Goal: Task Accomplishment & Management: Manage account settings

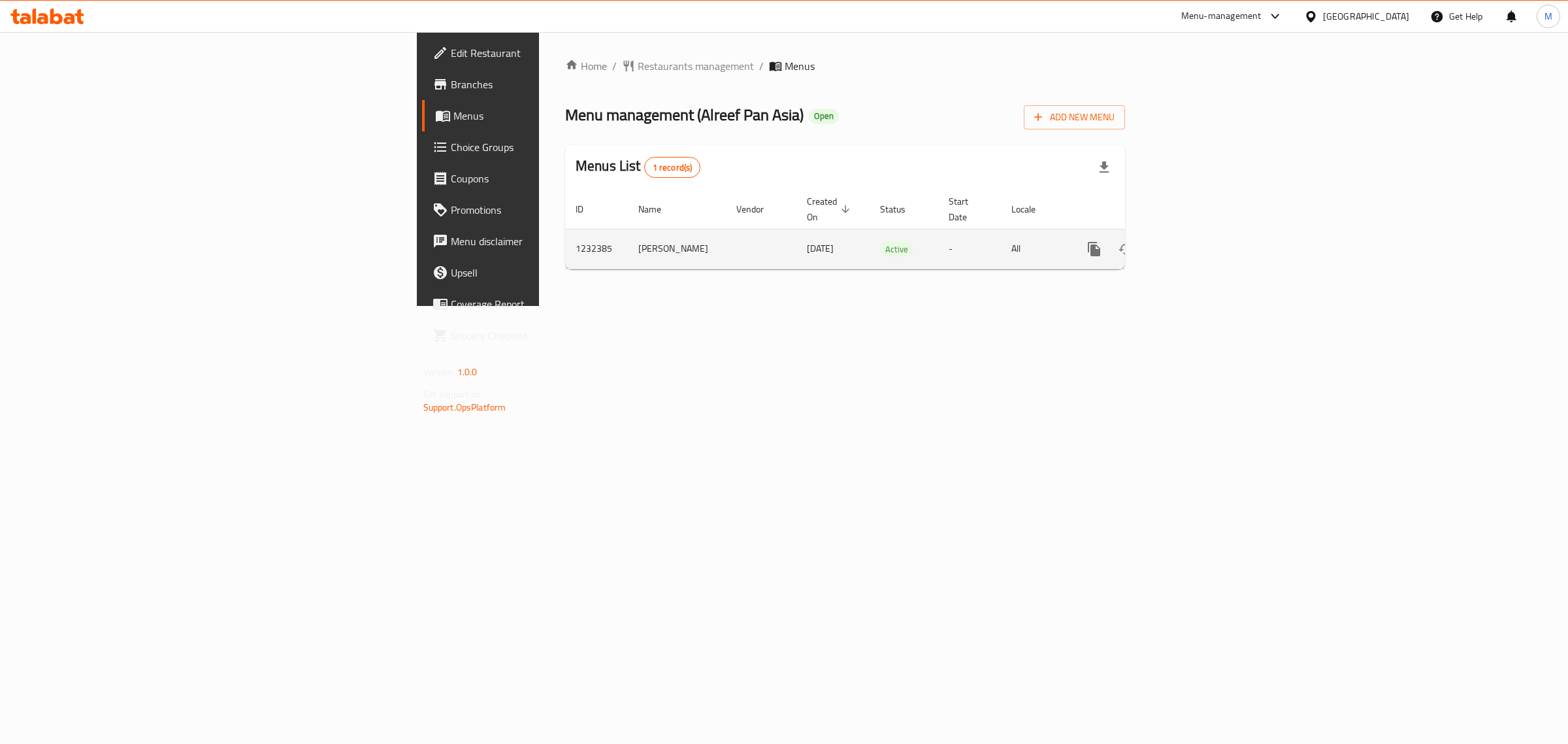
click at [1194, 243] on icon "enhanced table" at bounding box center [1188, 248] width 12 height 12
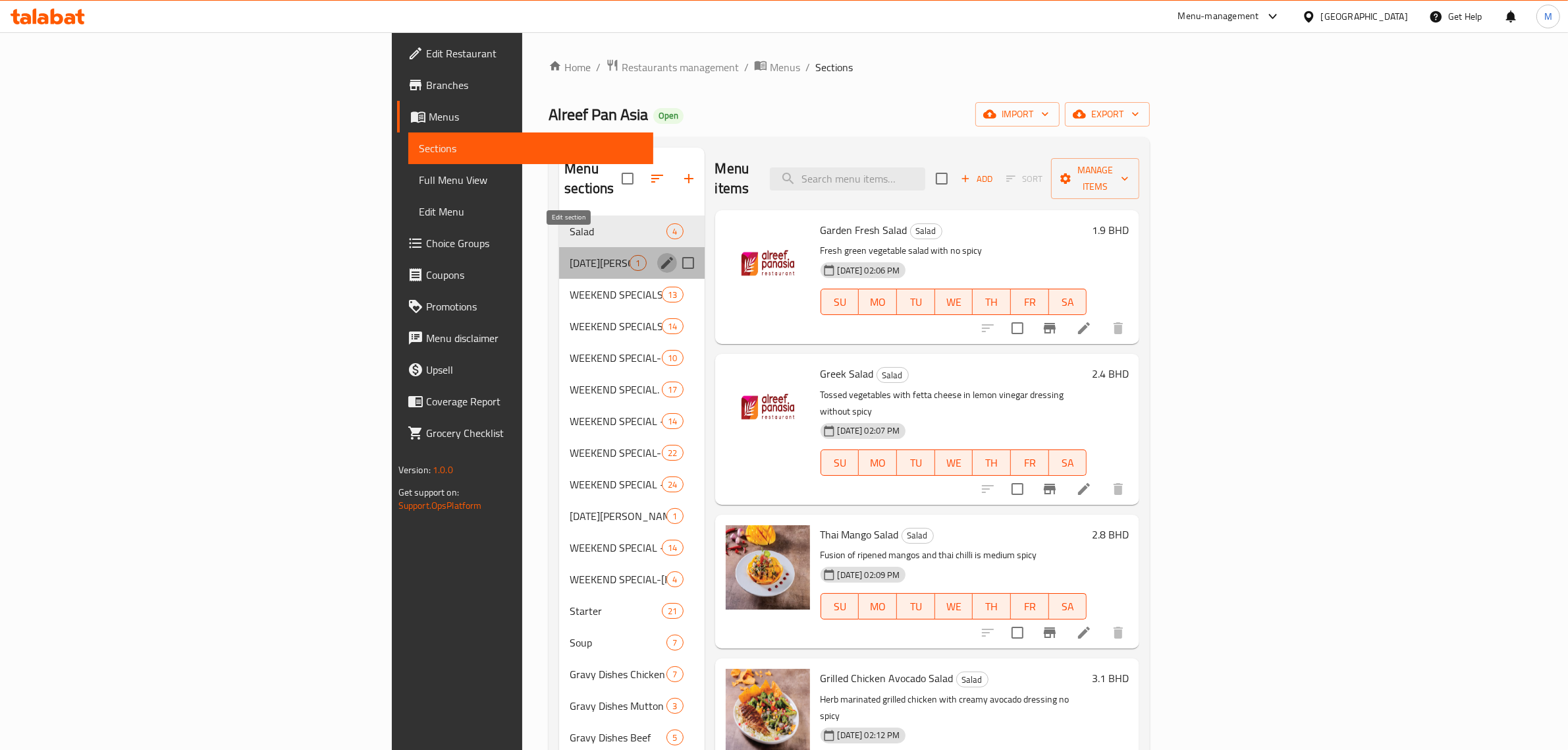
click at [658, 253] on button "edit" at bounding box center [667, 263] width 20 height 20
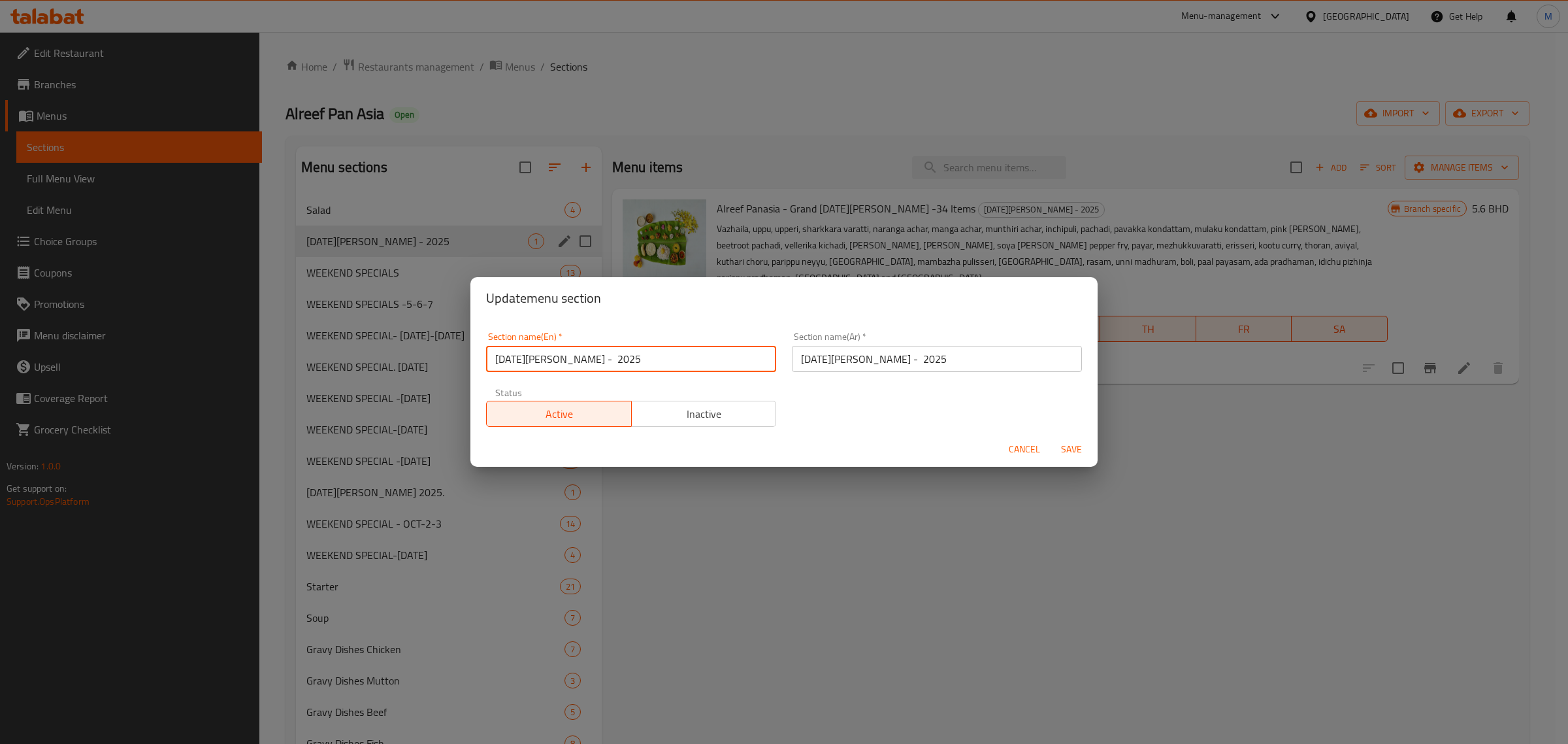
drag, startPoint x: 653, startPoint y: 359, endPoint x: 566, endPoint y: 360, distance: 87.0
click at [566, 360] on input "ONAM SADHYA - 2025" at bounding box center [631, 359] width 290 height 26
type input "[DATE][PERSON_NAME]"
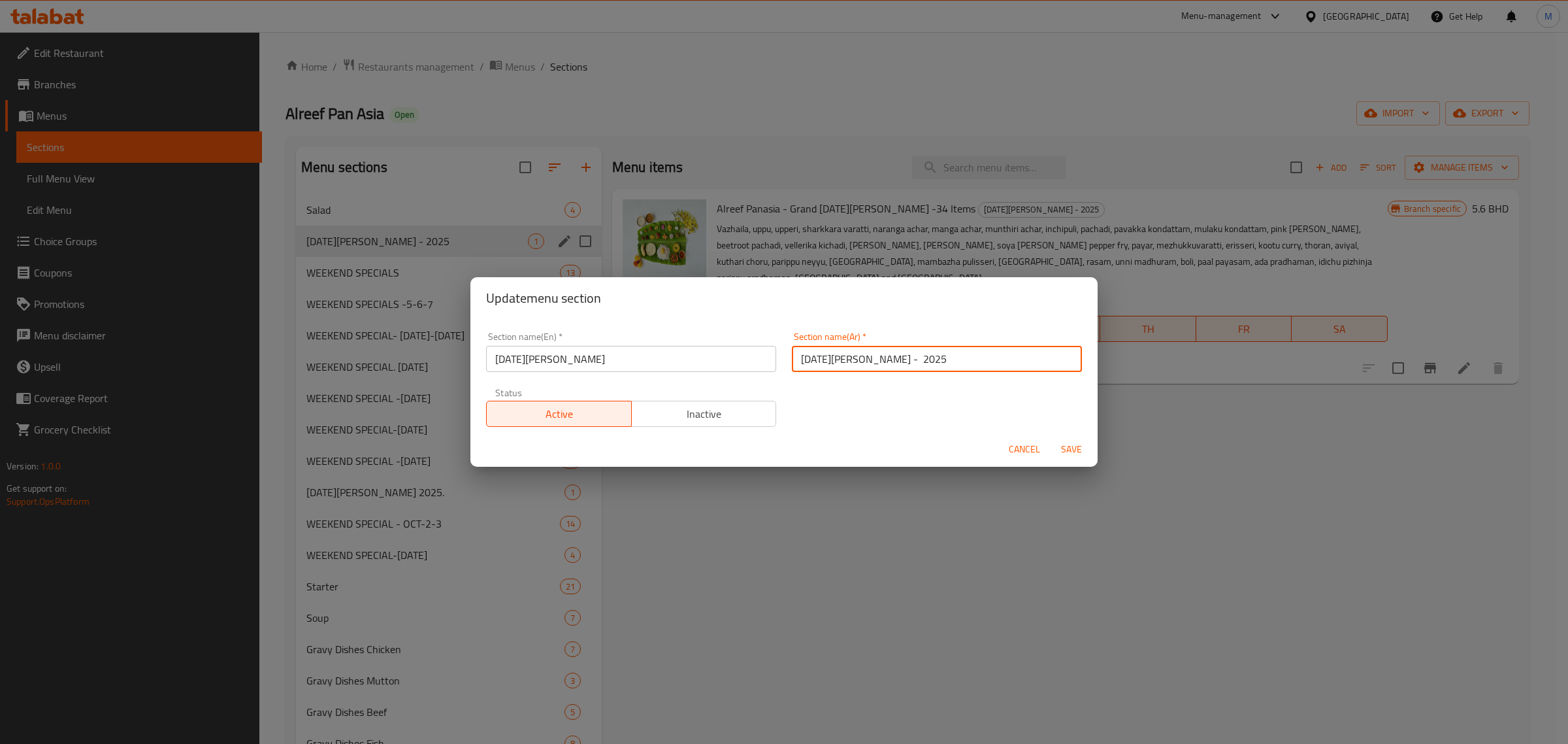
drag, startPoint x: 942, startPoint y: 360, endPoint x: 864, endPoint y: 359, distance: 78.0
click at [864, 359] on input "ONAM SADHYA - 2025" at bounding box center [937, 359] width 290 height 26
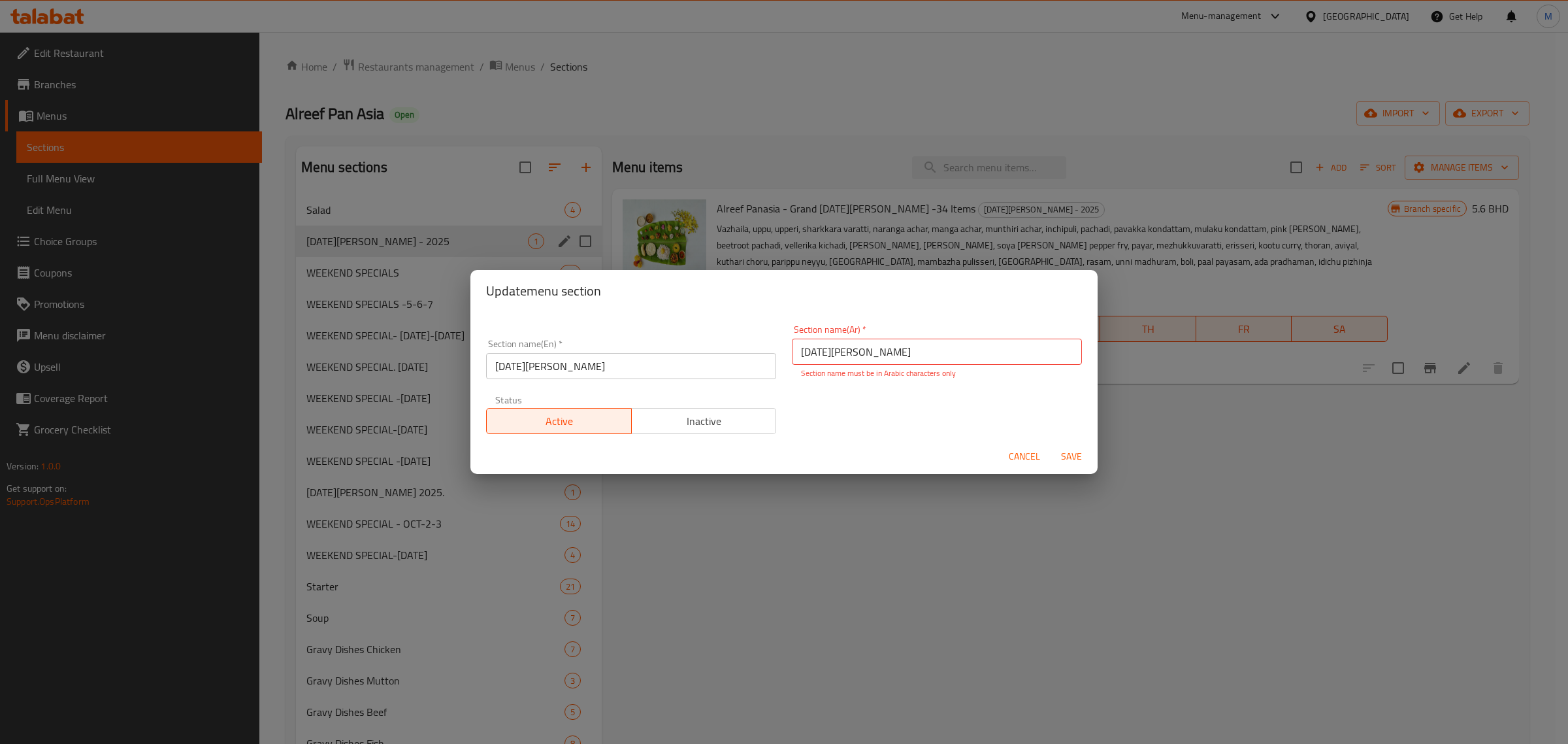
click at [1064, 440] on div "Cancel Save" at bounding box center [784, 456] width 627 height 35
click at [1070, 455] on span "Save" at bounding box center [1071, 456] width 31 height 16
drag, startPoint x: 909, startPoint y: 355, endPoint x: 779, endPoint y: 343, distance: 130.6
click at [784, 343] on div "Section name(Ar)   * ONAM SADHYA Section name(Ar) * Section name must be in Ara…" at bounding box center [936, 352] width 306 height 70
type input "H"
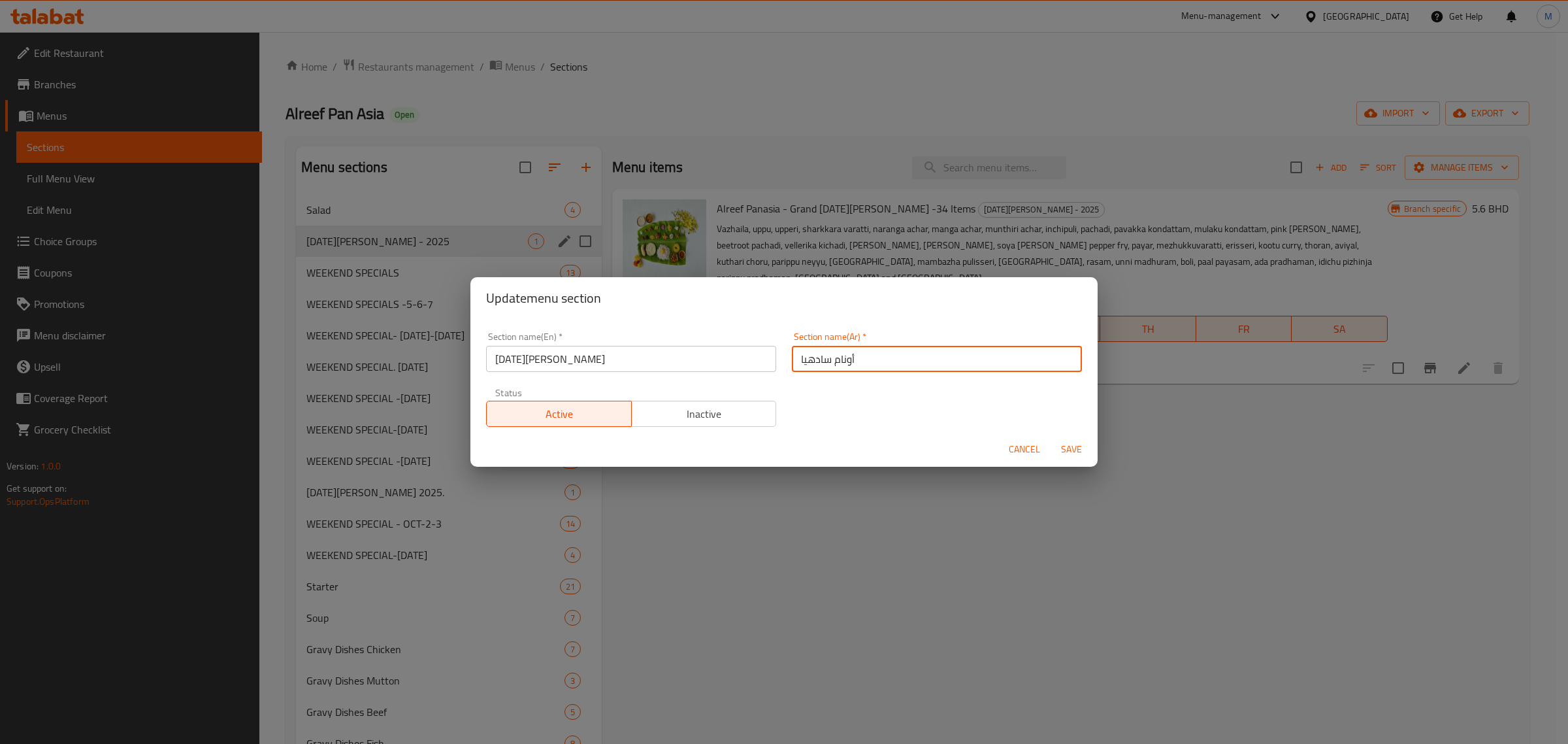
type input "أونام سادهيا"
click at [1065, 443] on span "Save" at bounding box center [1071, 449] width 31 height 16
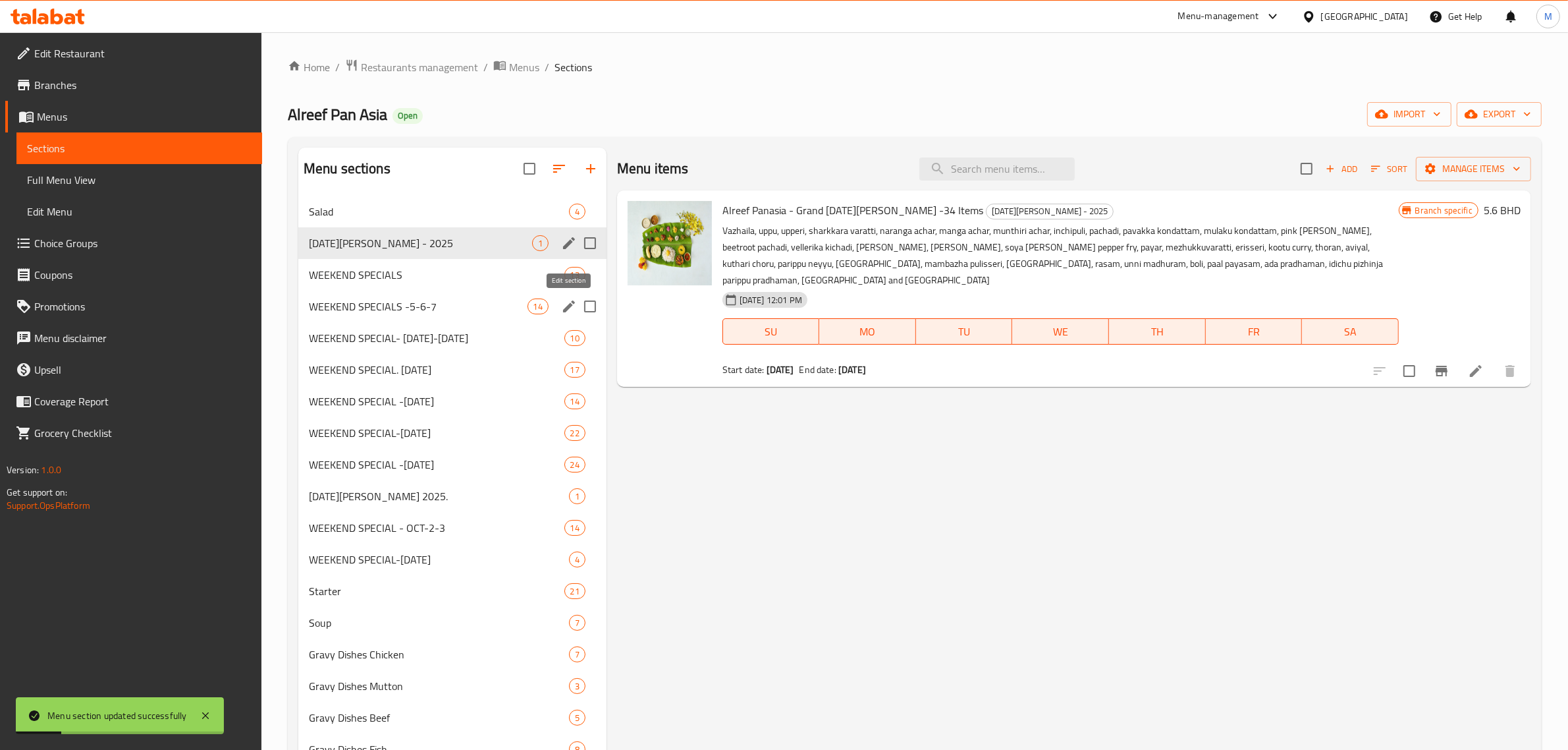
click at [571, 311] on icon "edit" at bounding box center [568, 305] width 15 height 15
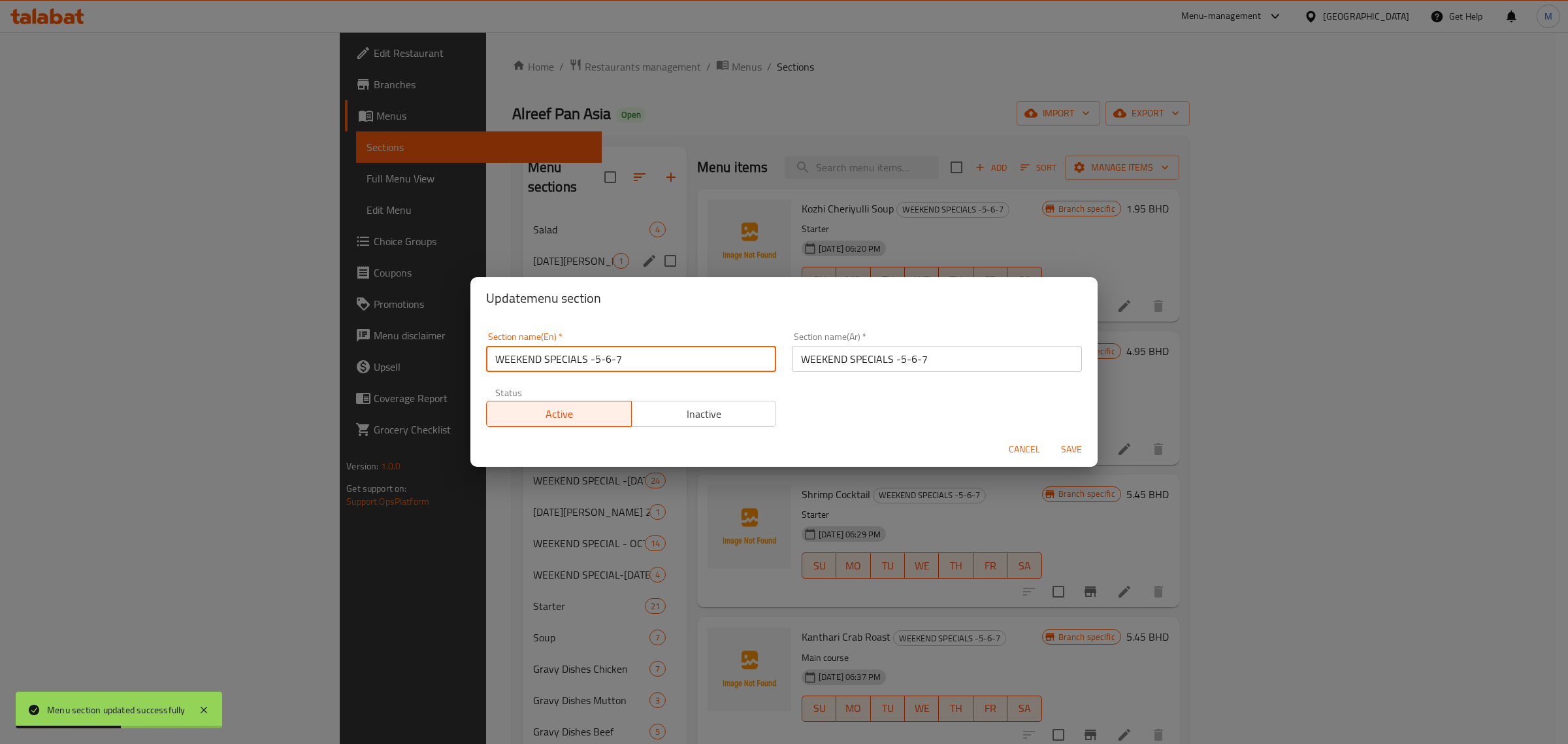
drag, startPoint x: 642, startPoint y: 351, endPoint x: 590, endPoint y: 348, distance: 52.1
click at [590, 348] on input "WEEKEND SPECIALS -5-6-7" at bounding box center [631, 359] width 290 height 26
type input "WEEKEND SPECIALS"
click at [932, 359] on input "WEEKEND SPECIALS -5-6-7" at bounding box center [937, 359] width 290 height 26
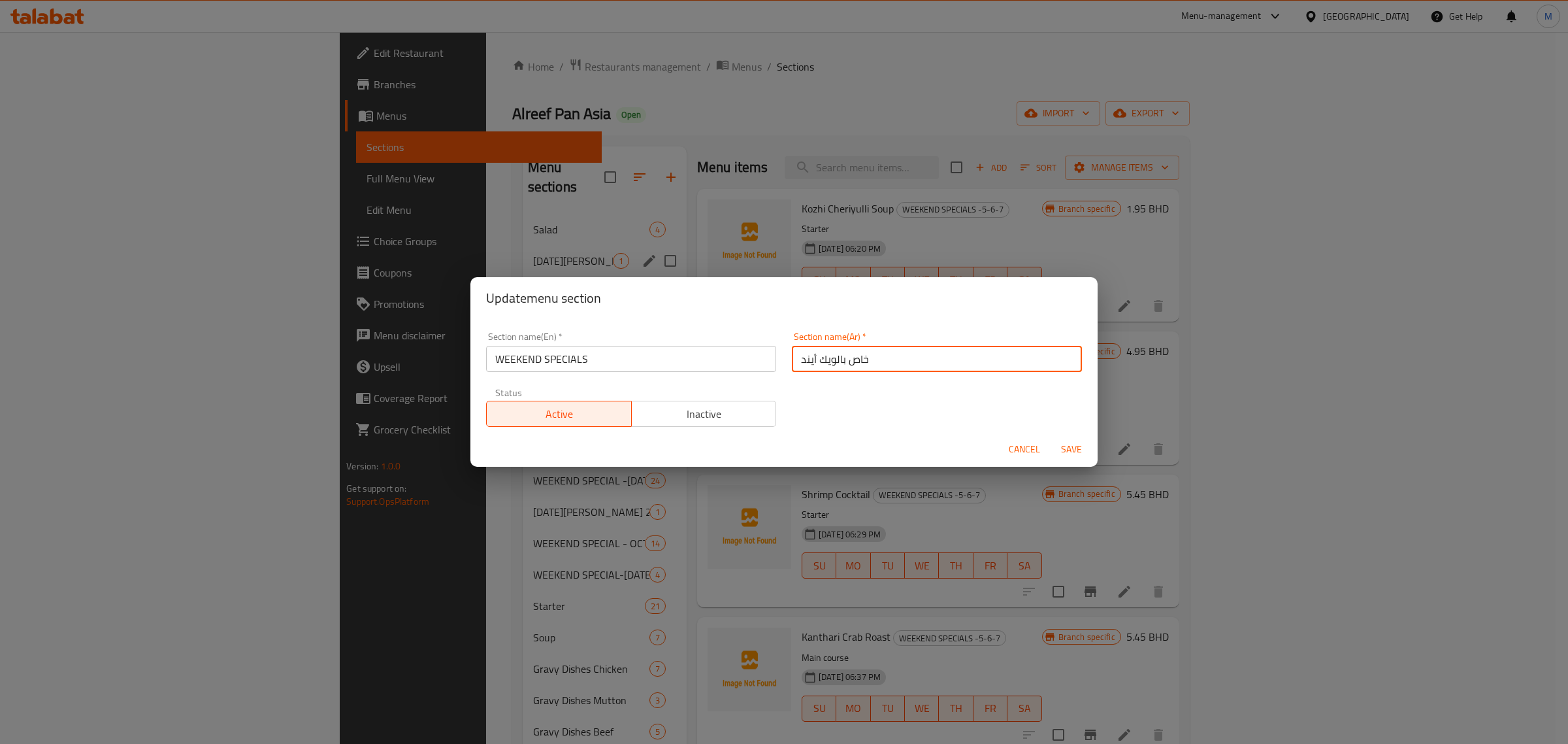
type input "خاص بالويك أيند"
click at [1064, 443] on span "Save" at bounding box center [1071, 449] width 31 height 16
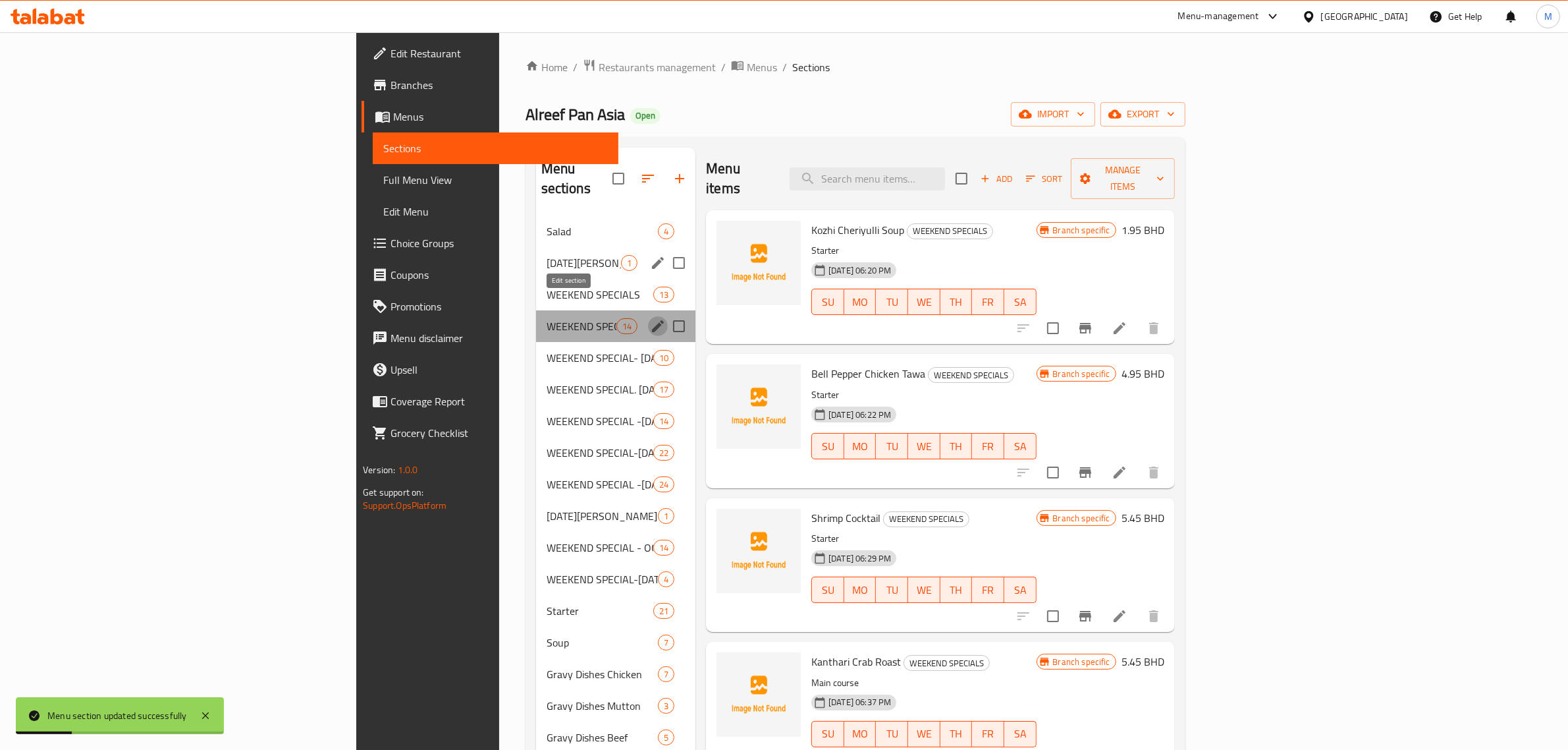
click at [650, 318] on icon "edit" at bounding box center [658, 325] width 15 height 15
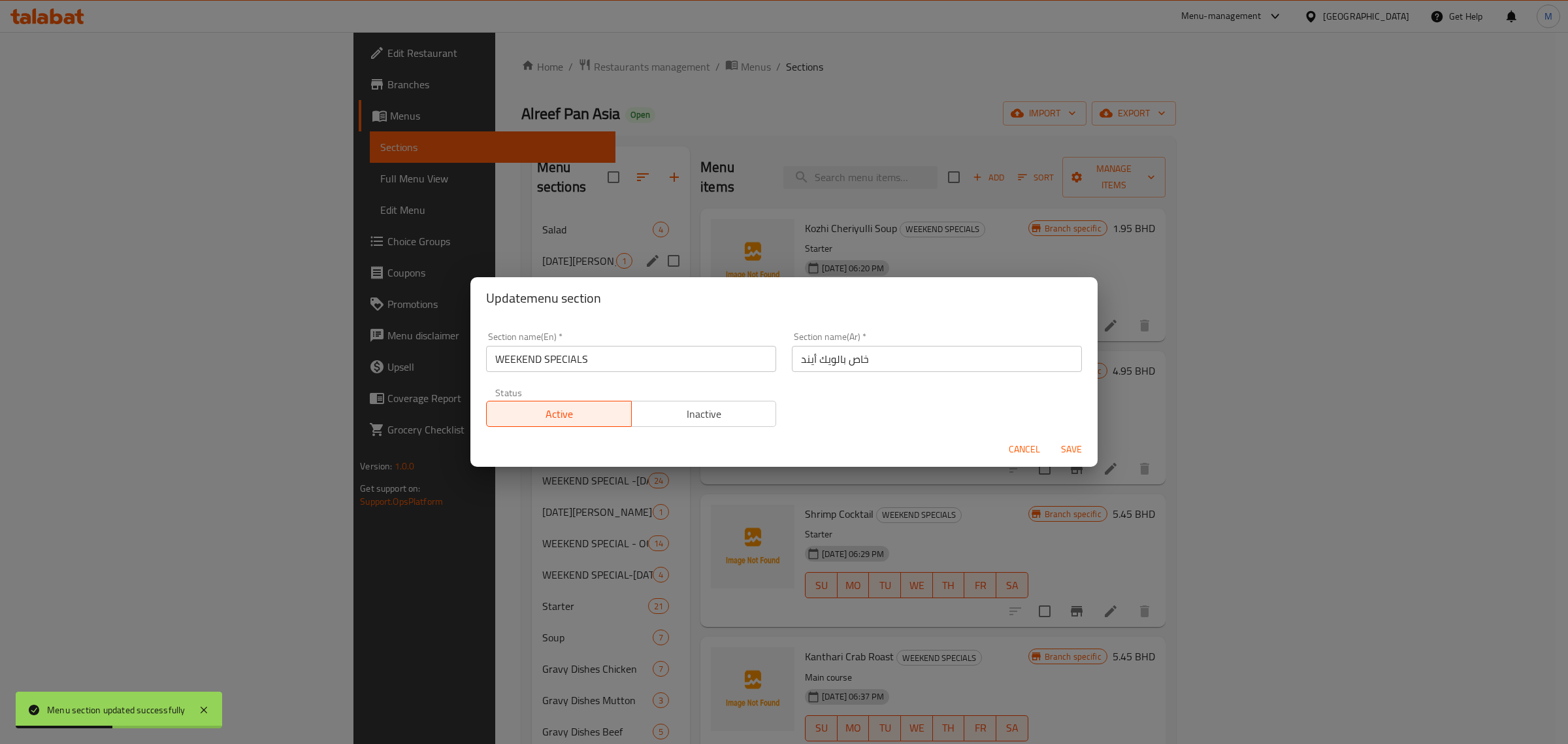
click at [1026, 451] on span "Cancel" at bounding box center [1024, 449] width 31 height 16
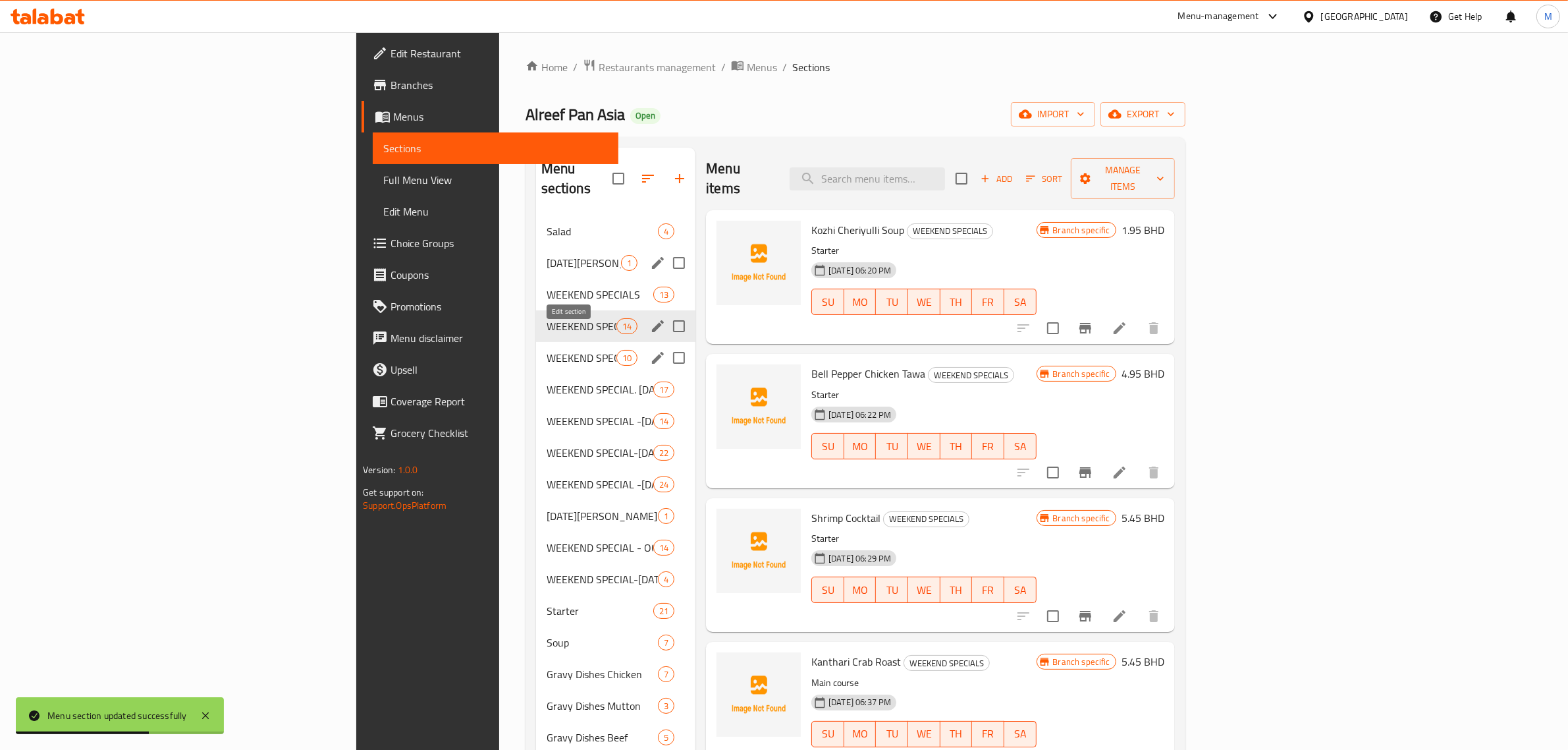
click at [652, 352] on icon "edit" at bounding box center [658, 357] width 12 height 12
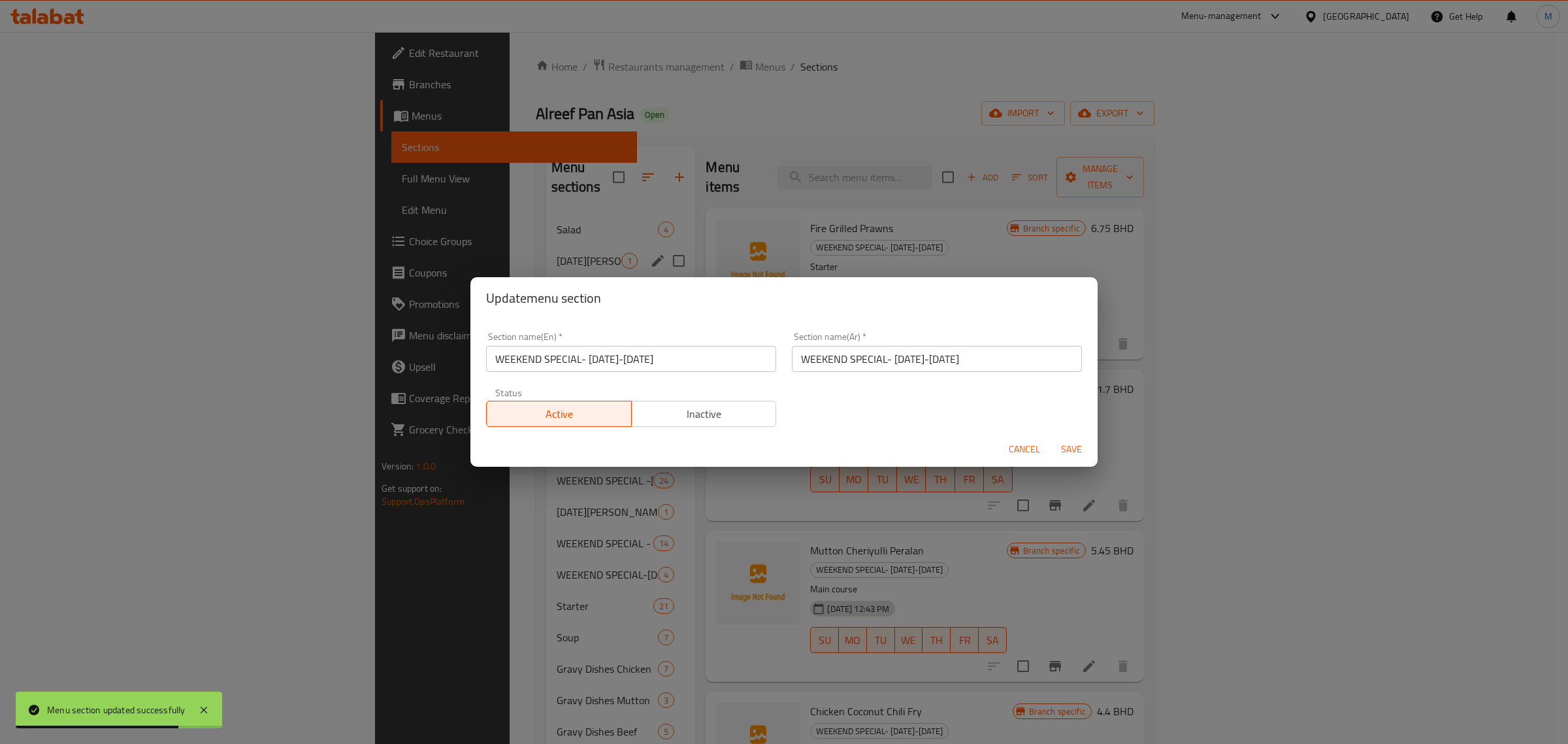
click at [944, 358] on input "WEEKEND SPECIAL- AUG 21-22" at bounding box center [937, 359] width 290 height 26
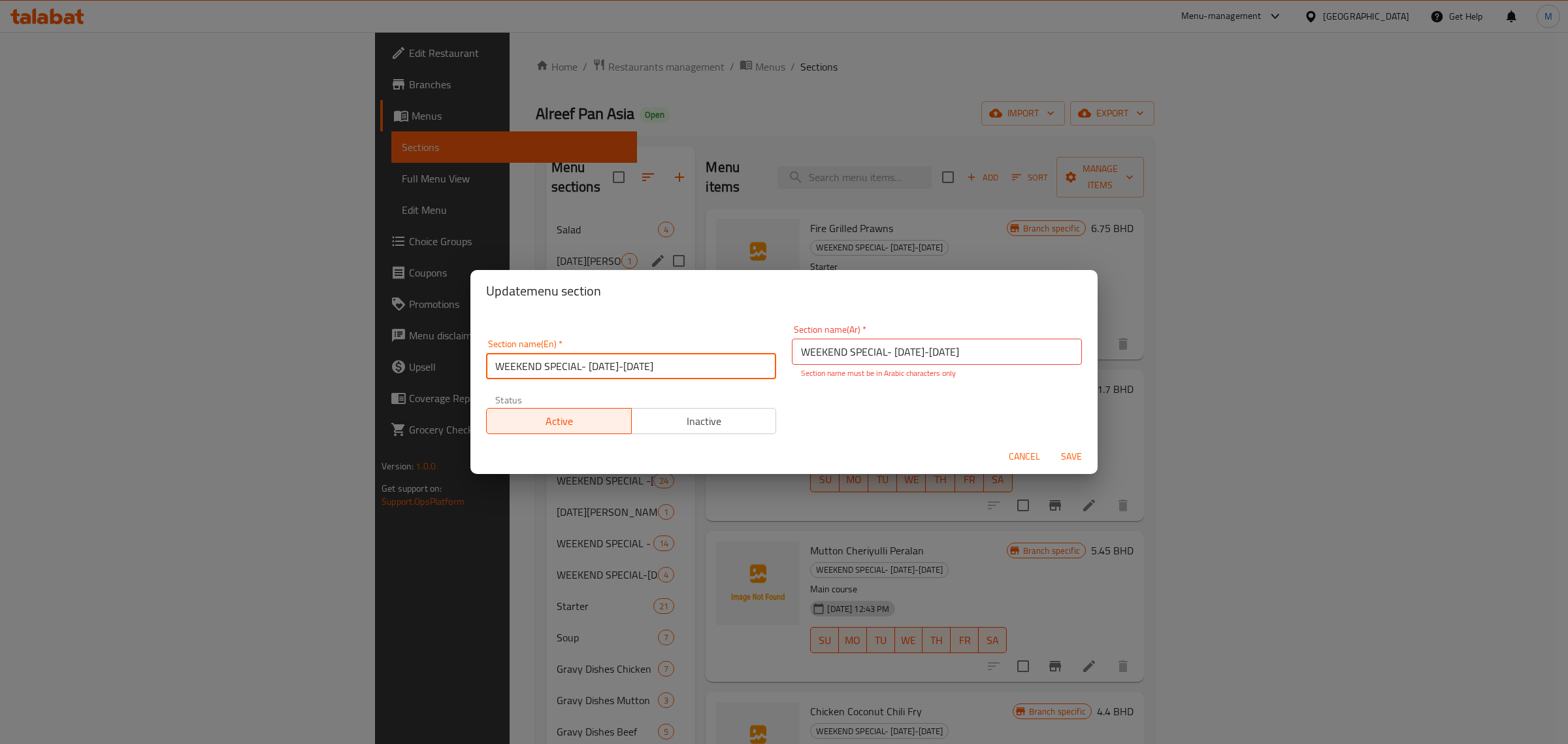
drag, startPoint x: 701, startPoint y: 358, endPoint x: 582, endPoint y: 370, distance: 119.6
click at [582, 370] on input "WEEKEND SPECIAL- AUG 21-22" at bounding box center [631, 366] width 290 height 26
type input "WEEKEND SPECIAL"
click at [892, 348] on input "WEEKEND SPECIAL- AUG 21-22" at bounding box center [937, 351] width 290 height 26
type input "ويك أيند خاص"
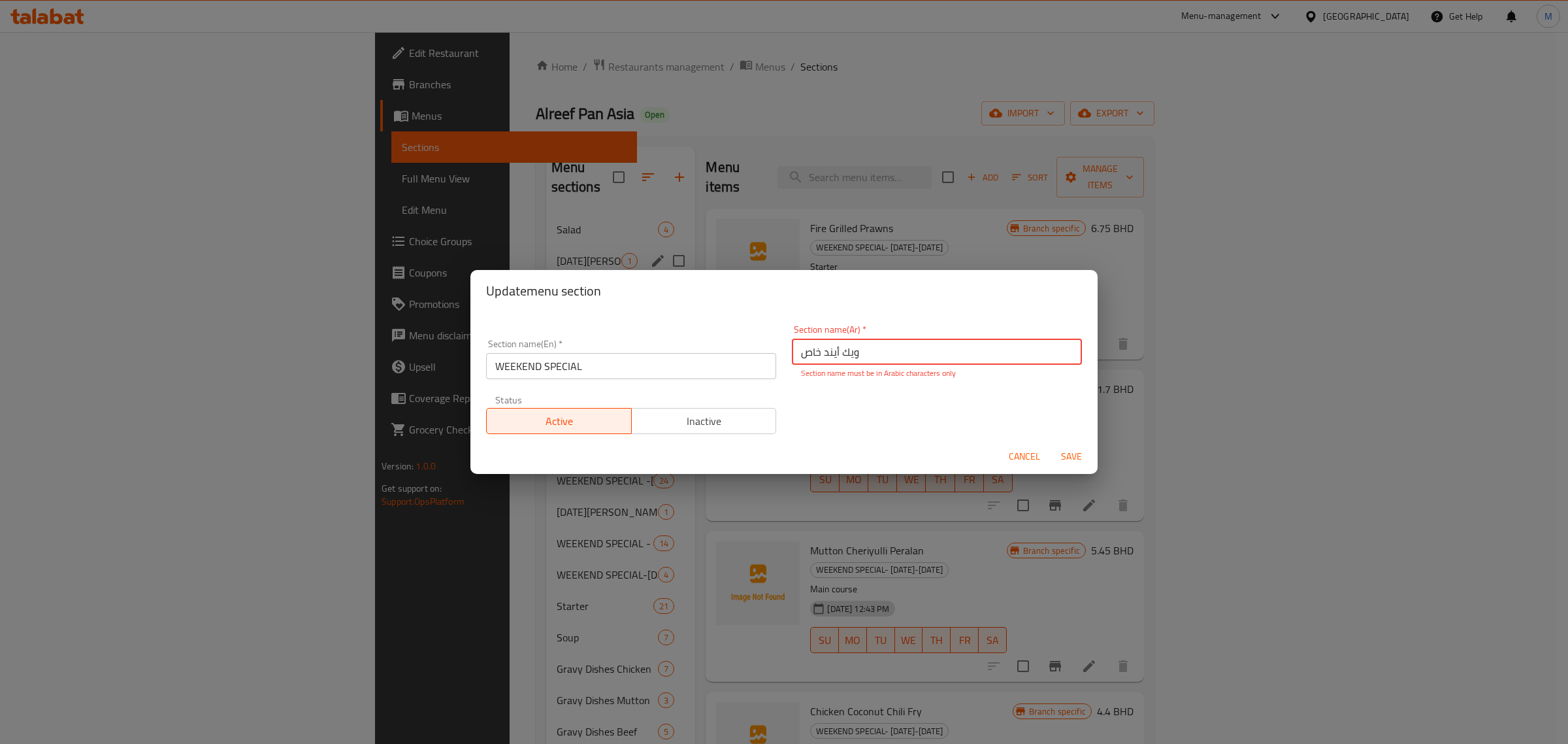
click at [1060, 452] on span "Save" at bounding box center [1071, 456] width 31 height 16
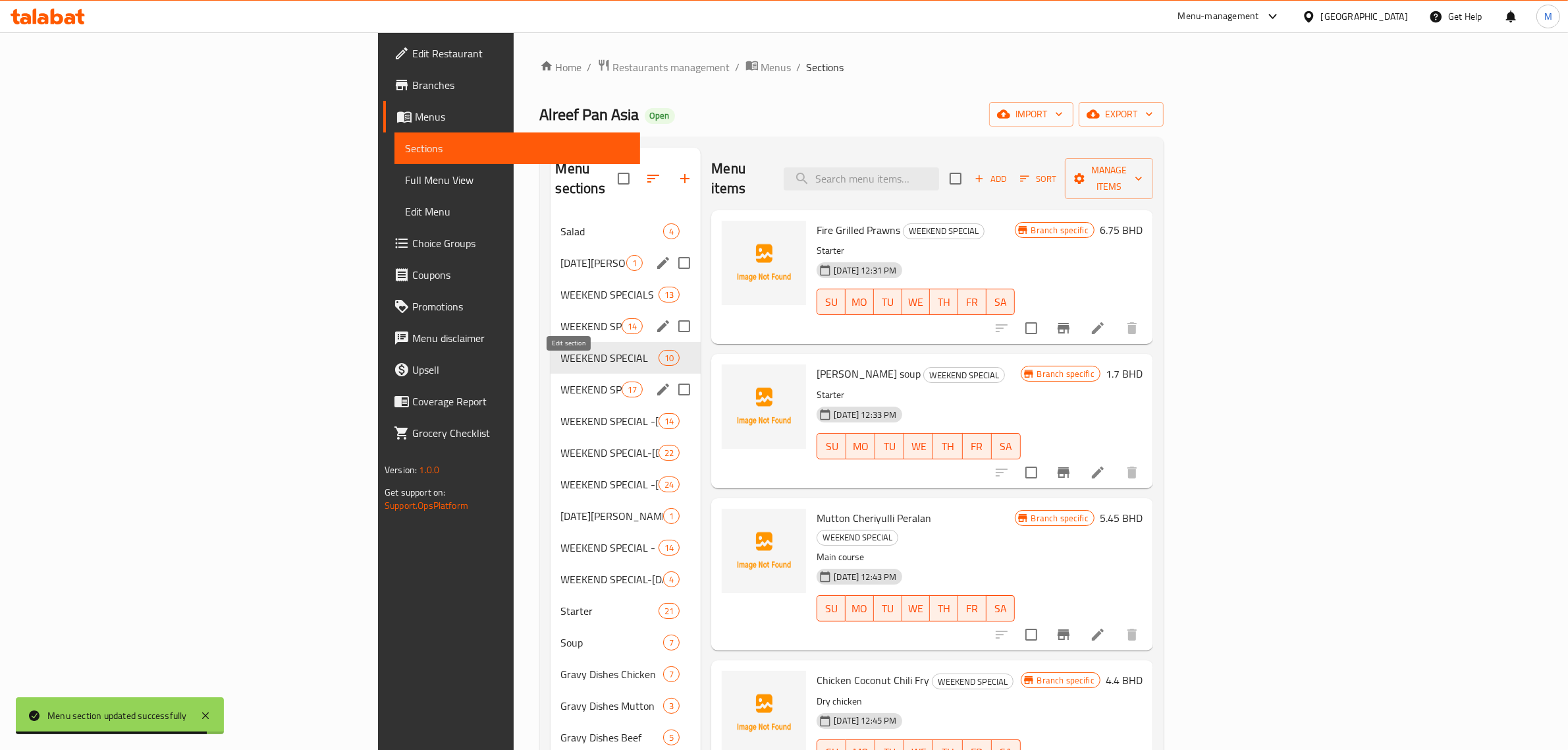
click at [658, 383] on icon "edit" at bounding box center [663, 389] width 12 height 12
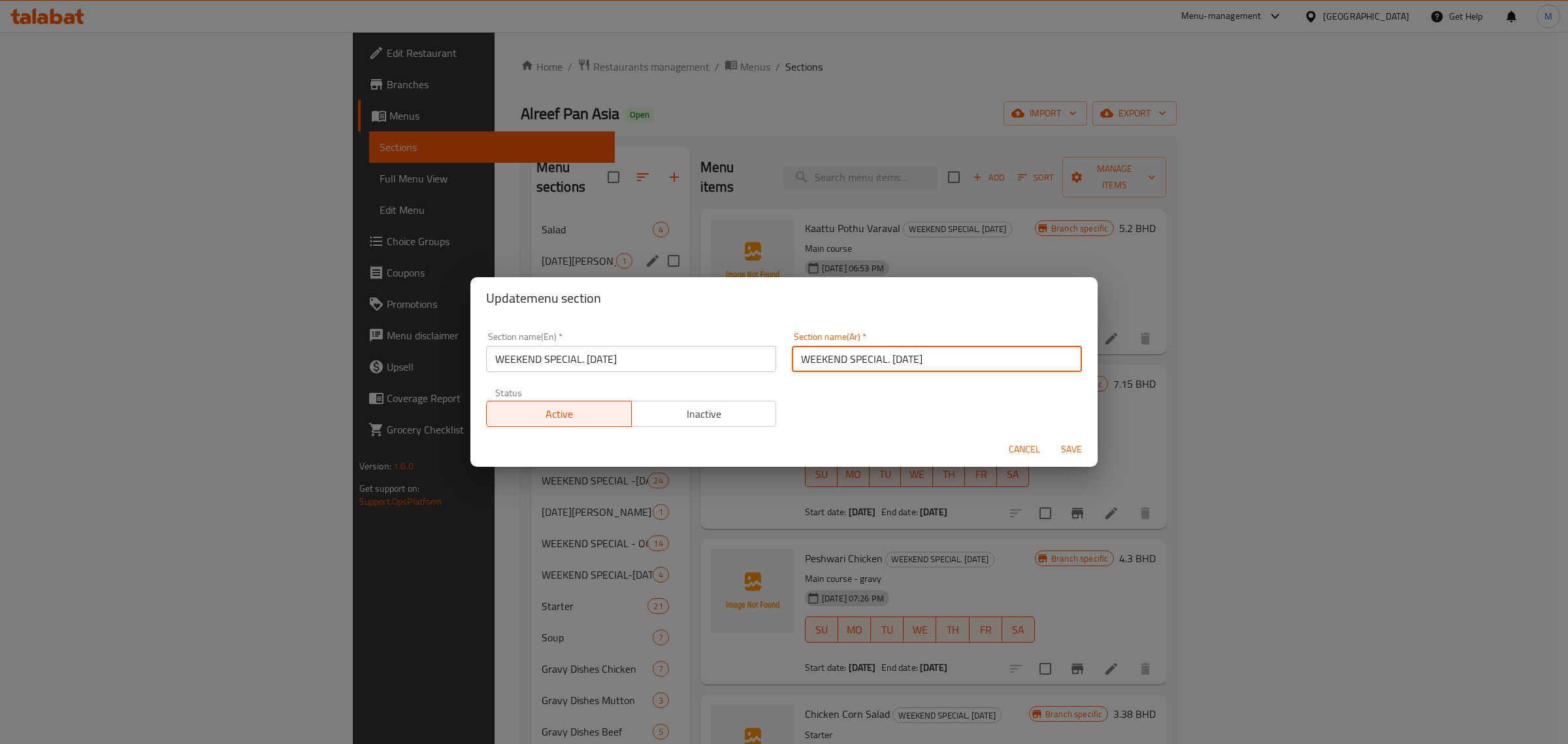
click at [949, 364] on input "WEEKEND SPECIAL. AUG -28-29" at bounding box center [937, 359] width 290 height 26
type input "وينك أيند"
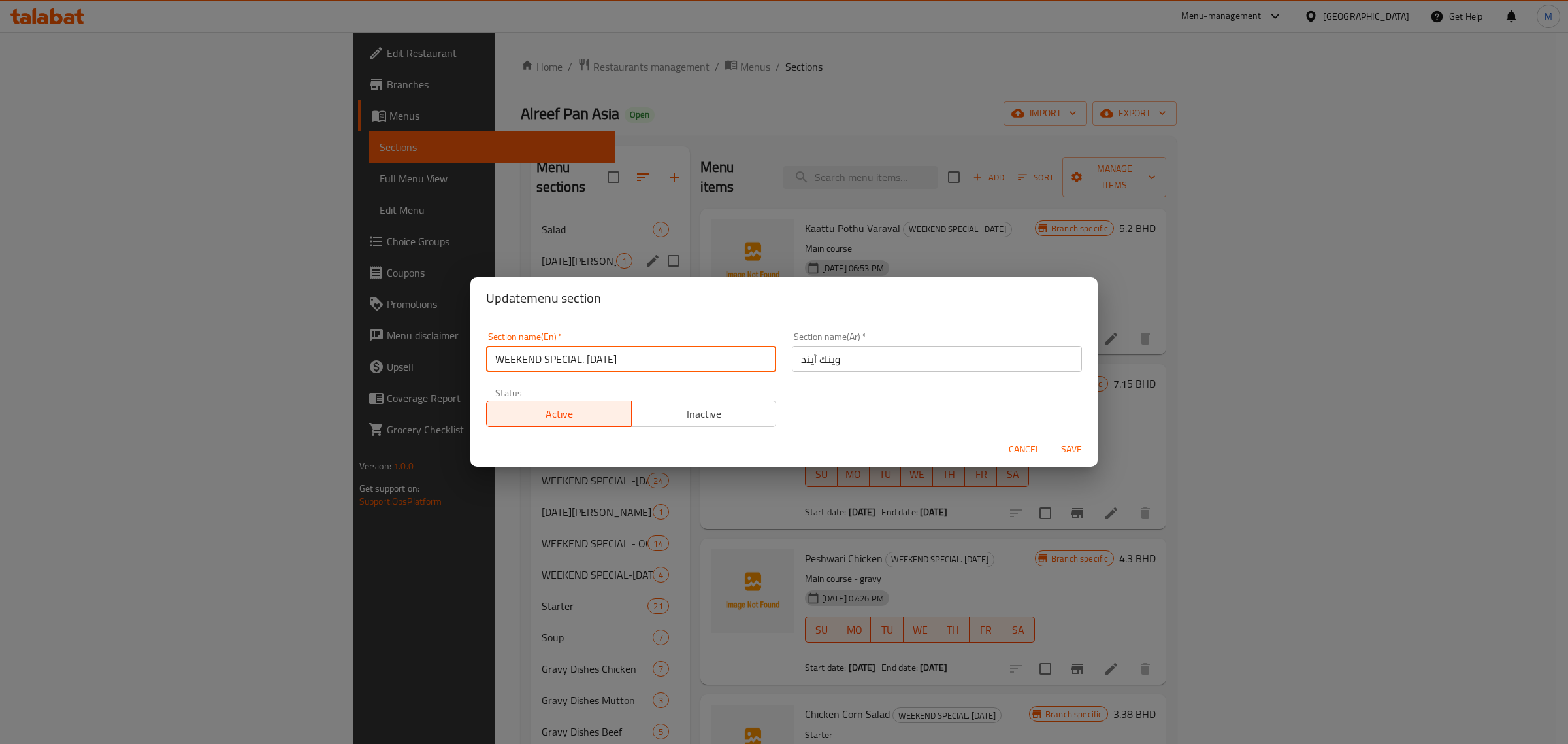
drag, startPoint x: 651, startPoint y: 360, endPoint x: 579, endPoint y: 360, distance: 72.0
click at [579, 360] on input "WEEKEND SPECIAL. AUG -28-29" at bounding box center [631, 359] width 290 height 26
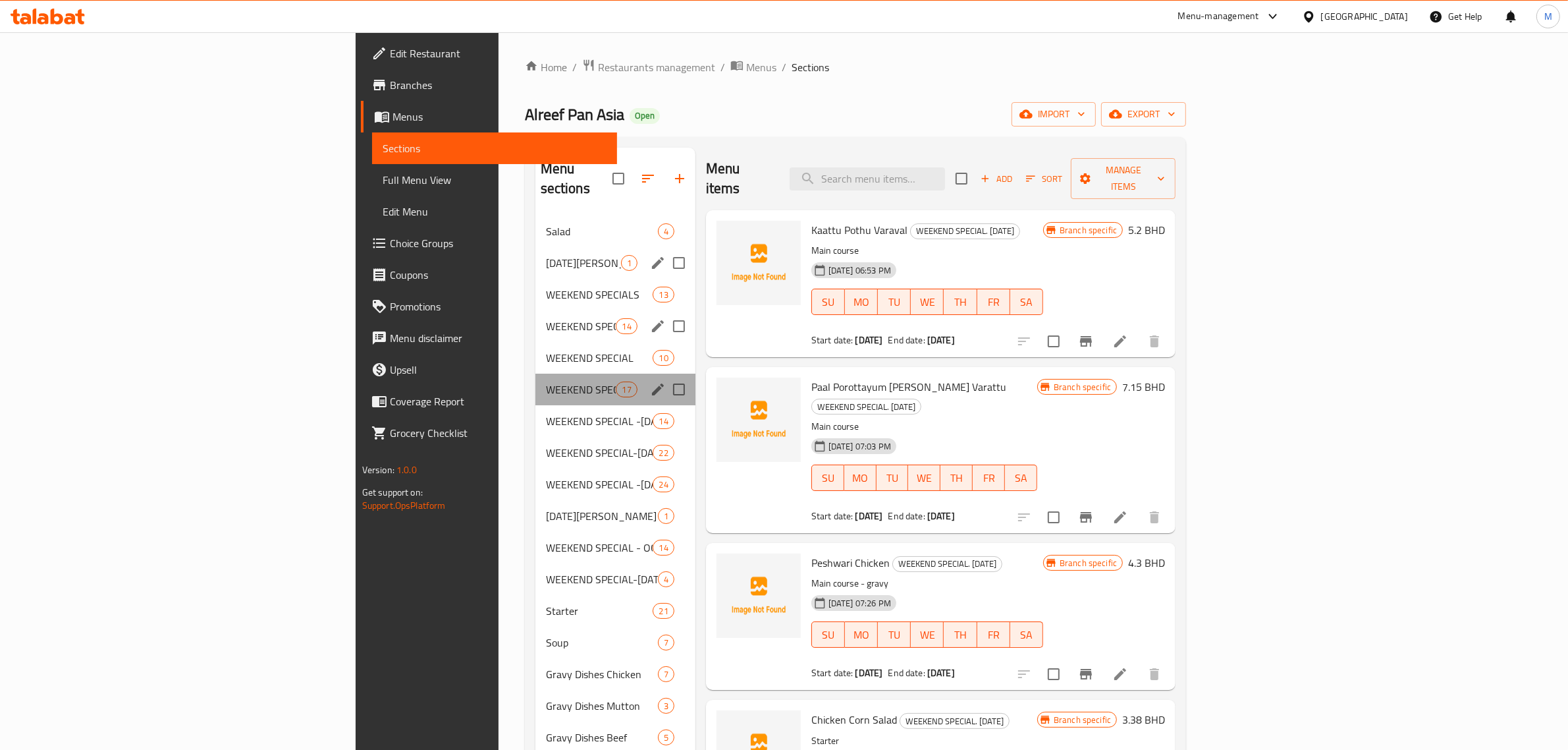
click at [558, 373] on div "WEEKEND SPECIAL. AUG -28-29 17" at bounding box center [615, 389] width 160 height 32
click at [650, 381] on icon "edit" at bounding box center [658, 389] width 15 height 15
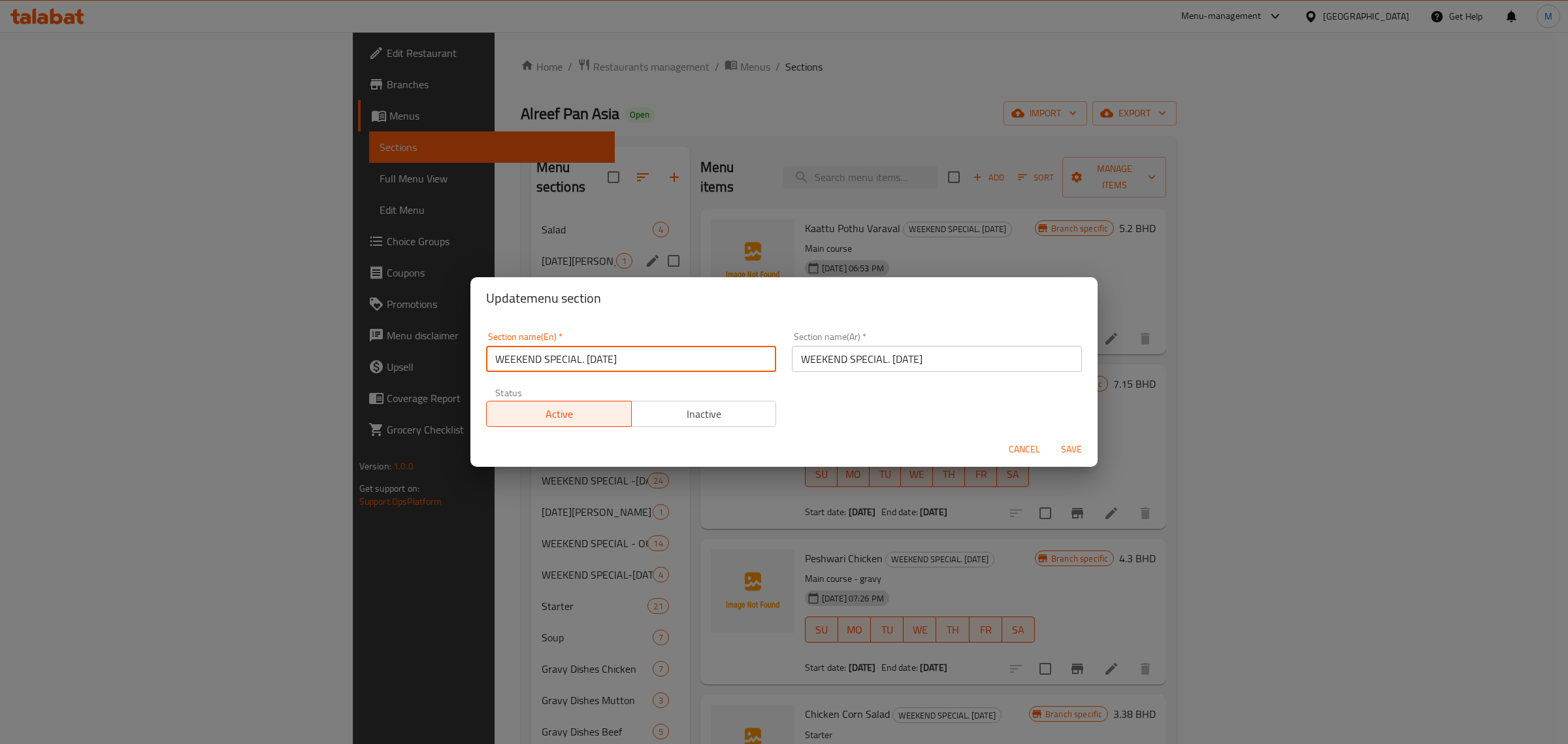
drag, startPoint x: 660, startPoint y: 355, endPoint x: 533, endPoint y: 239, distance: 172.0
click at [534, 230] on div "Update menu section Section name(En)   * WEEKEND SPECIAL. AUG -28-29 Section na…" at bounding box center [784, 372] width 1568 height 744
click at [532, 235] on div "Update menu section Section name(En)   * WEEKEND SPECIAL. AUG -28-29 Section na…" at bounding box center [784, 372] width 1568 height 744
drag, startPoint x: 644, startPoint y: 358, endPoint x: 582, endPoint y: 357, distance: 62.0
click at [582, 357] on input "WEEKEND SPECIAL. AUG -28-29" at bounding box center [631, 359] width 290 height 26
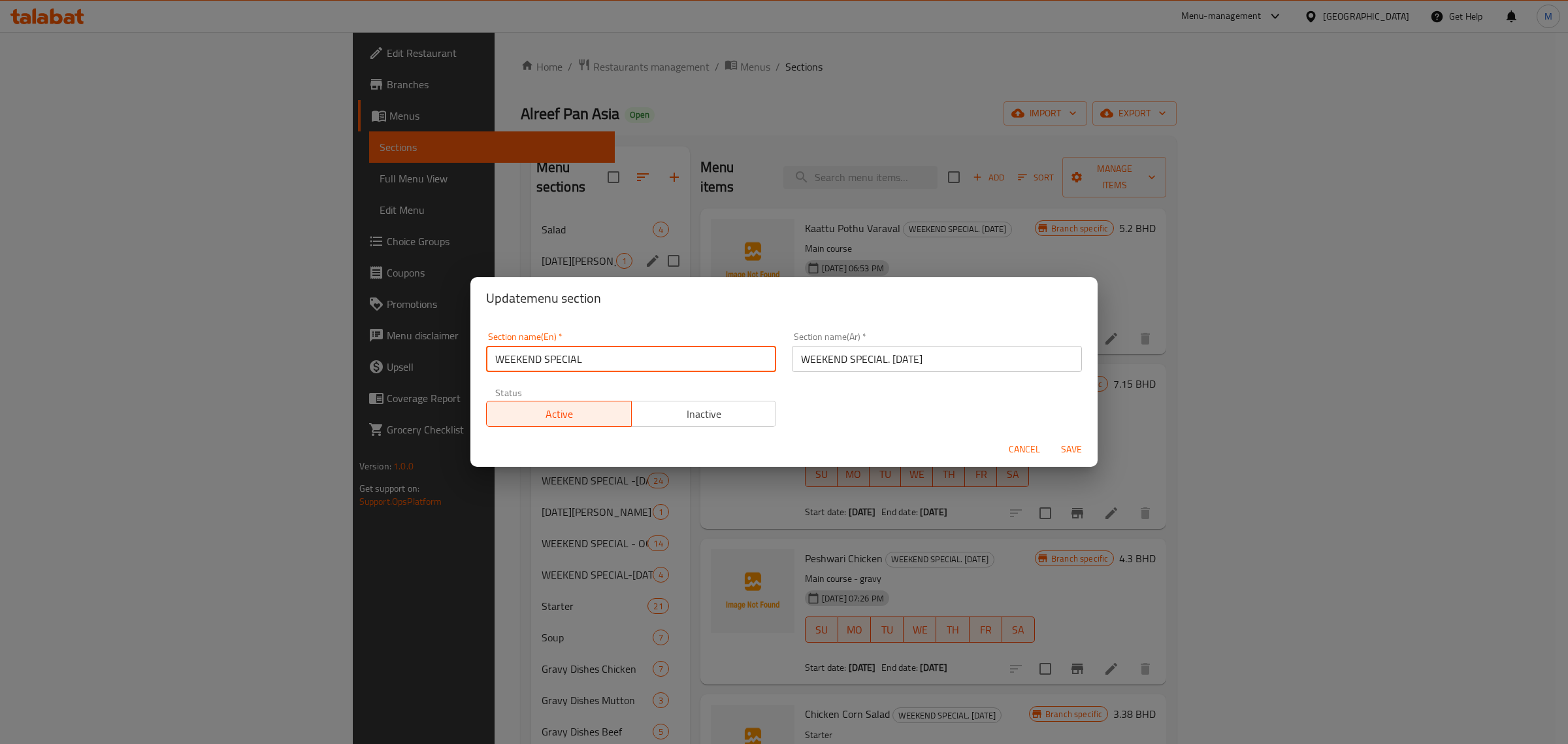
type input "WEEKEND SPECIAL"
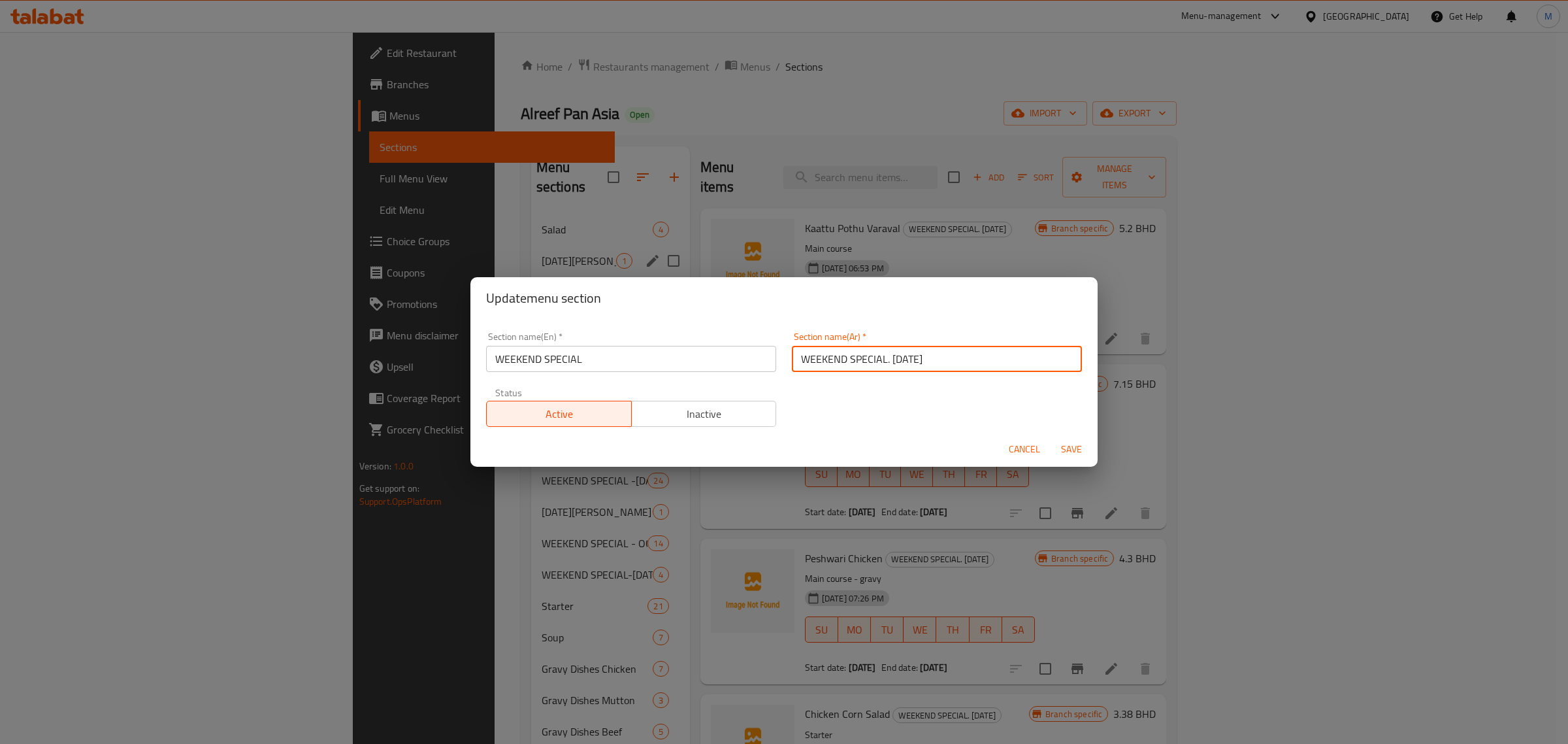
drag, startPoint x: 933, startPoint y: 360, endPoint x: 791, endPoint y: 360, distance: 142.0
click at [792, 360] on input "WEEKEND SPECIAL. AUG -28-29" at bounding box center [937, 359] width 290 height 26
type input "ا"
type input "خاص"
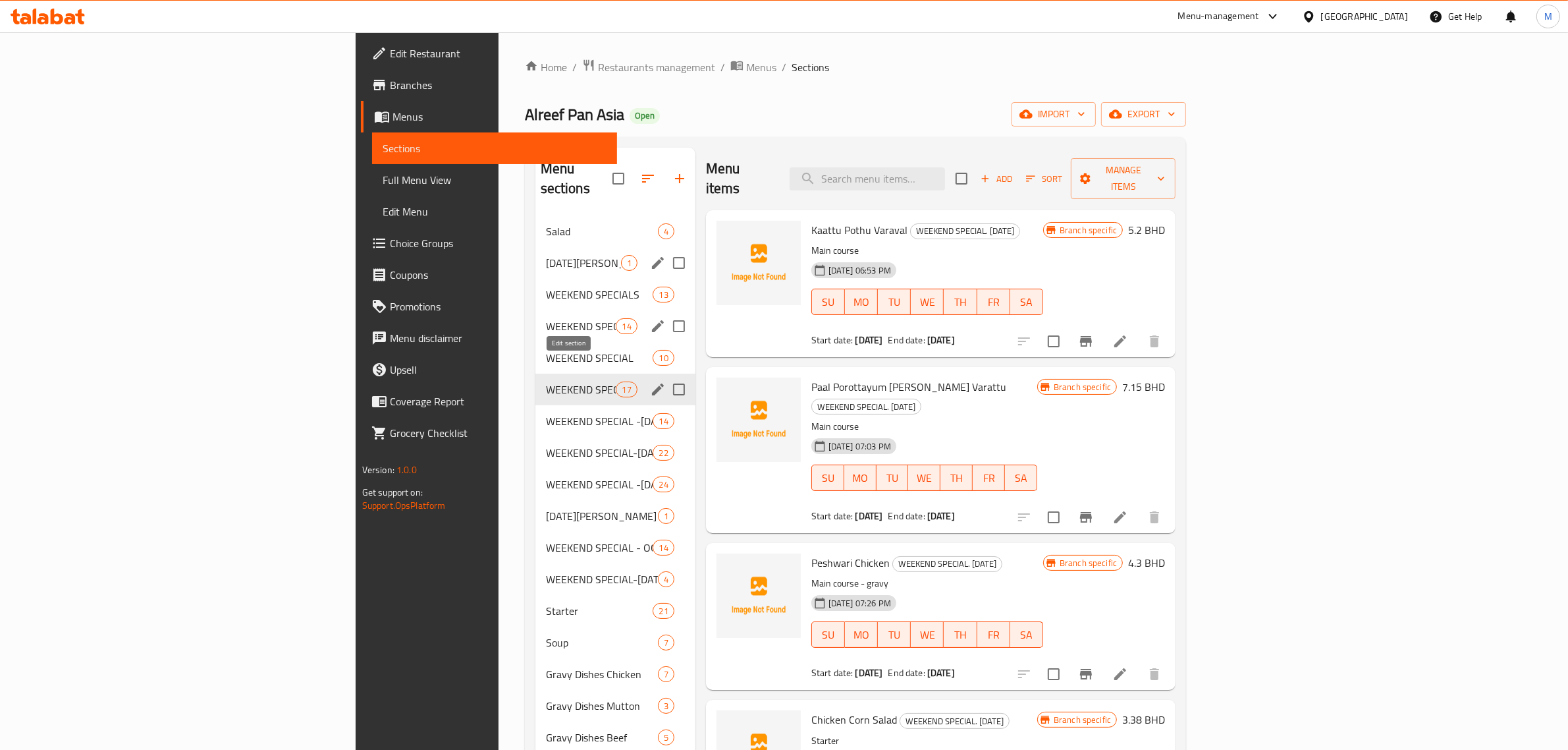
click at [652, 383] on icon "edit" at bounding box center [658, 389] width 12 height 12
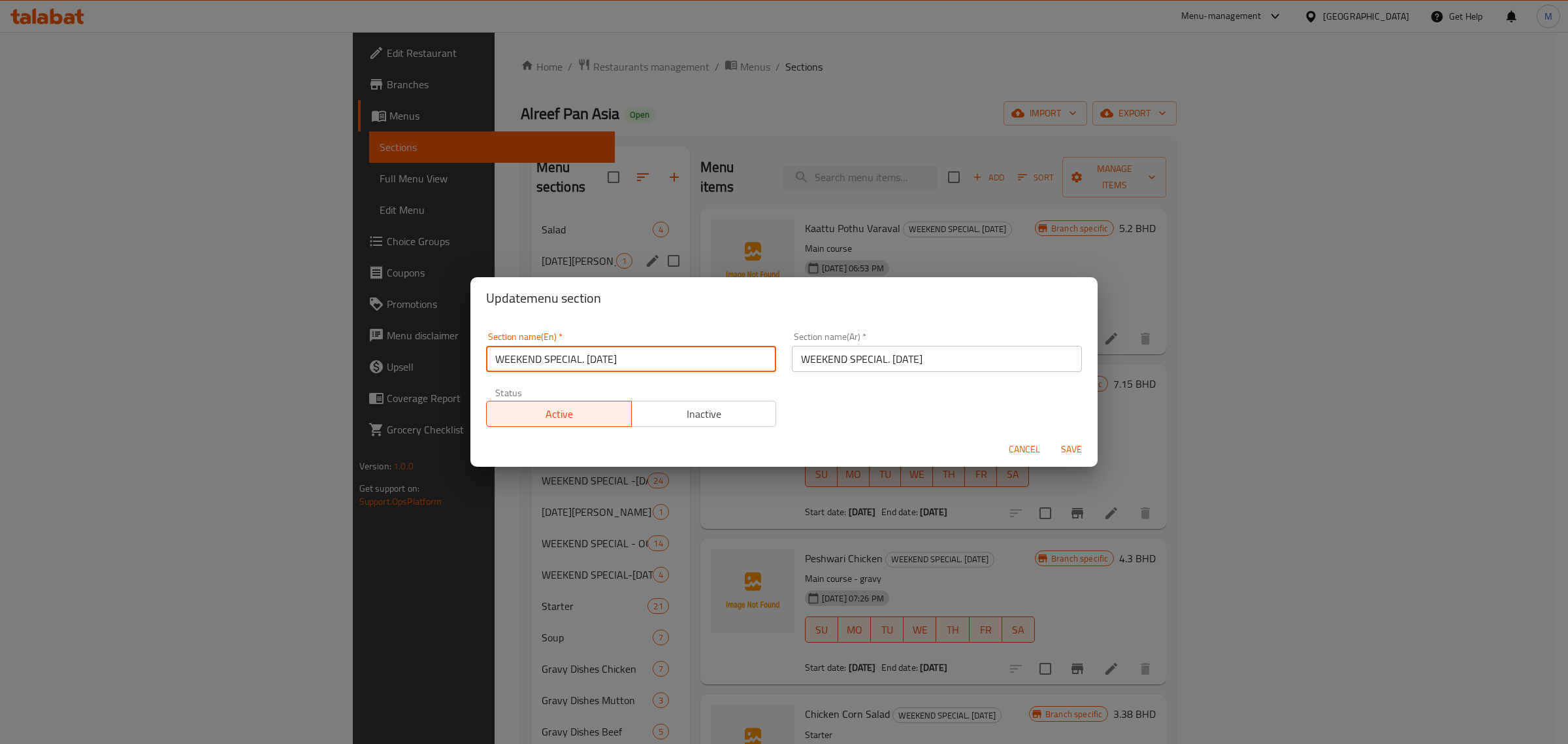
drag, startPoint x: 681, startPoint y: 351, endPoint x: 582, endPoint y: 366, distance: 100.1
click at [582, 366] on input "WEEKEND SPECIAL. AUG -28-29" at bounding box center [631, 359] width 290 height 26
type input "WEEKEND SPECIAL."
click at [946, 359] on input "WEEKEND SPECIAL. AUG -28-29" at bounding box center [937, 359] width 290 height 26
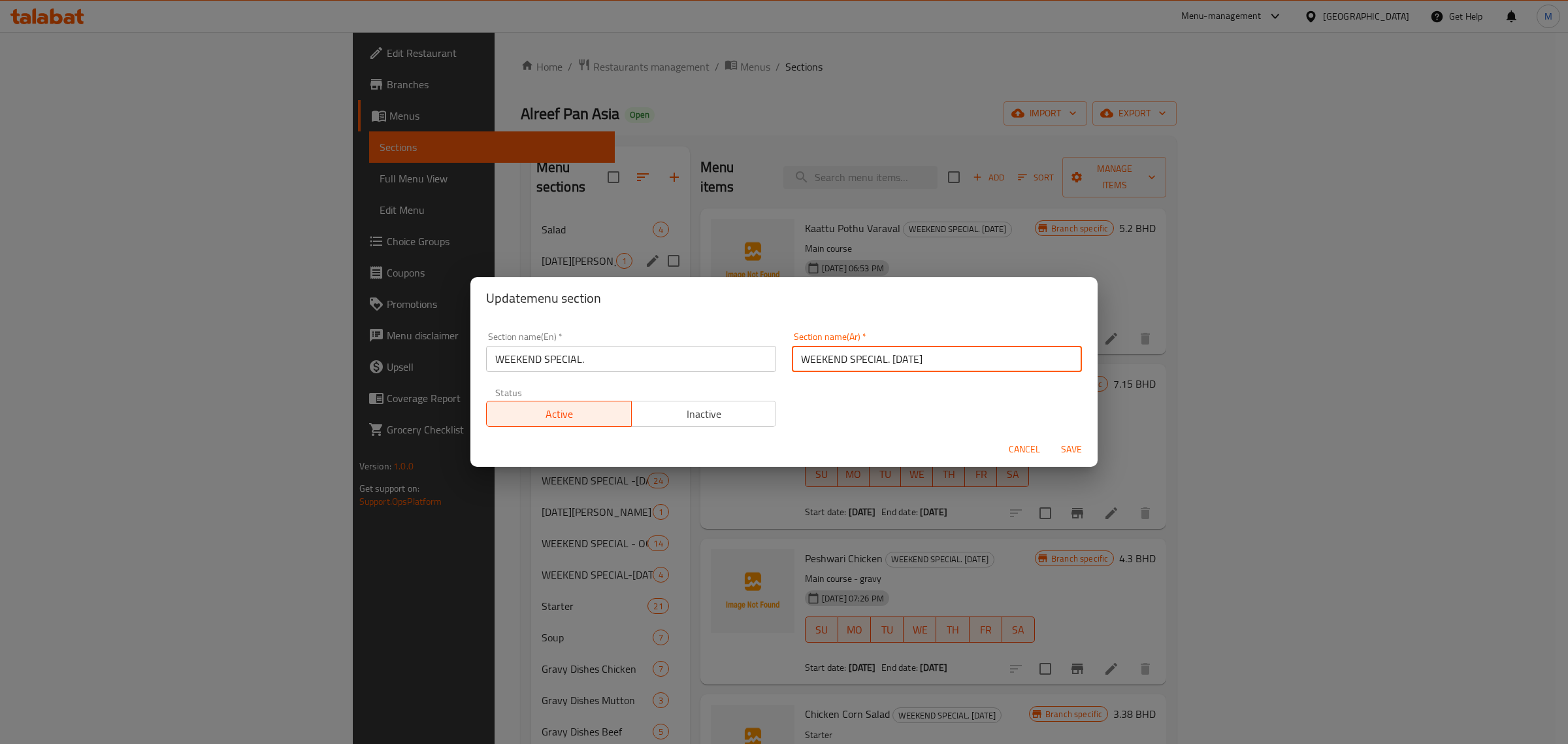
click at [946, 359] on input "WEEKEND SPECIAL. AUG -28-29" at bounding box center [937, 359] width 290 height 26
type input "ويك أيند"
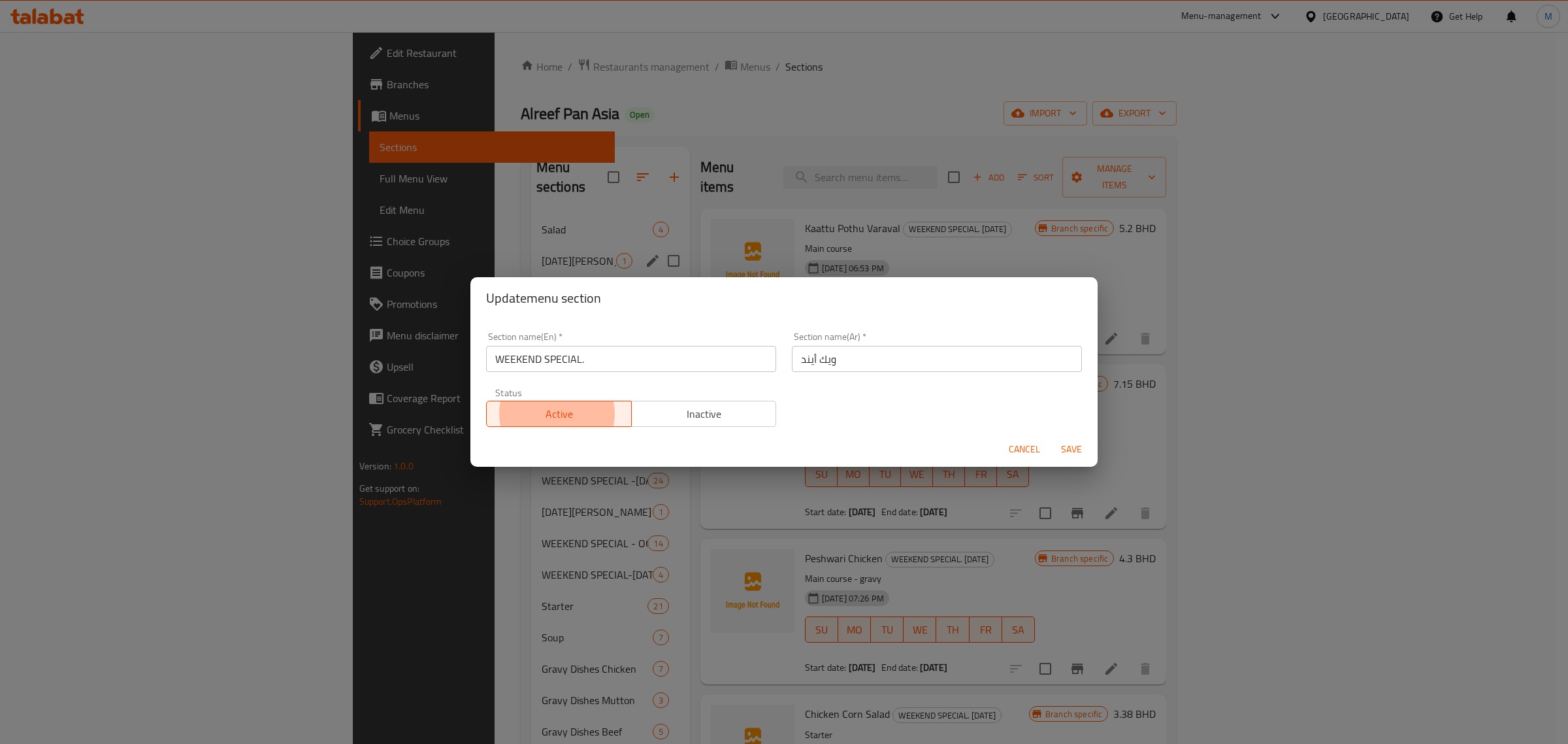
type button "0"
type button "1"
click at [1050, 437] on button "Save" at bounding box center [1071, 449] width 42 height 24
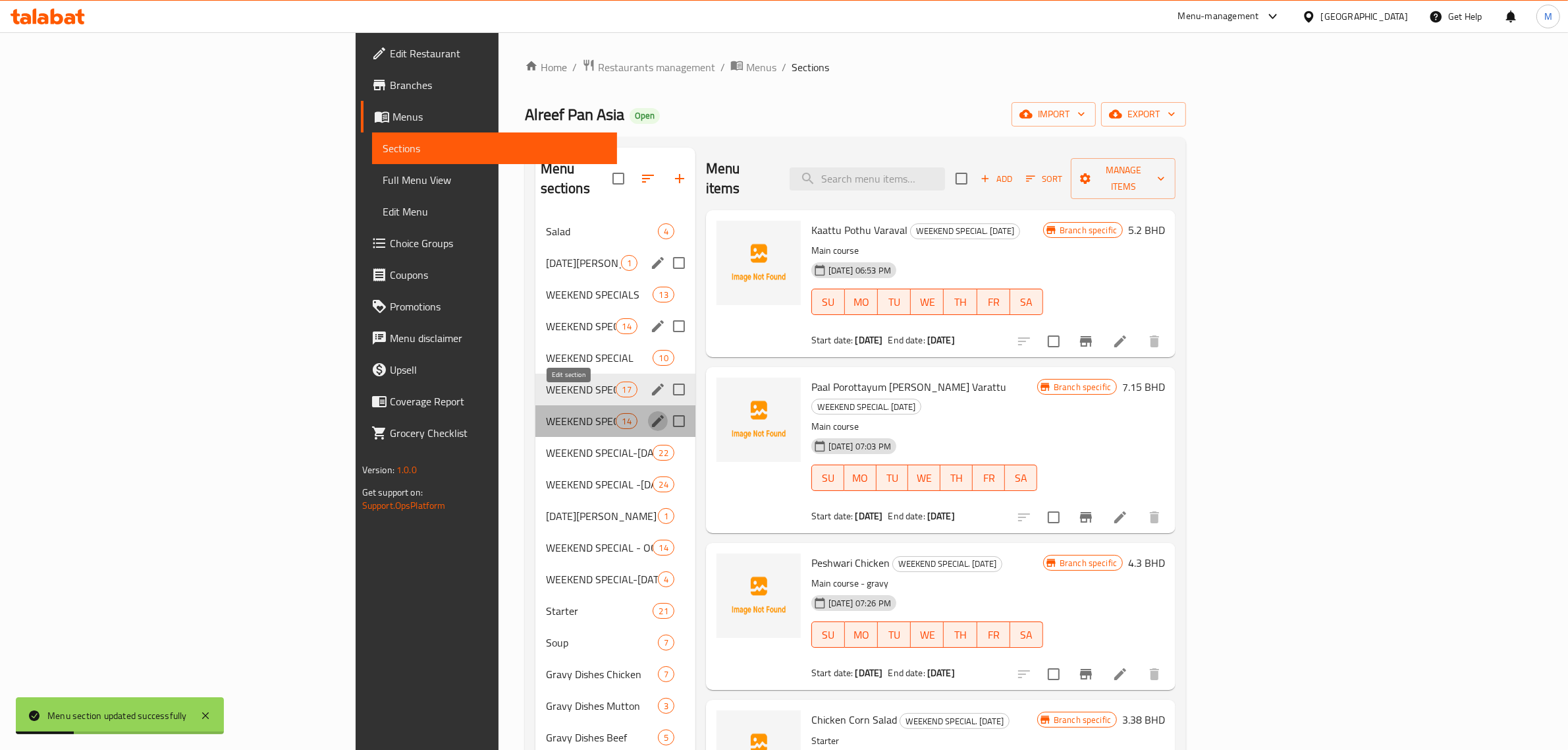
click at [650, 413] on icon "edit" at bounding box center [658, 420] width 15 height 15
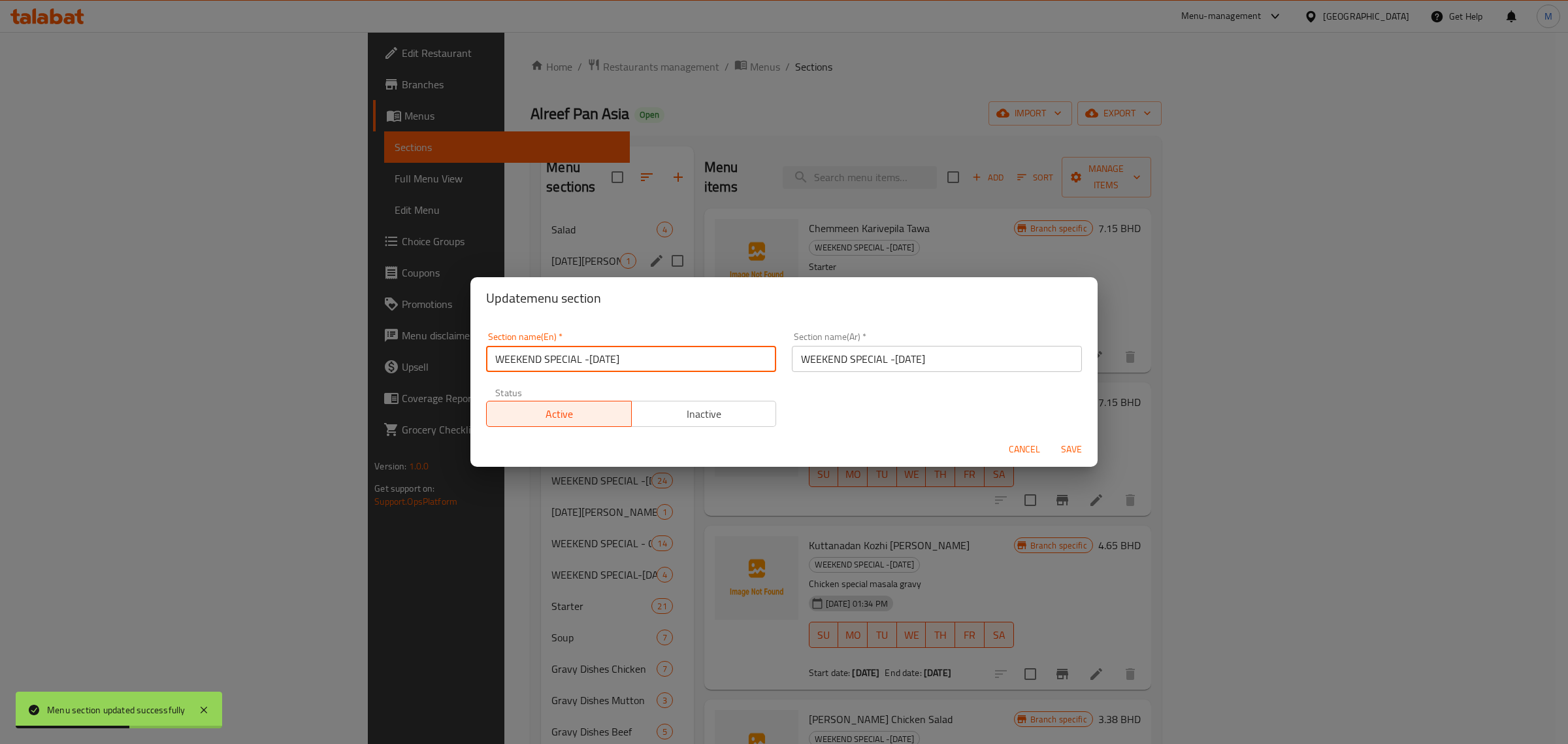
drag, startPoint x: 658, startPoint y: 360, endPoint x: 580, endPoint y: 358, distance: 78.0
click at [580, 358] on input "WEEKEND SPECIAL -SEP-11-12" at bounding box center [631, 359] width 290 height 26
type input "WEEKEND SPECIAL"
click at [949, 359] on input "WEEKEND SPECIAL -SEP-11-12" at bounding box center [937, 359] width 290 height 26
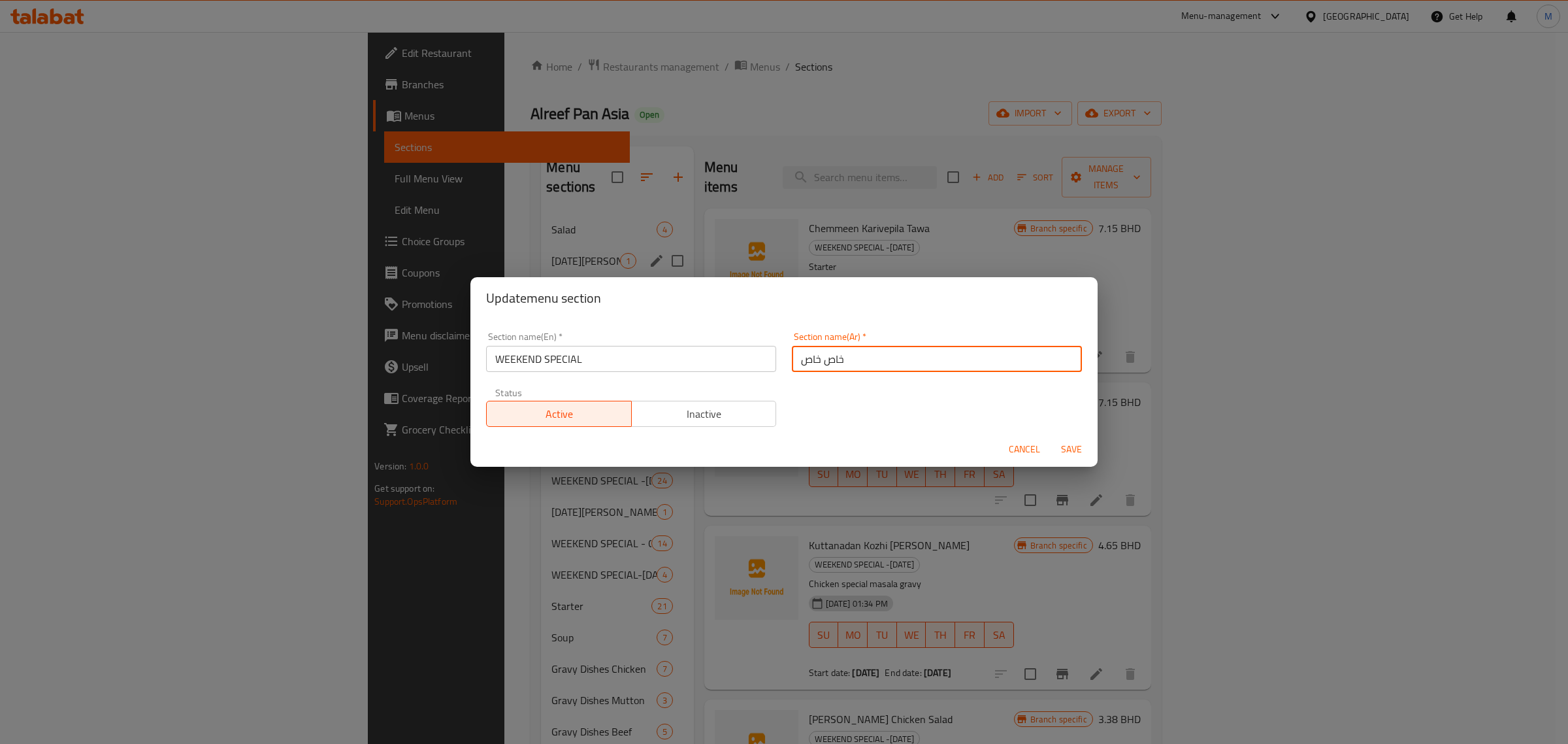
type input "خاص خاص"
click at [1065, 448] on span "Save" at bounding box center [1071, 449] width 31 height 16
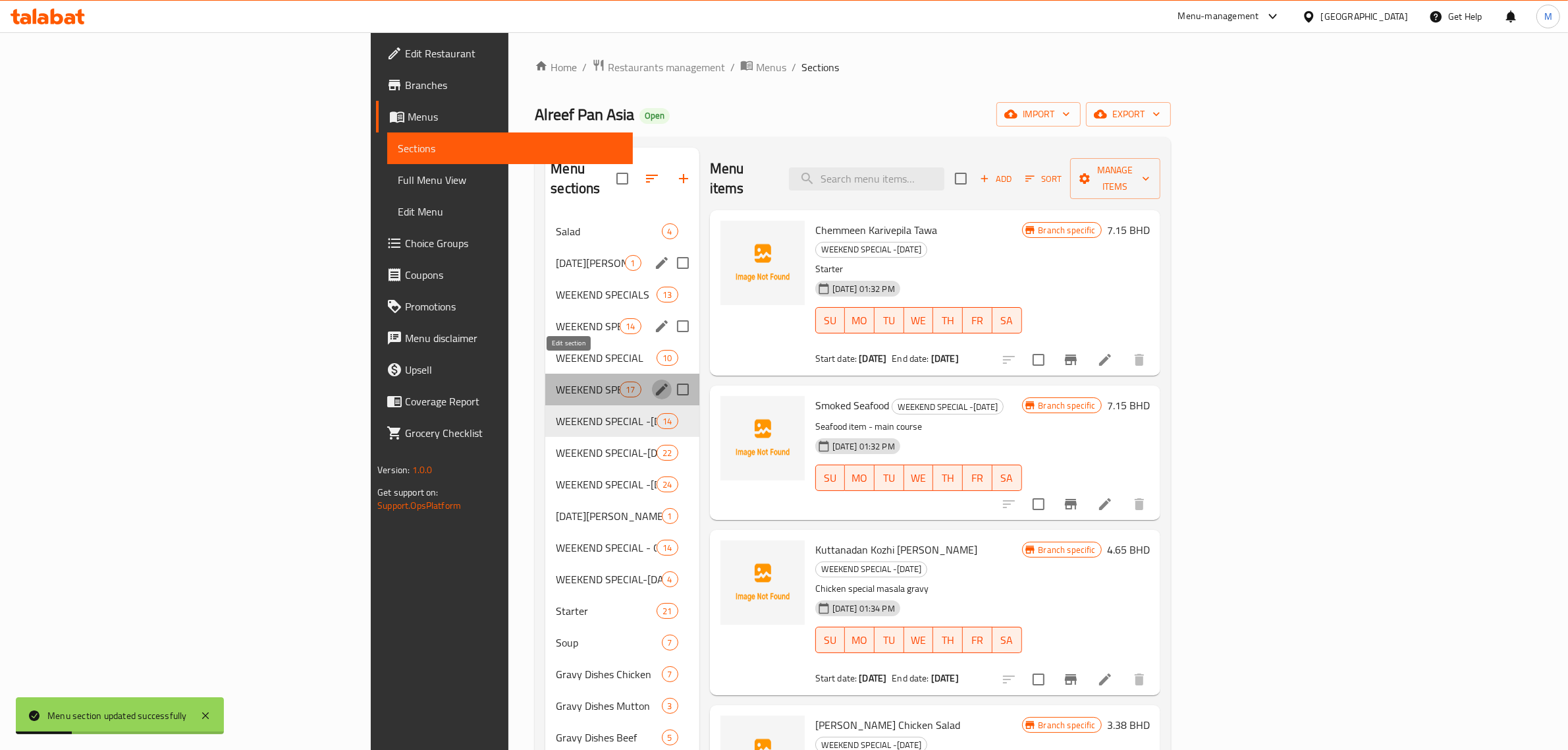
click at [654, 381] on icon "edit" at bounding box center [661, 389] width 15 height 15
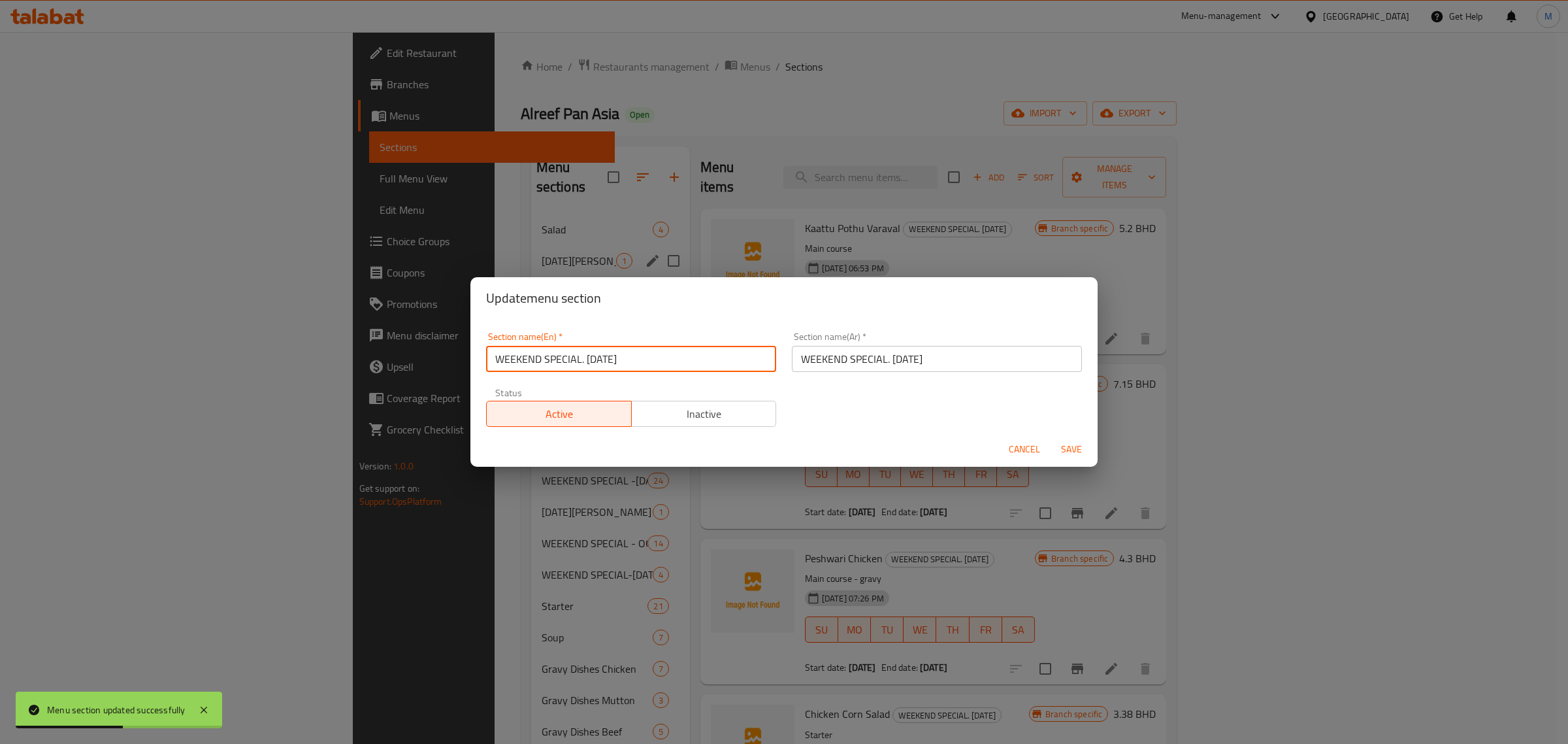
drag, startPoint x: 660, startPoint y: 353, endPoint x: 582, endPoint y: 363, distance: 78.6
click at [582, 363] on input "WEEKEND SPECIAL. AUG -28-29" at bounding box center [631, 359] width 290 height 26
type input "WEEKEND SPECIAL"
click at [956, 358] on input "WEEKEND SPECIAL. AUG -28-29" at bounding box center [937, 359] width 290 height 26
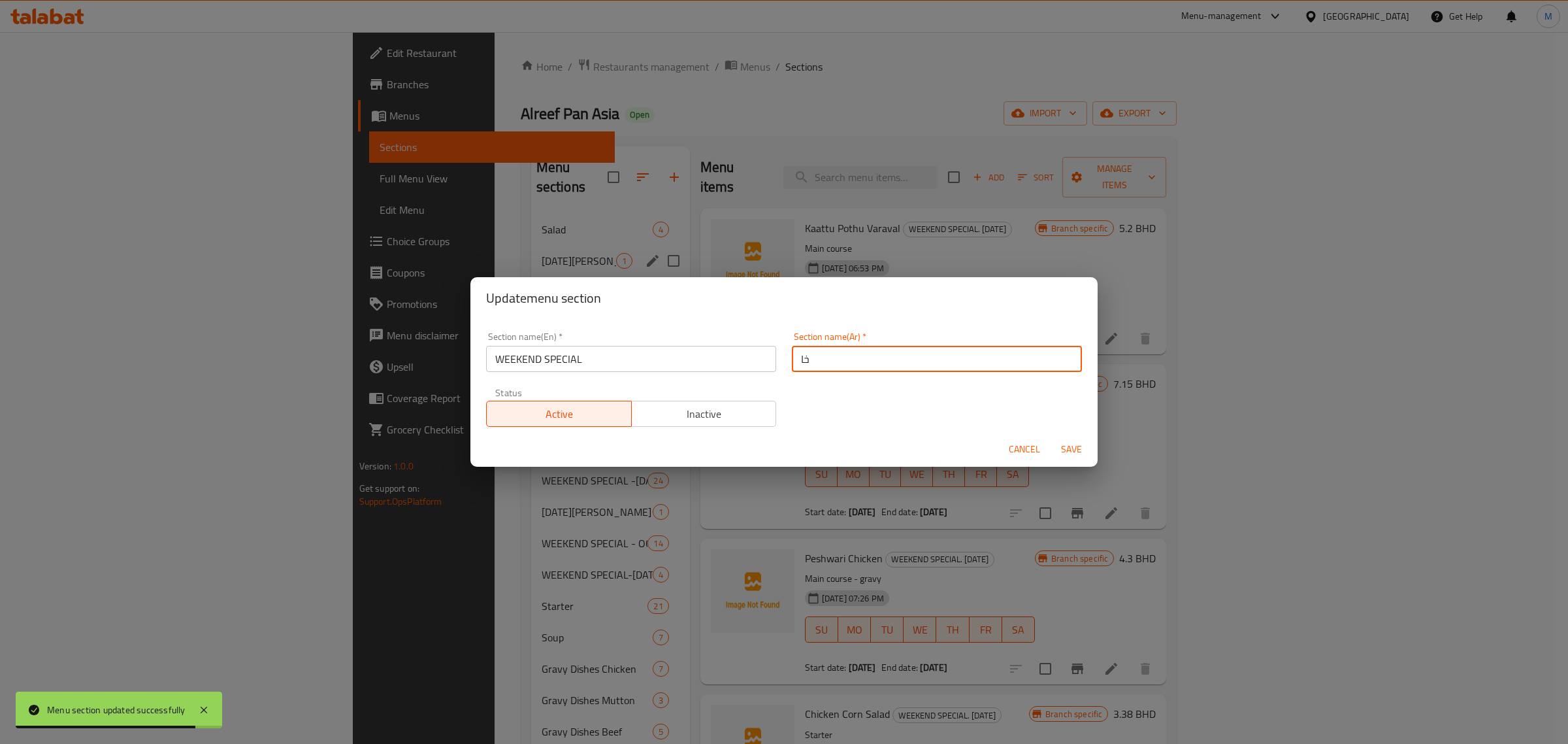
type input "خاص"
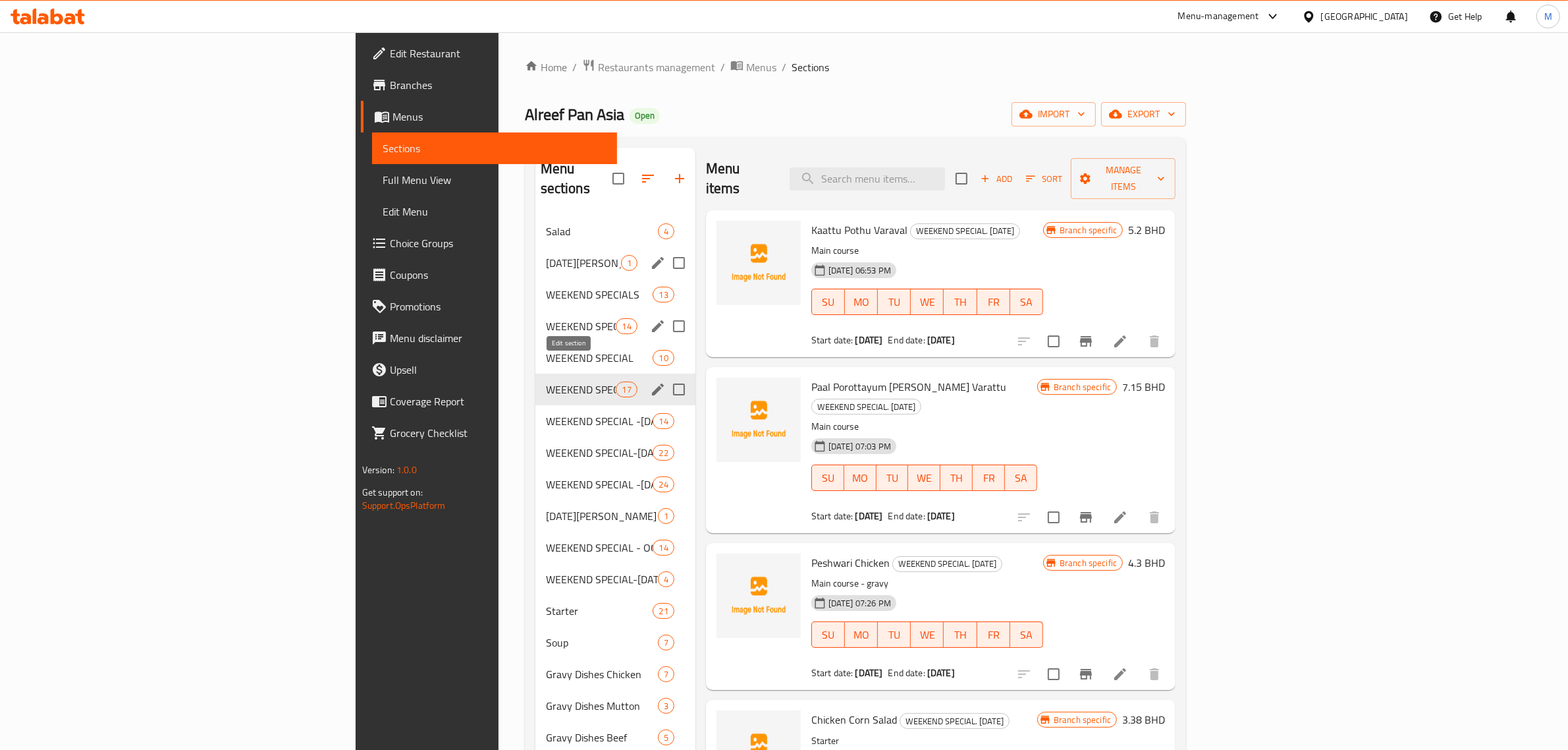
click at [650, 381] on icon "edit" at bounding box center [658, 389] width 15 height 15
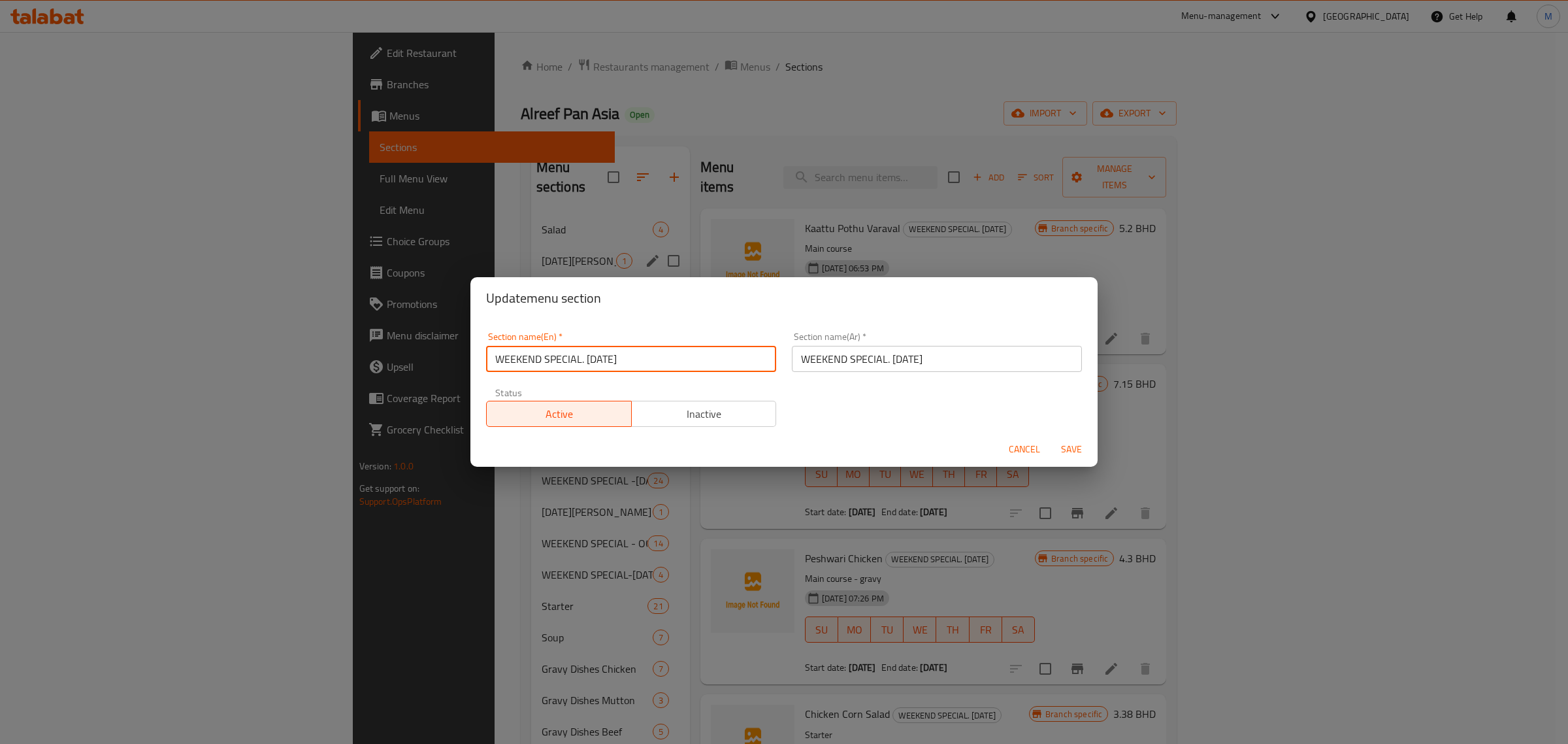
drag, startPoint x: 681, startPoint y: 360, endPoint x: 582, endPoint y: 360, distance: 99.0
click at [582, 360] on input "WEEKEND SPECIAL. AUG -28-29" at bounding box center [631, 359] width 290 height 26
type input "WEEKEND SPECIAL"
click at [882, 363] on input "WEEKEND SPECIAL. AUG -28-29" at bounding box center [937, 359] width 290 height 26
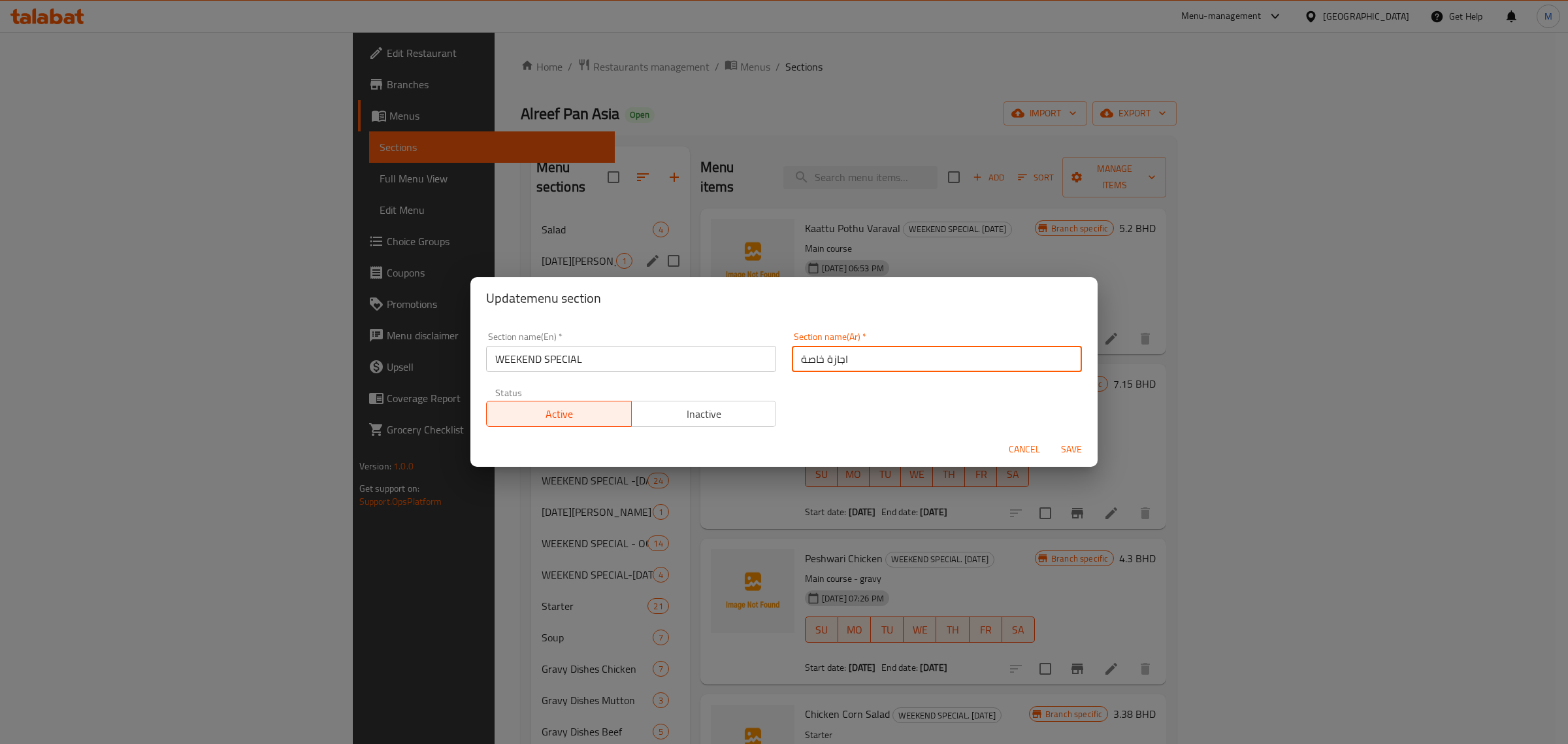
type input "اجازة خاصة"
type button "0"
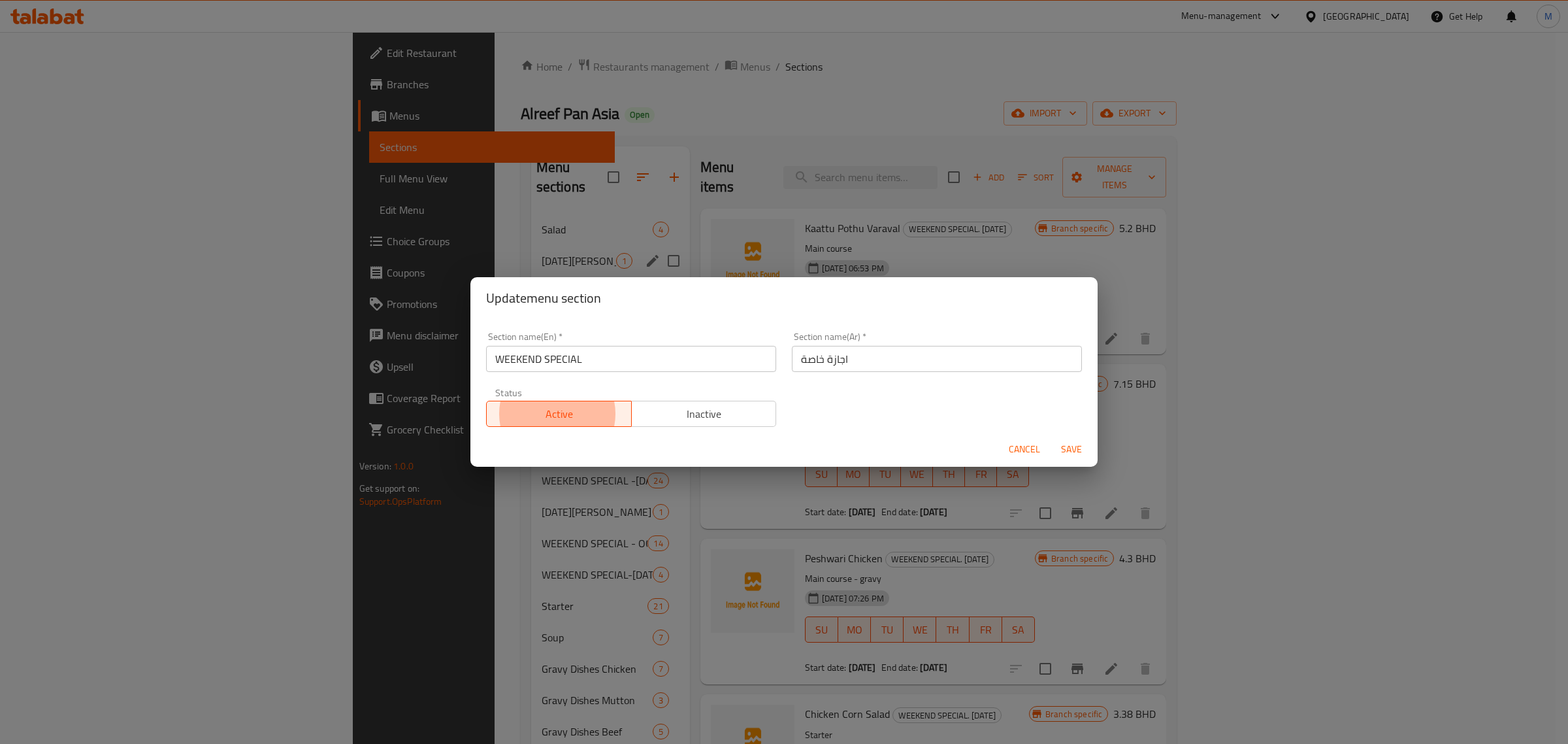
type button "1"
click at [1050, 437] on button "Save" at bounding box center [1071, 449] width 42 height 24
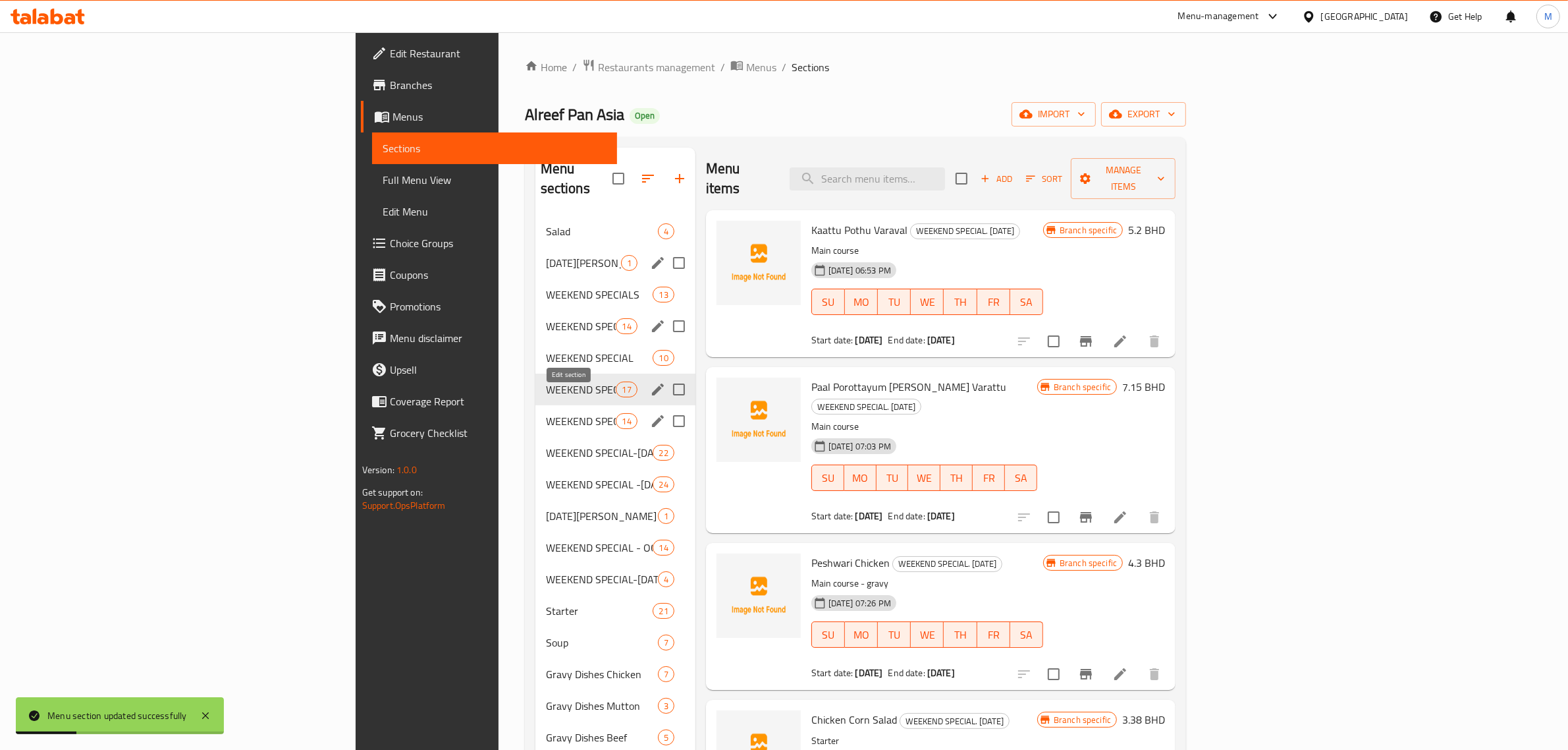
click at [650, 413] on icon "edit" at bounding box center [658, 420] width 15 height 15
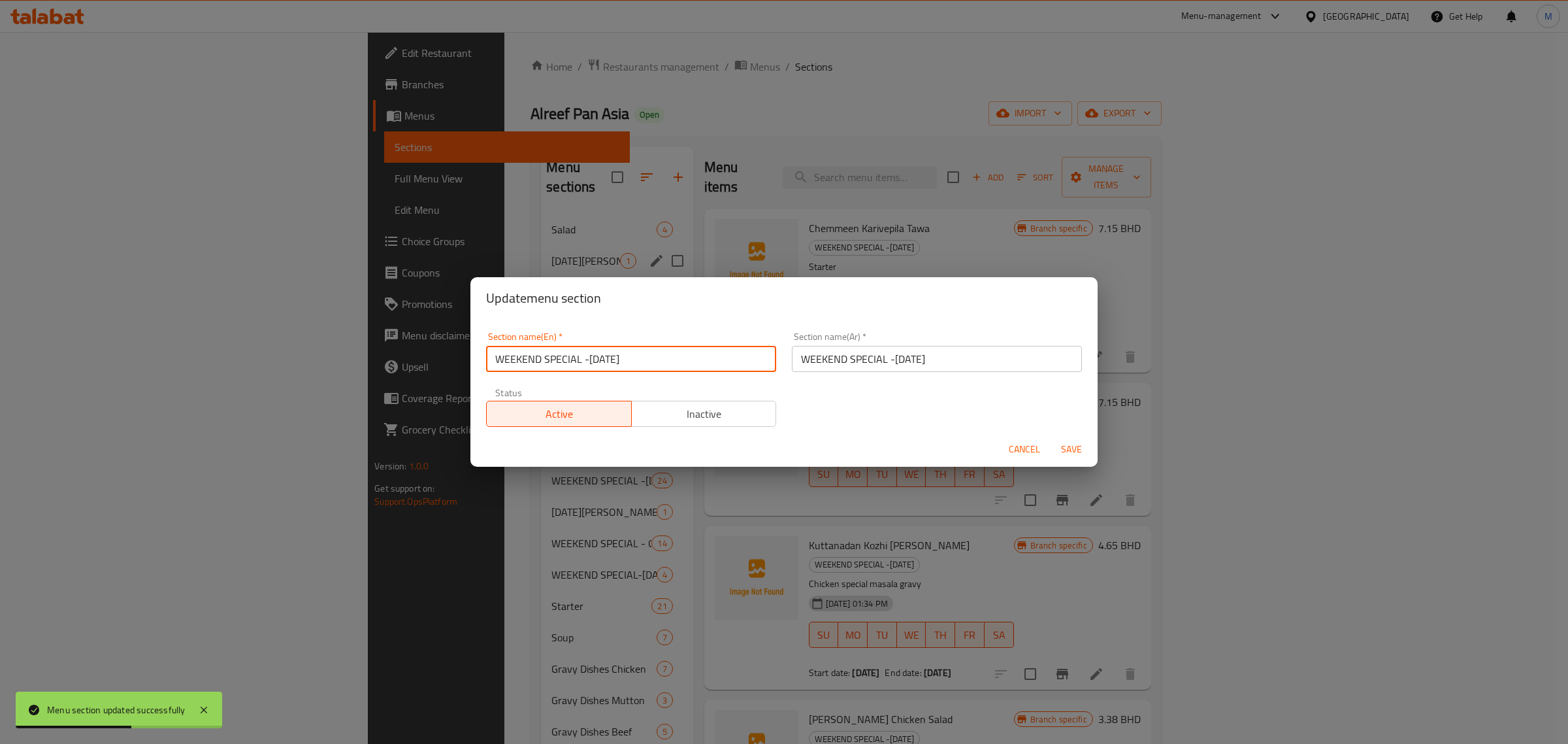
drag, startPoint x: 657, startPoint y: 361, endPoint x: 583, endPoint y: 361, distance: 74.0
click at [583, 361] on input "WEEKEND SPECIAL -SEP-11-12" at bounding box center [631, 359] width 290 height 26
type input "WEEKEND SPECIAL"
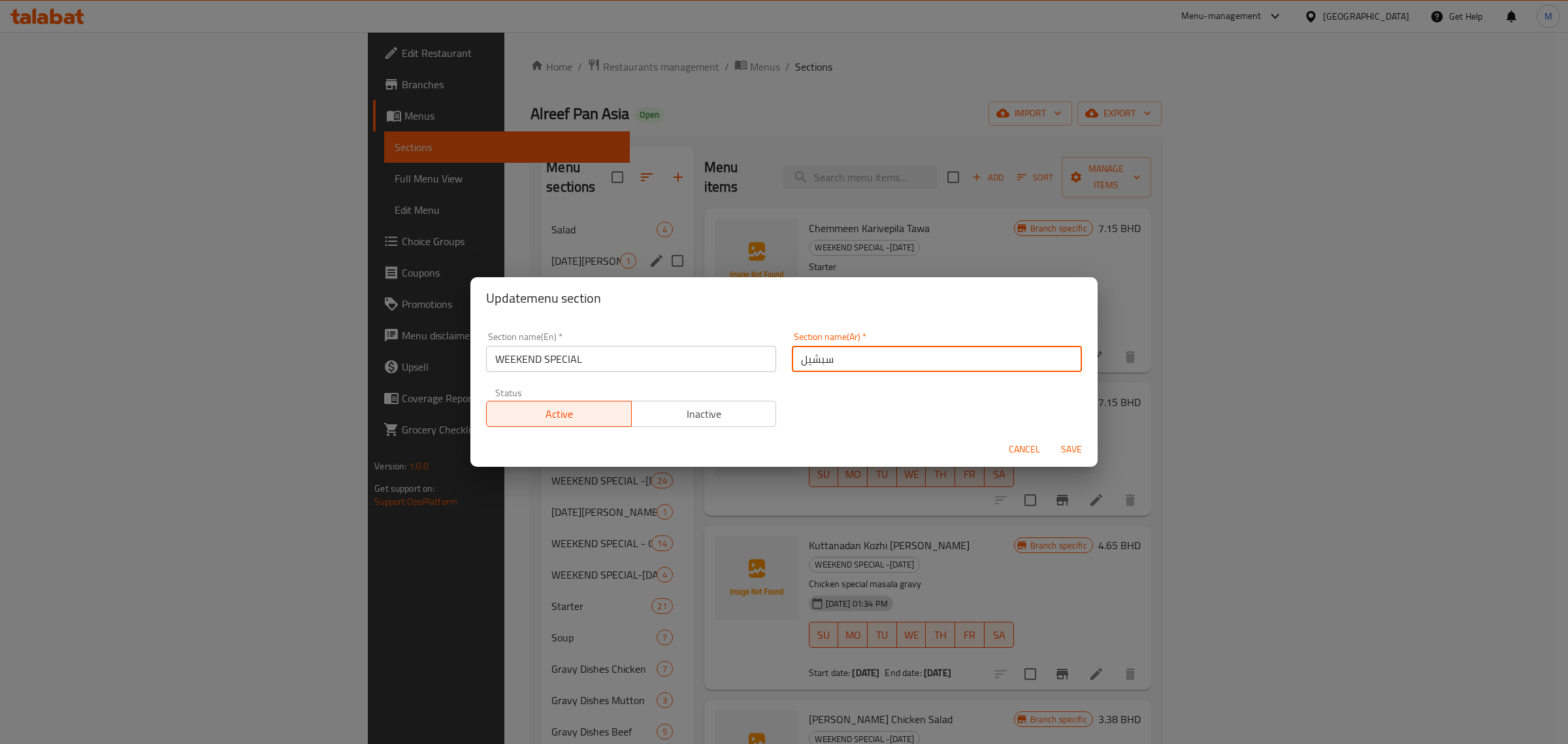
type input "سبشيل"
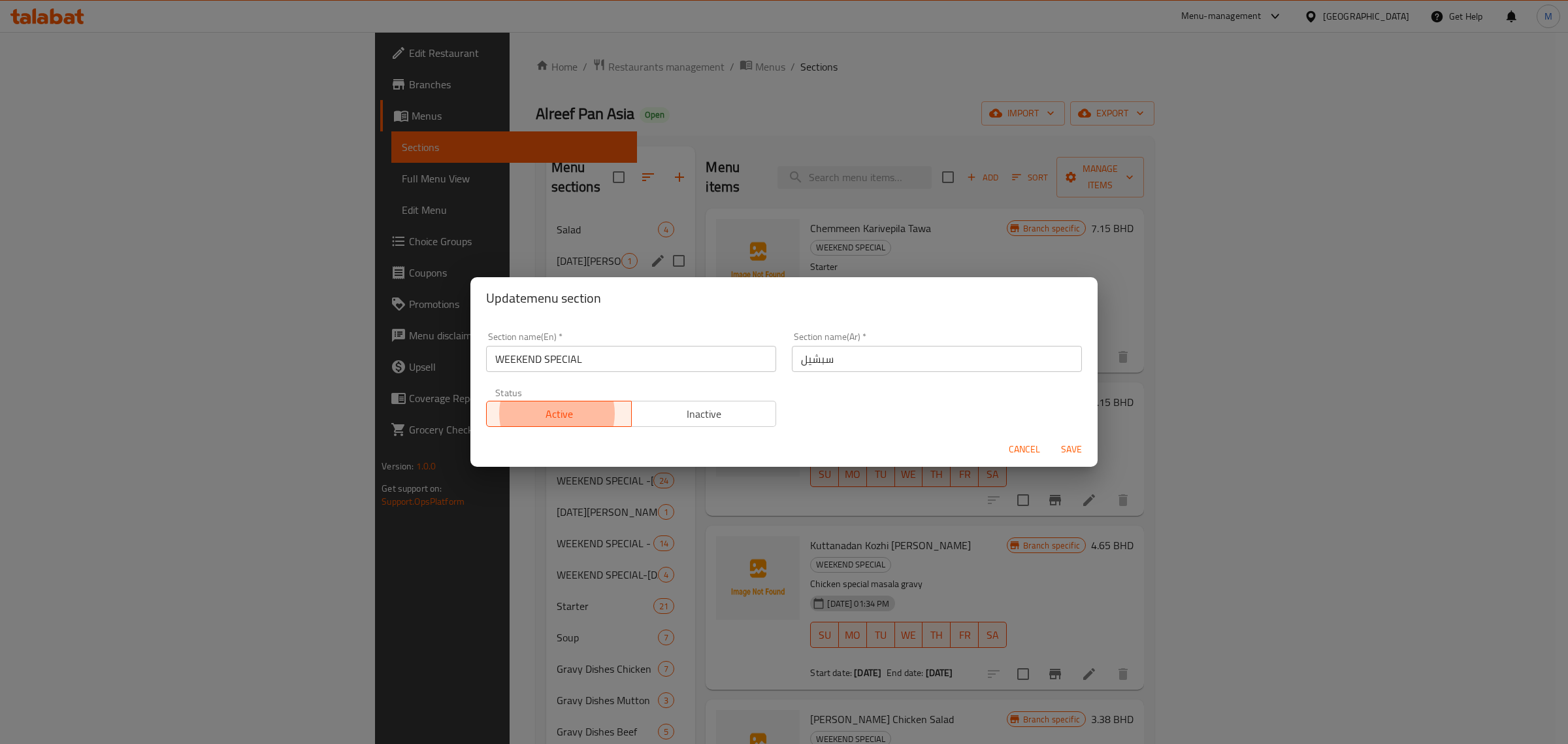
type button "0"
type button "1"
click at [1050, 437] on button "Save" at bounding box center [1071, 449] width 42 height 24
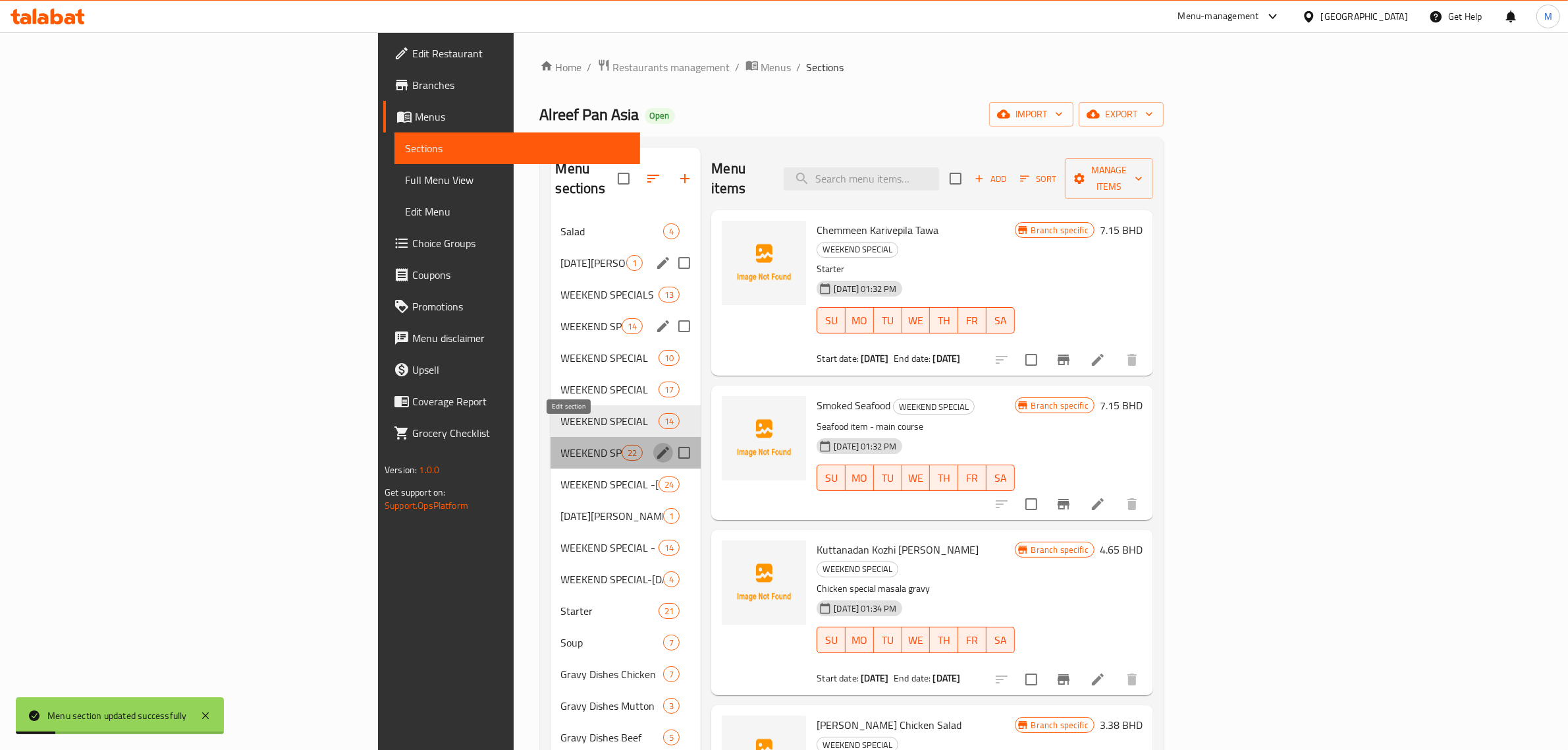
click at [655, 445] on icon "edit" at bounding box center [662, 452] width 15 height 15
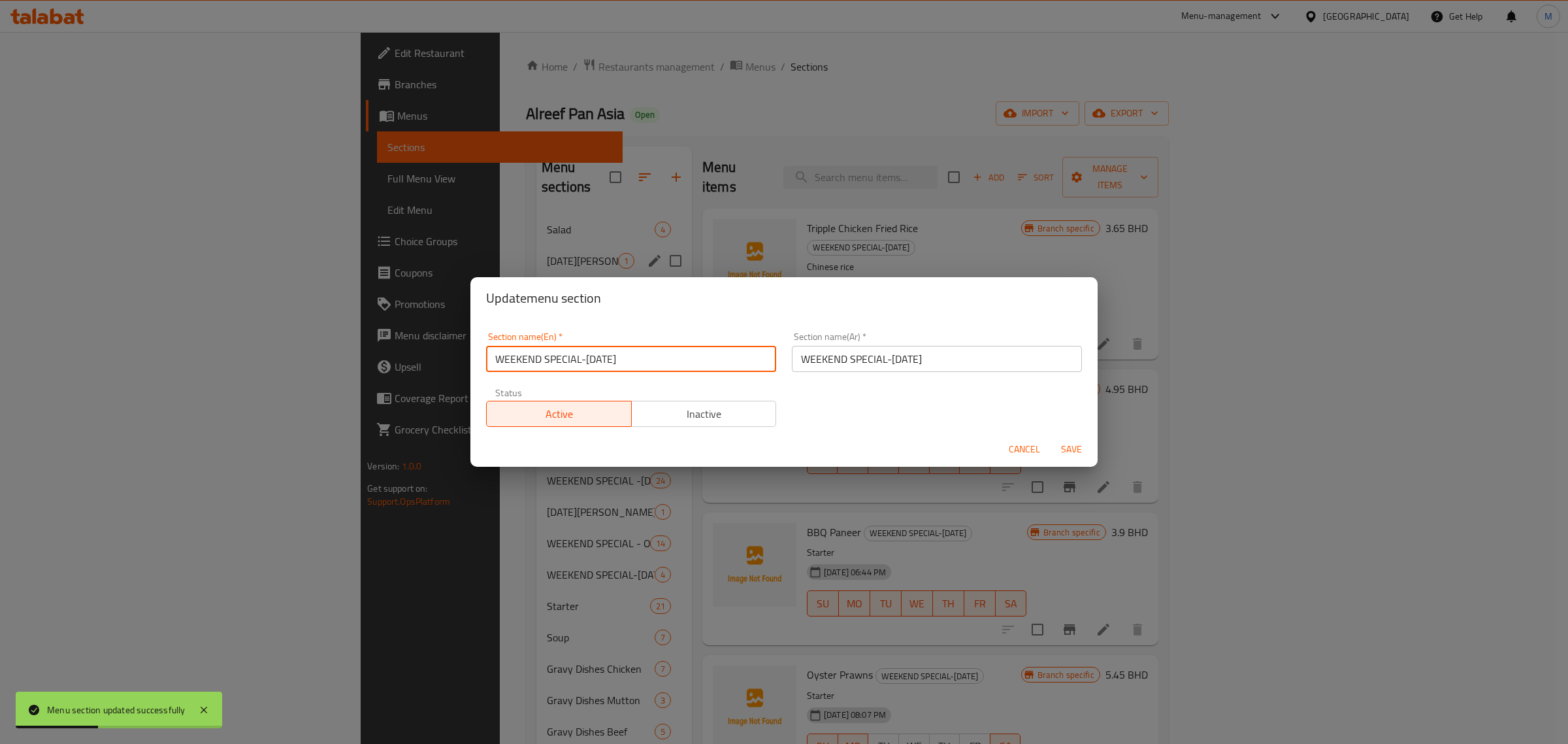
drag, startPoint x: 654, startPoint y: 361, endPoint x: 582, endPoint y: 366, distance: 72.2
click at [582, 366] on input "WEEKEND SPECIAL-SEP-18-19" at bounding box center [631, 359] width 290 height 26
type input "WEEKEND SPECIAL"
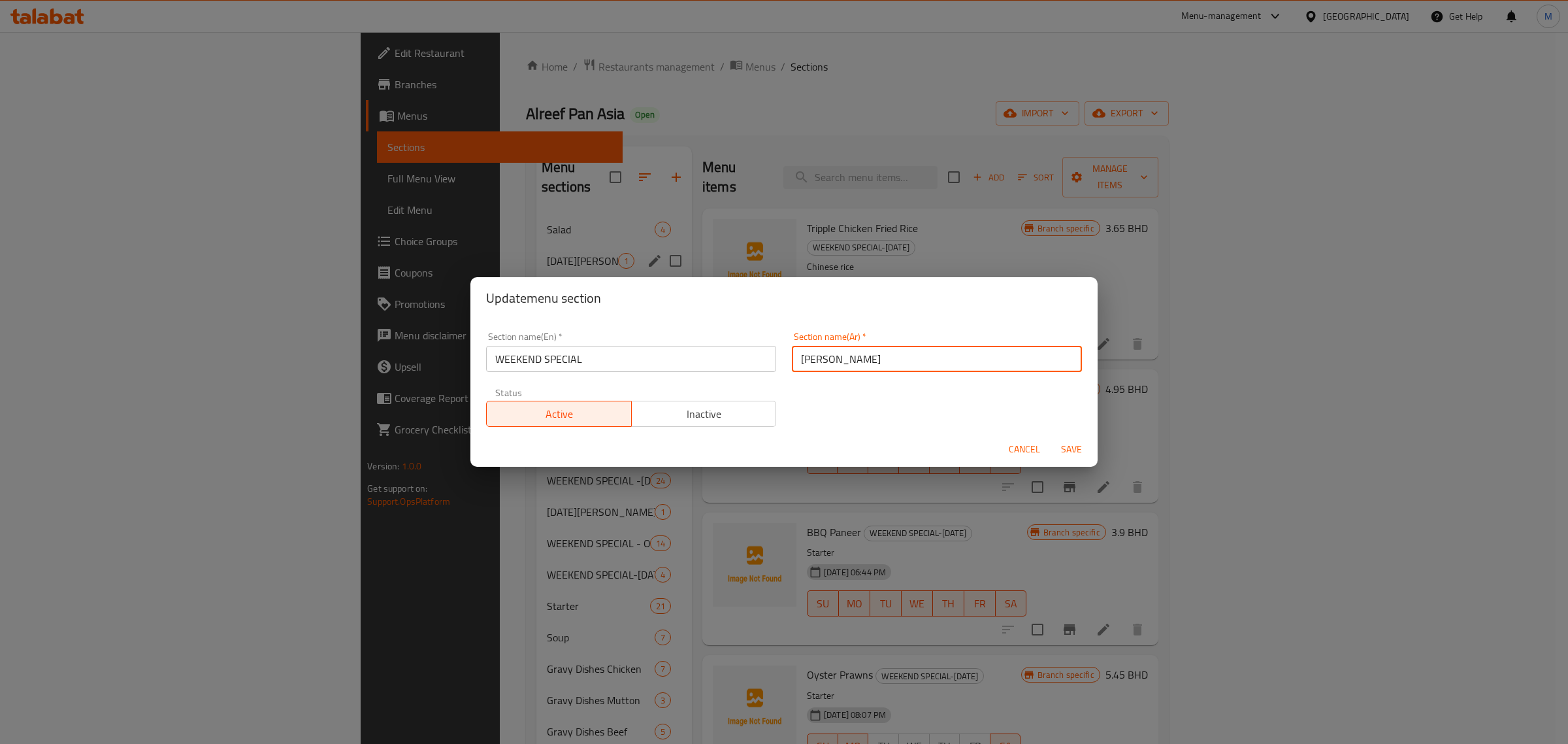
type input "سبشيل توو"
click at [1065, 446] on span "Save" at bounding box center [1071, 449] width 31 height 16
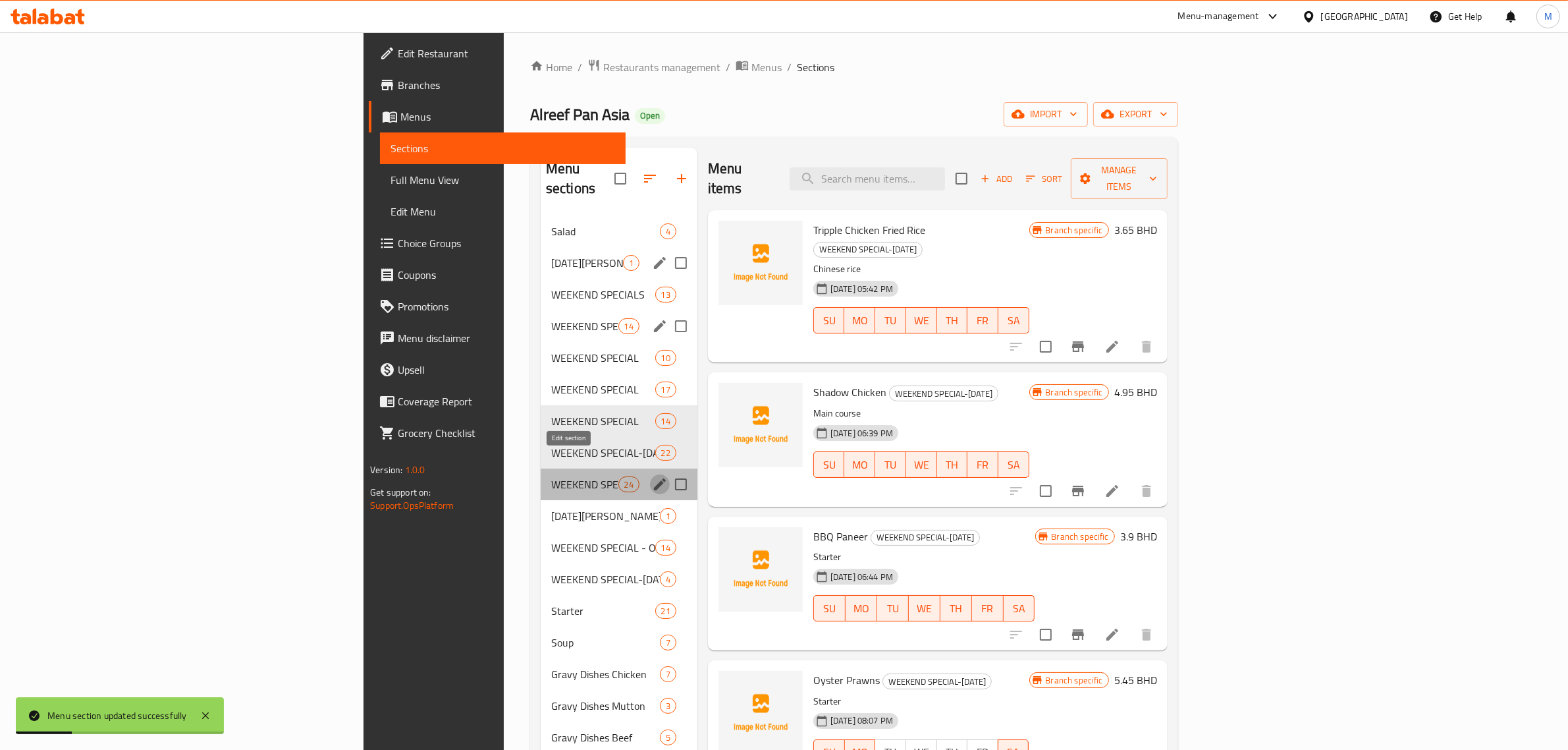
click at [650, 474] on button "edit" at bounding box center [660, 484] width 20 height 20
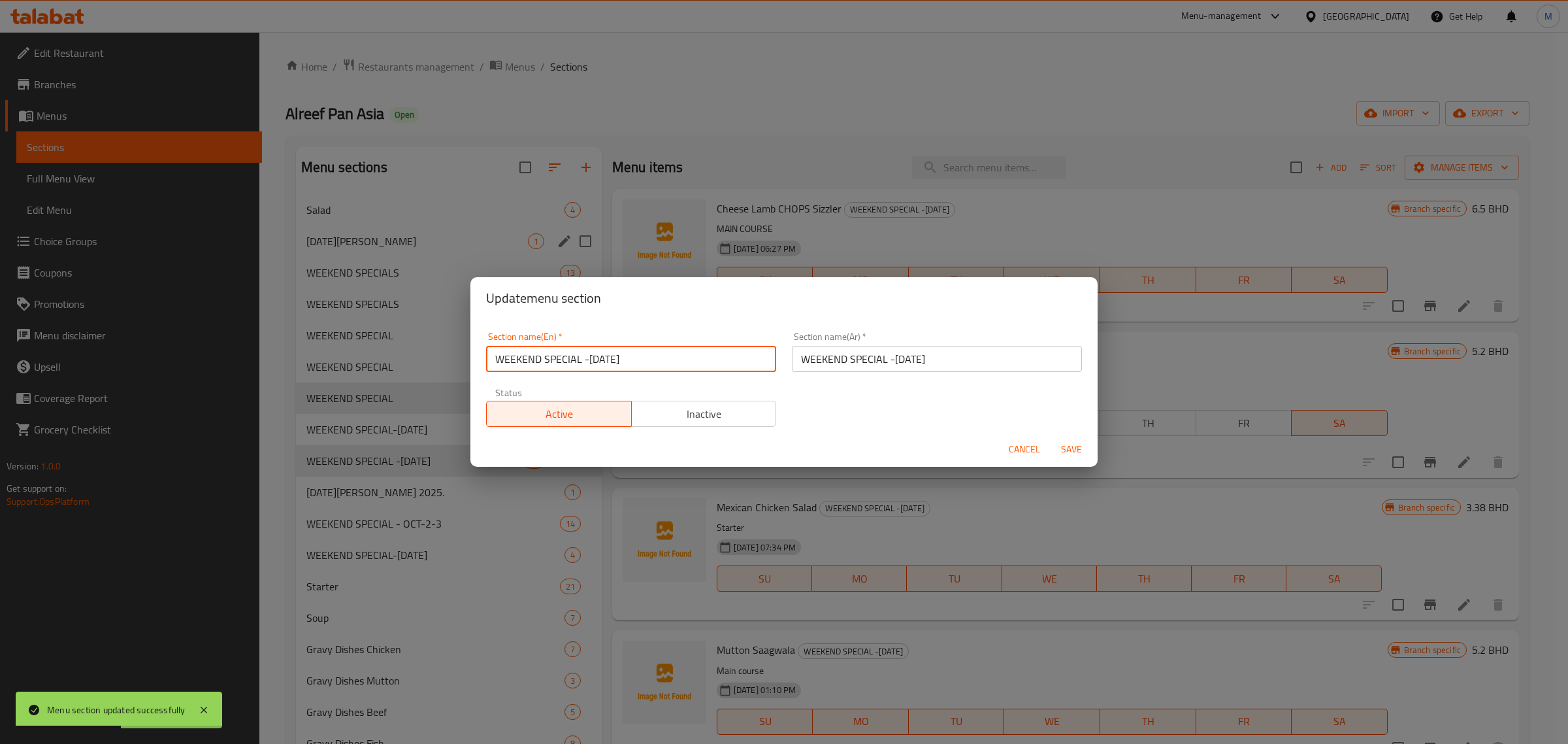
drag, startPoint x: 657, startPoint y: 360, endPoint x: 585, endPoint y: 363, distance: 72.1
click at [585, 363] on input "WEEKEND SPECIAL -SEP-25-26" at bounding box center [631, 359] width 290 height 26
type input "WEEKEND SPECIAL"
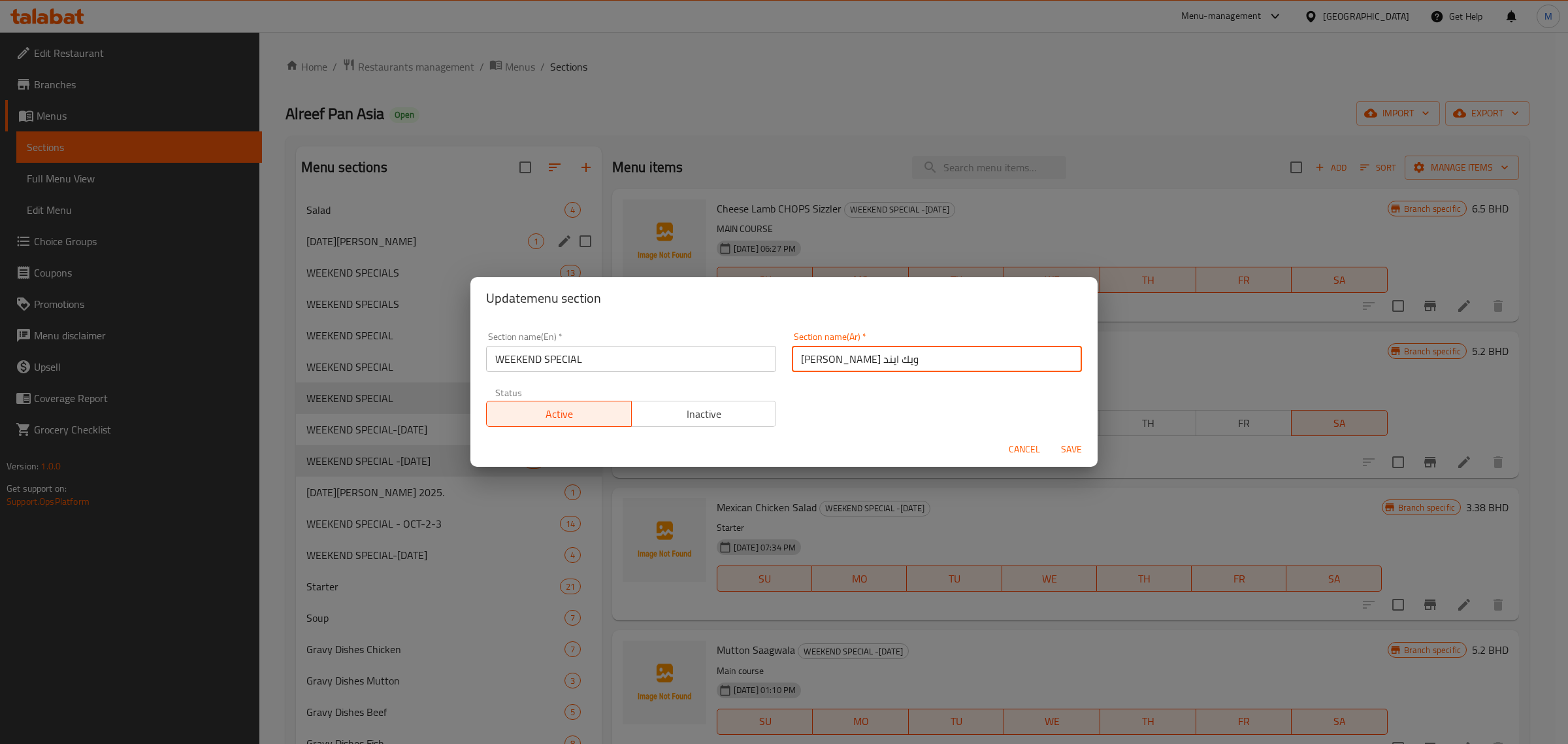
type input "سبشيل سبشيل ويك ايند"
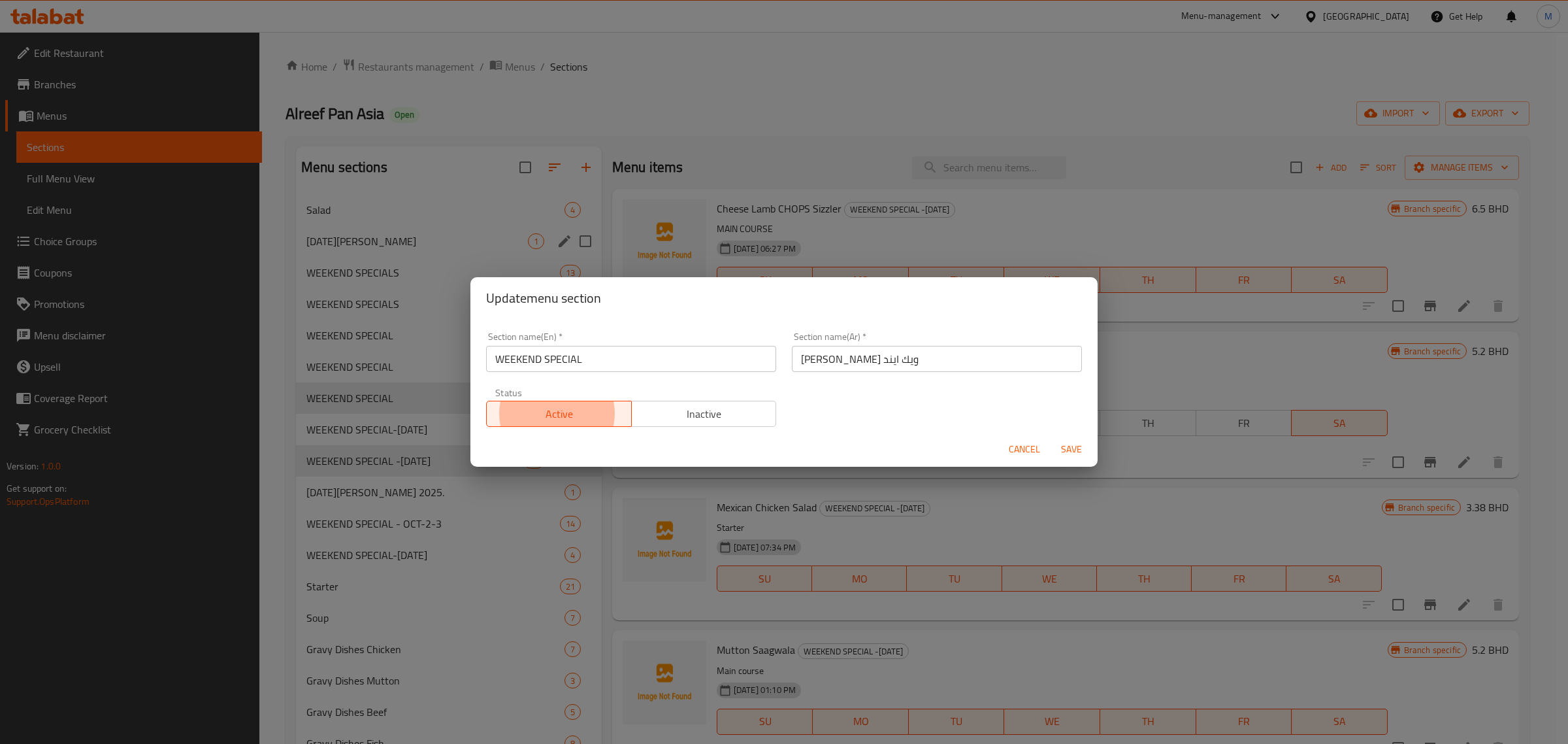
type button "0"
type button "1"
click at [1050, 437] on button "Save" at bounding box center [1071, 449] width 42 height 24
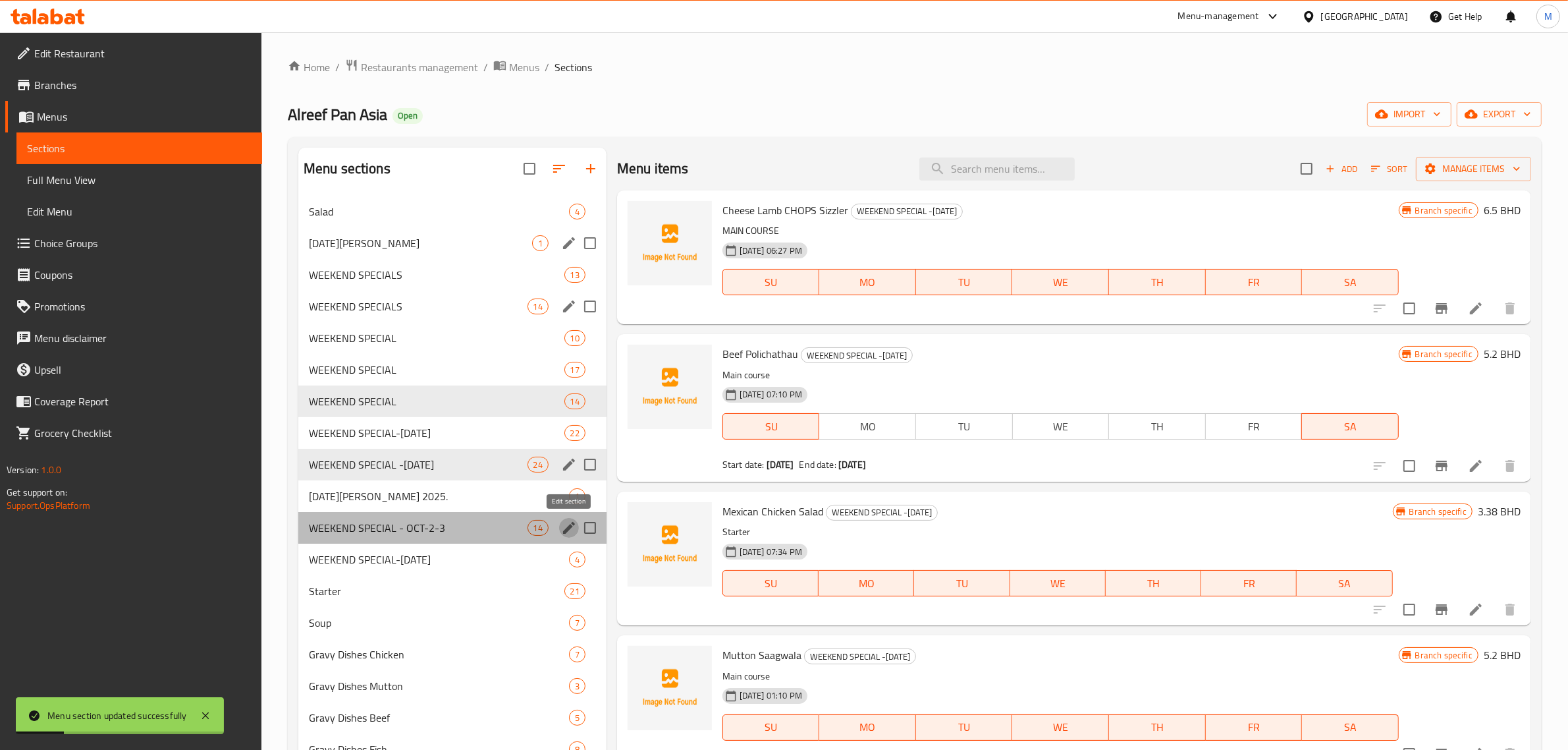
click at [562, 525] on icon "edit" at bounding box center [568, 527] width 15 height 15
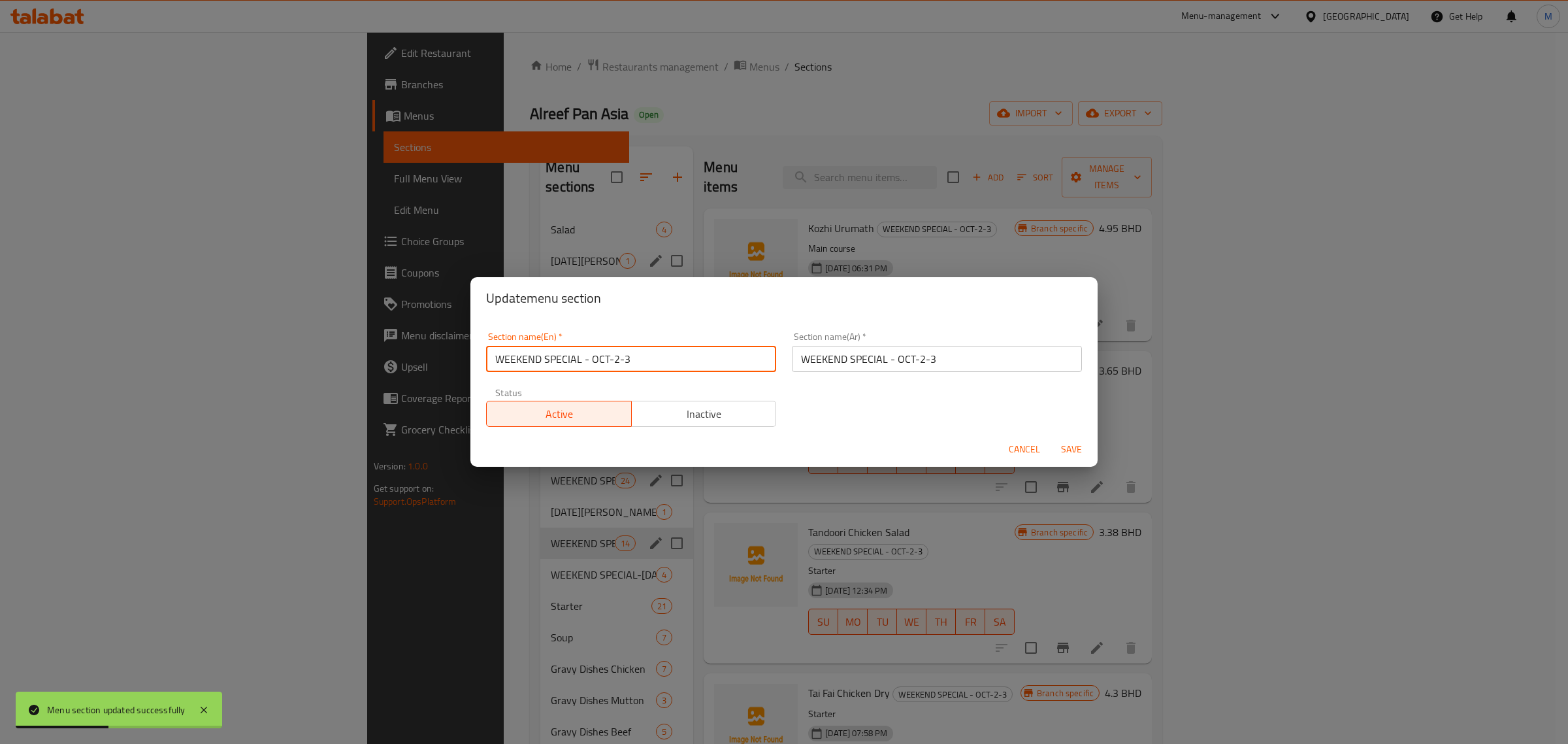
drag, startPoint x: 645, startPoint y: 357, endPoint x: 582, endPoint y: 360, distance: 63.1
click at [582, 360] on input "WEEKEND SPECIAL - OCT-2-3" at bounding box center [631, 359] width 290 height 26
type input "WEEKEND SPECIAL"
click at [952, 356] on input "WEEKEND SPECIAL - OCT-2-3" at bounding box center [937, 359] width 290 height 26
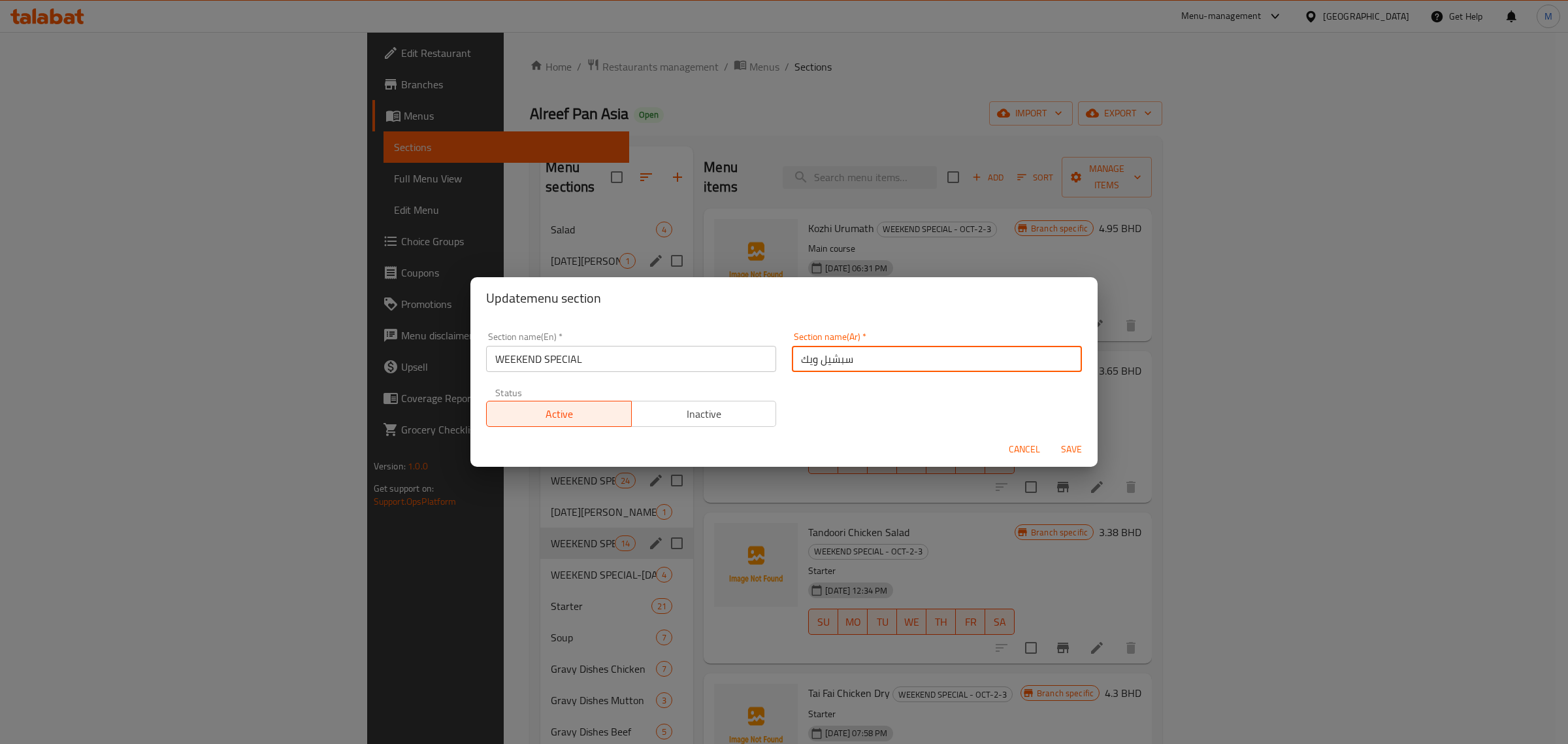
type input "سبشيل ويك"
type button "0"
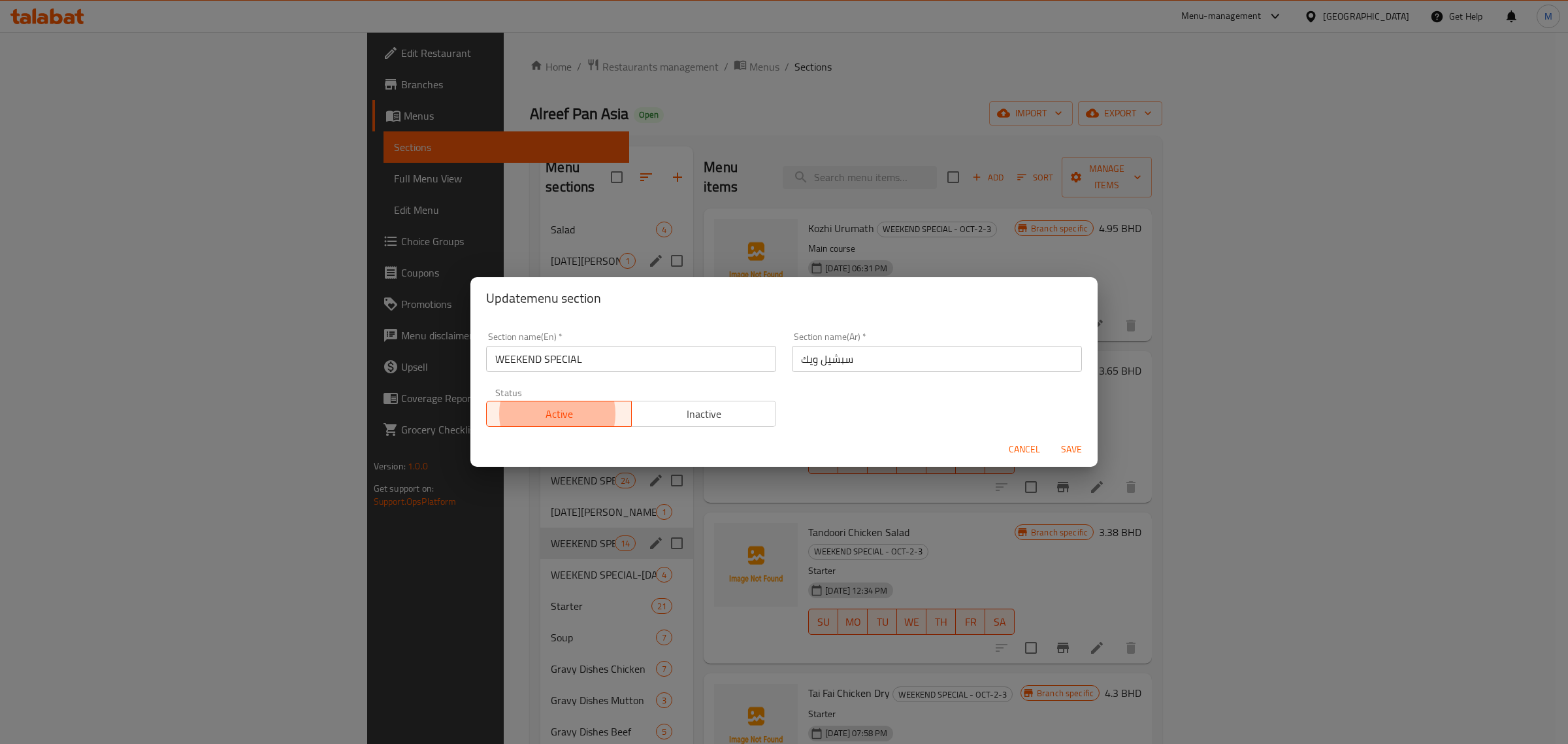
type button "1"
click at [1050, 437] on button "Save" at bounding box center [1071, 449] width 42 height 24
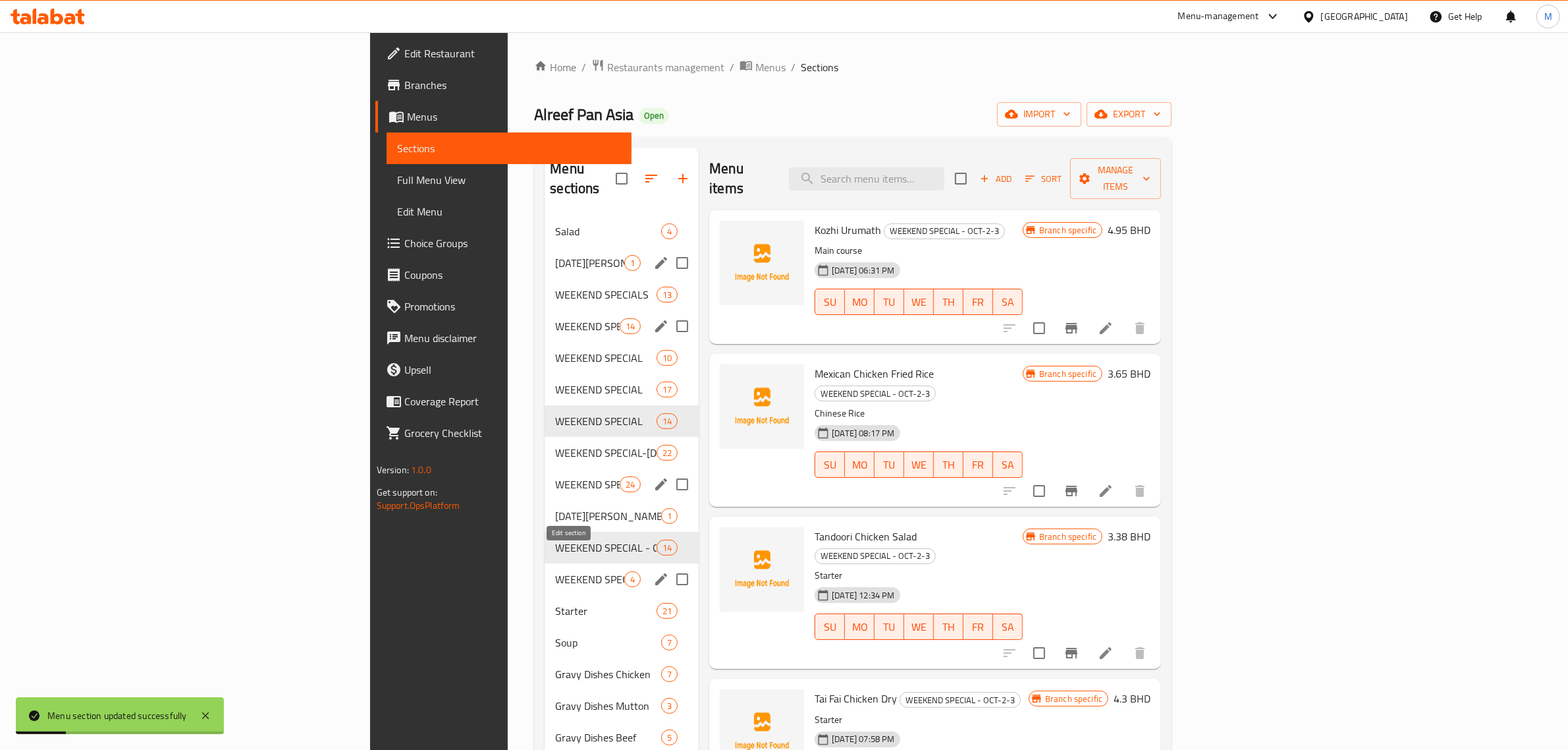
click at [655, 573] on icon "edit" at bounding box center [660, 578] width 12 height 12
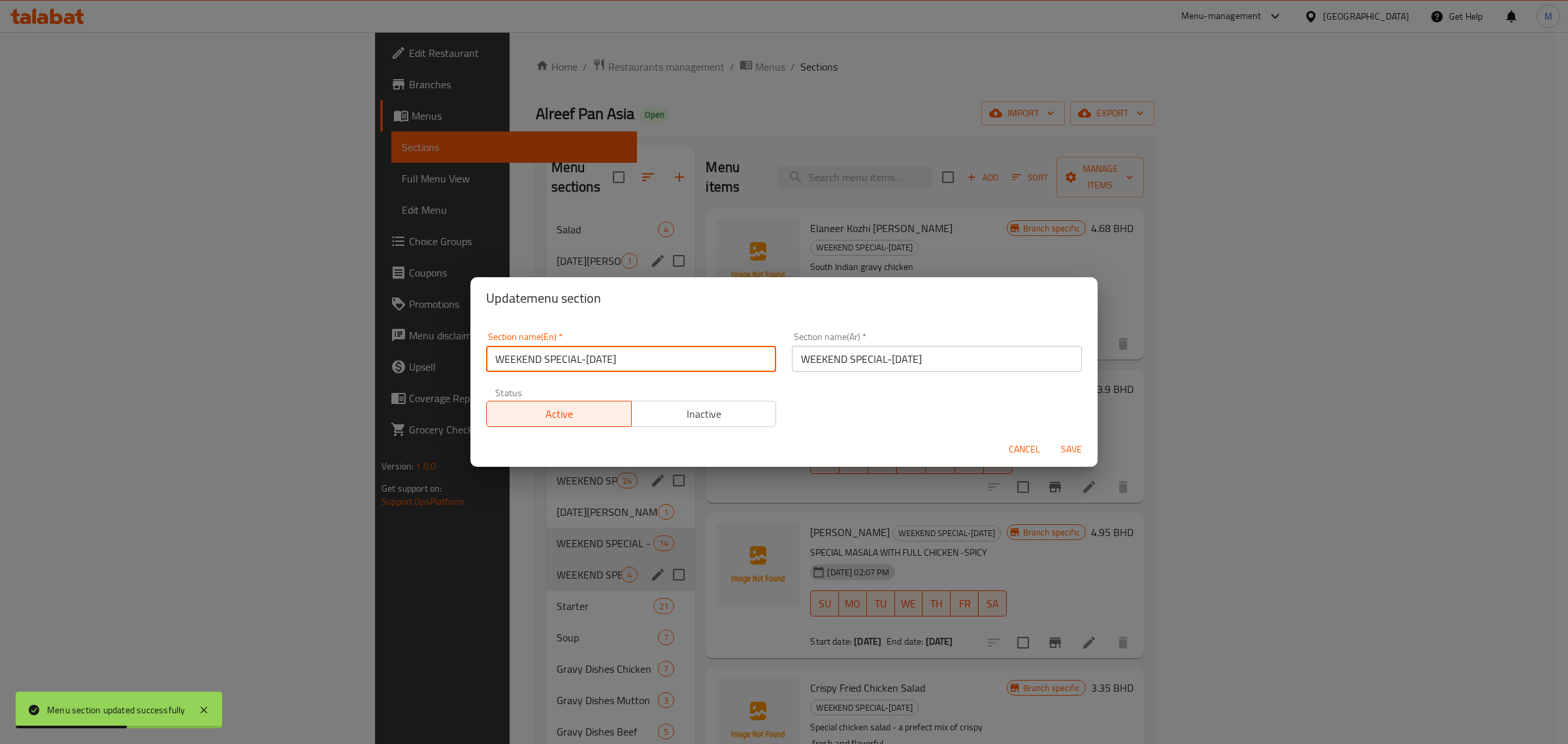
drag, startPoint x: 696, startPoint y: 360, endPoint x: 580, endPoint y: 363, distance: 116.0
click at [580, 363] on input "WEEKEND SPECIAL-OCTOBER-09-10" at bounding box center [631, 359] width 290 height 26
type input "WEEKEND SPECIAL"
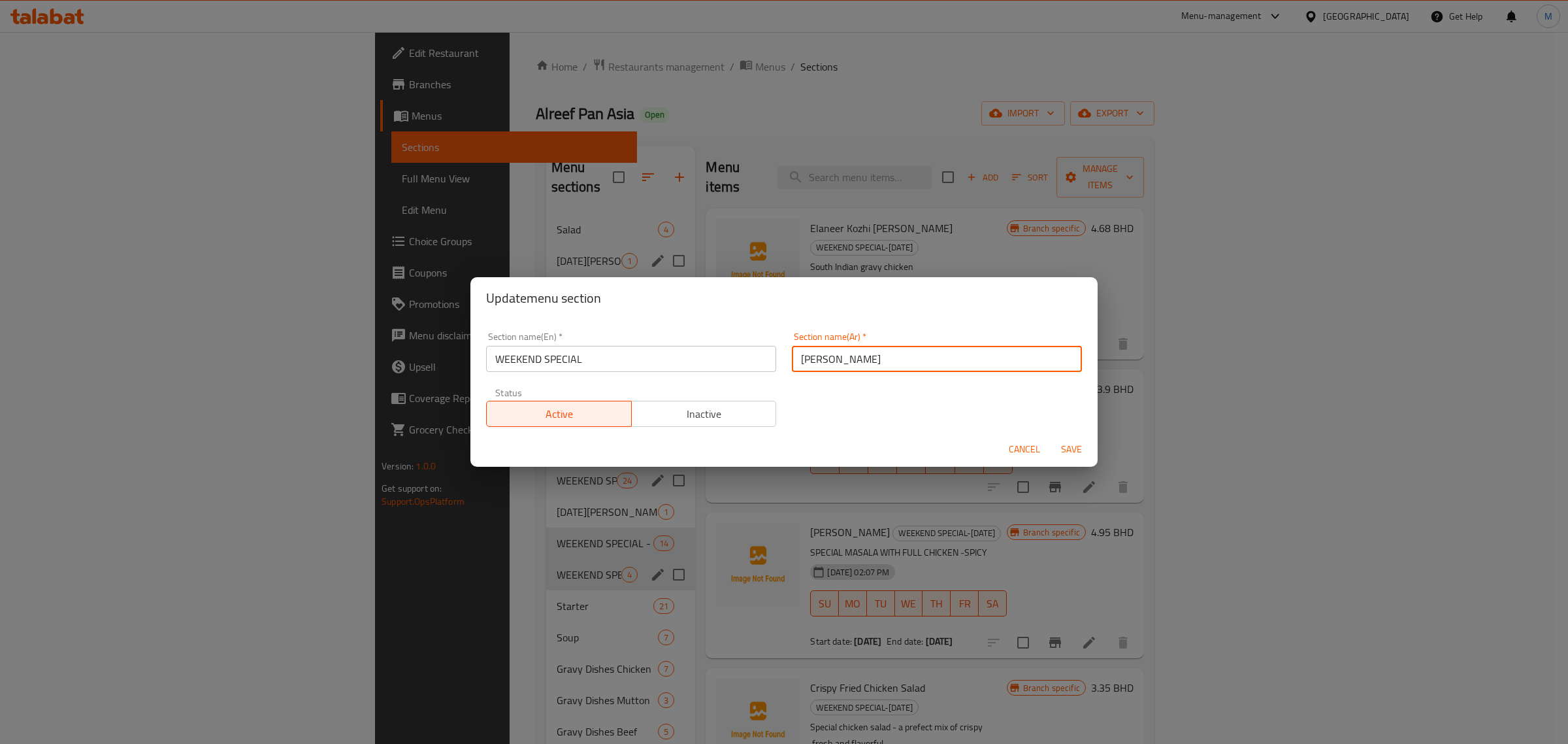
type input "ويك سبشيل"
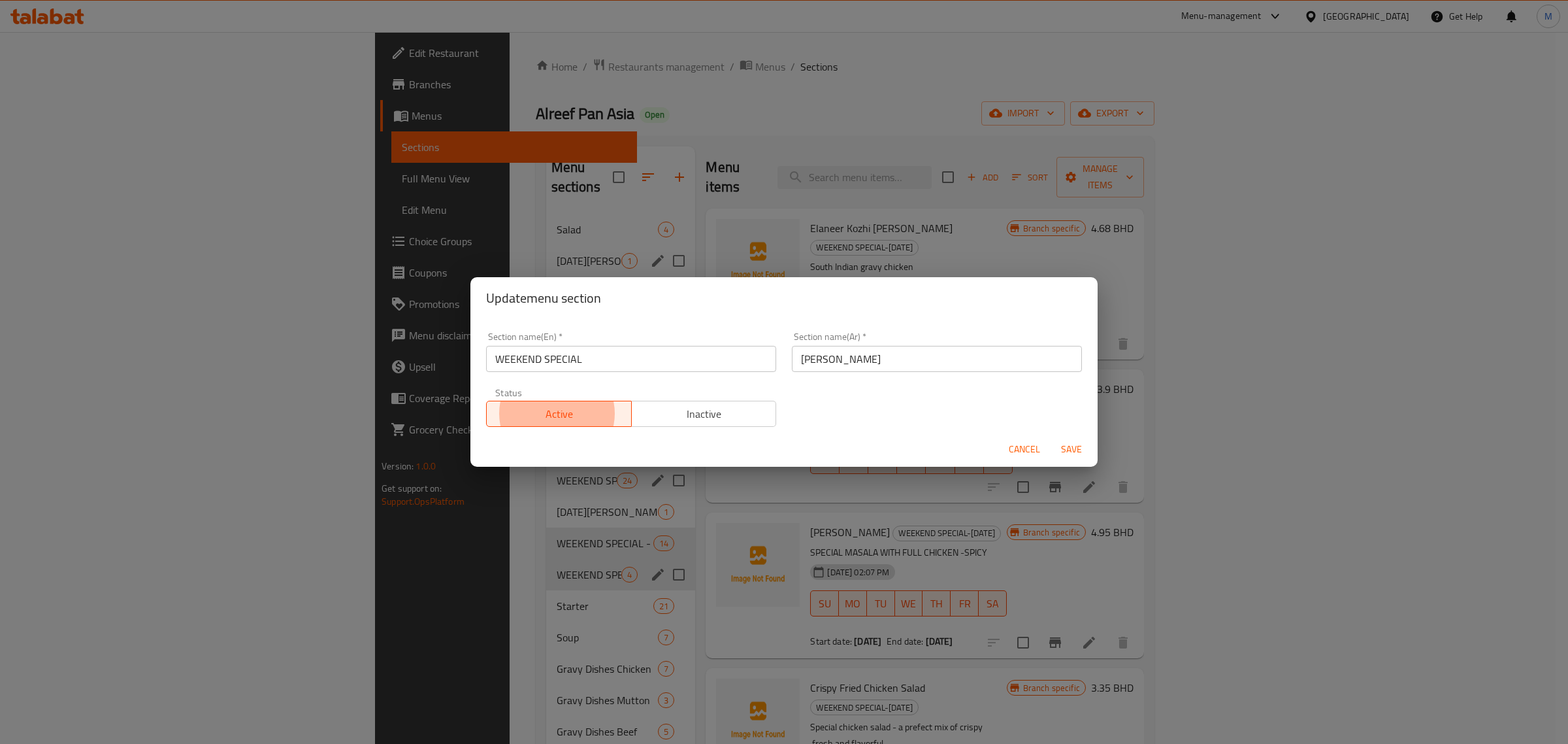
type button "0"
type button "1"
click at [1050, 437] on button "Save" at bounding box center [1071, 449] width 42 height 24
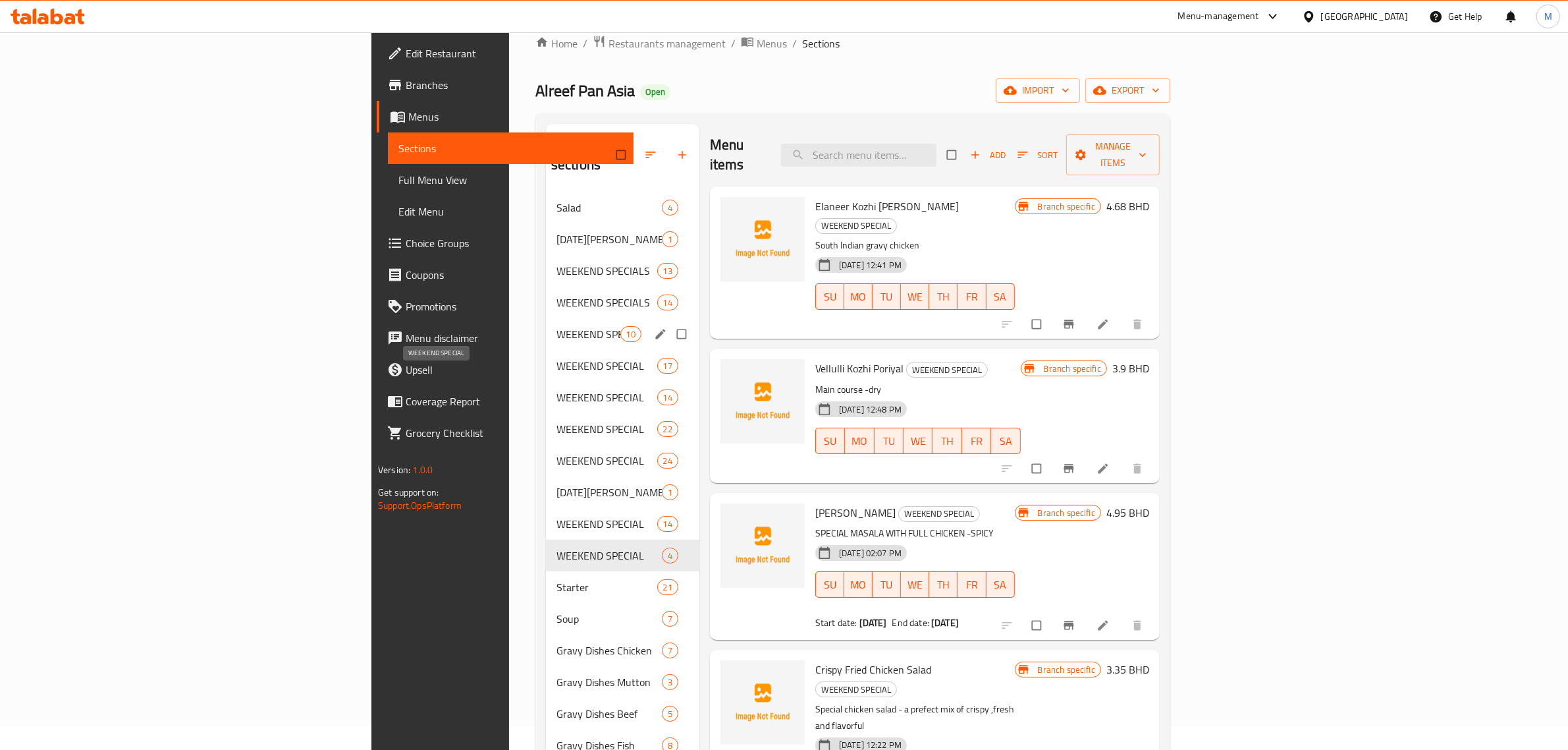
scroll to position [16, 0]
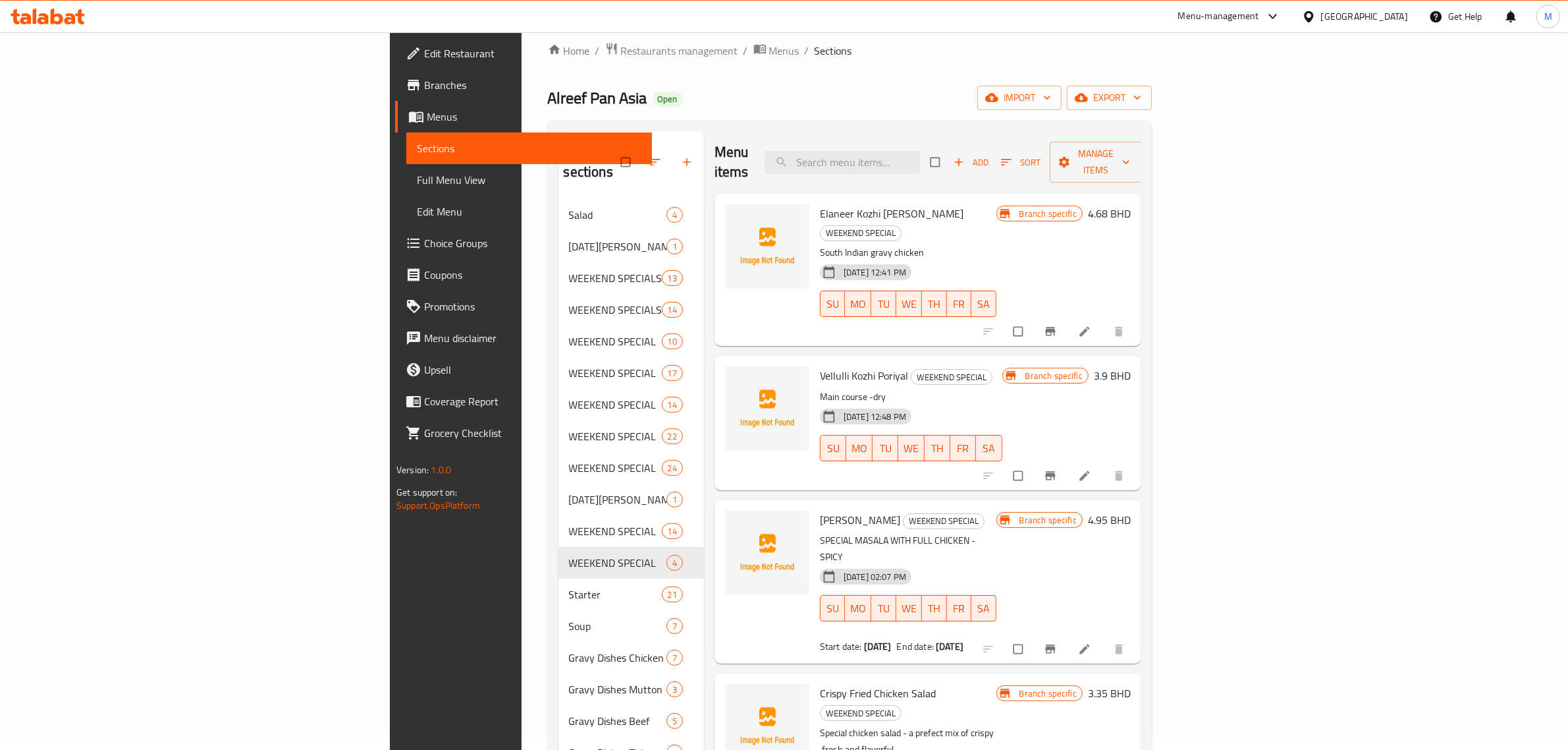
click at [1380, 11] on div "[GEOGRAPHIC_DATA]" at bounding box center [1365, 16] width 87 height 14
click at [1242, 137] on div "[GEOGRAPHIC_DATA]" at bounding box center [1308, 132] width 198 height 31
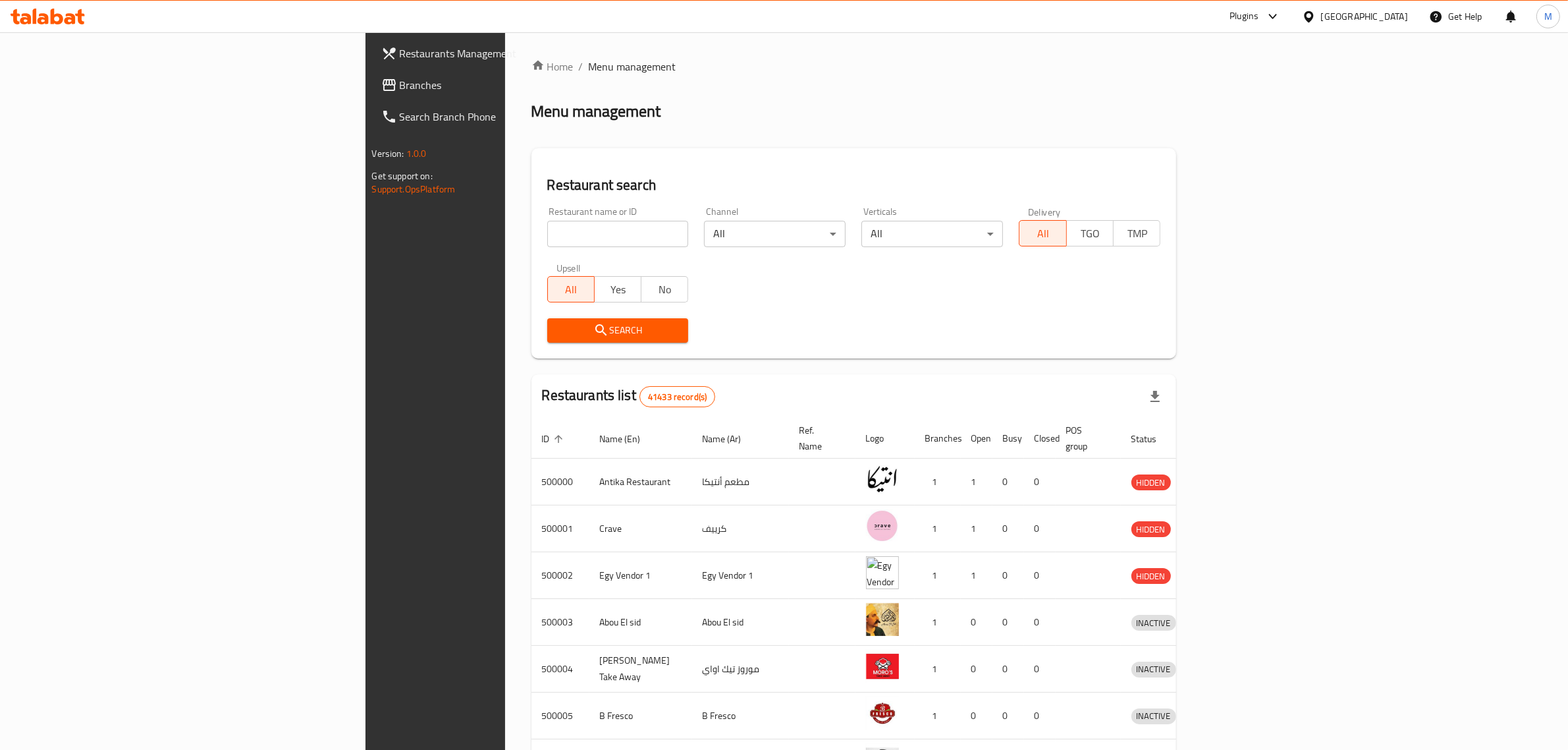
click at [547, 240] on input "search" at bounding box center [618, 233] width 142 height 26
paste input "663193"
type input "663193"
click button "Search" at bounding box center [618, 330] width 142 height 24
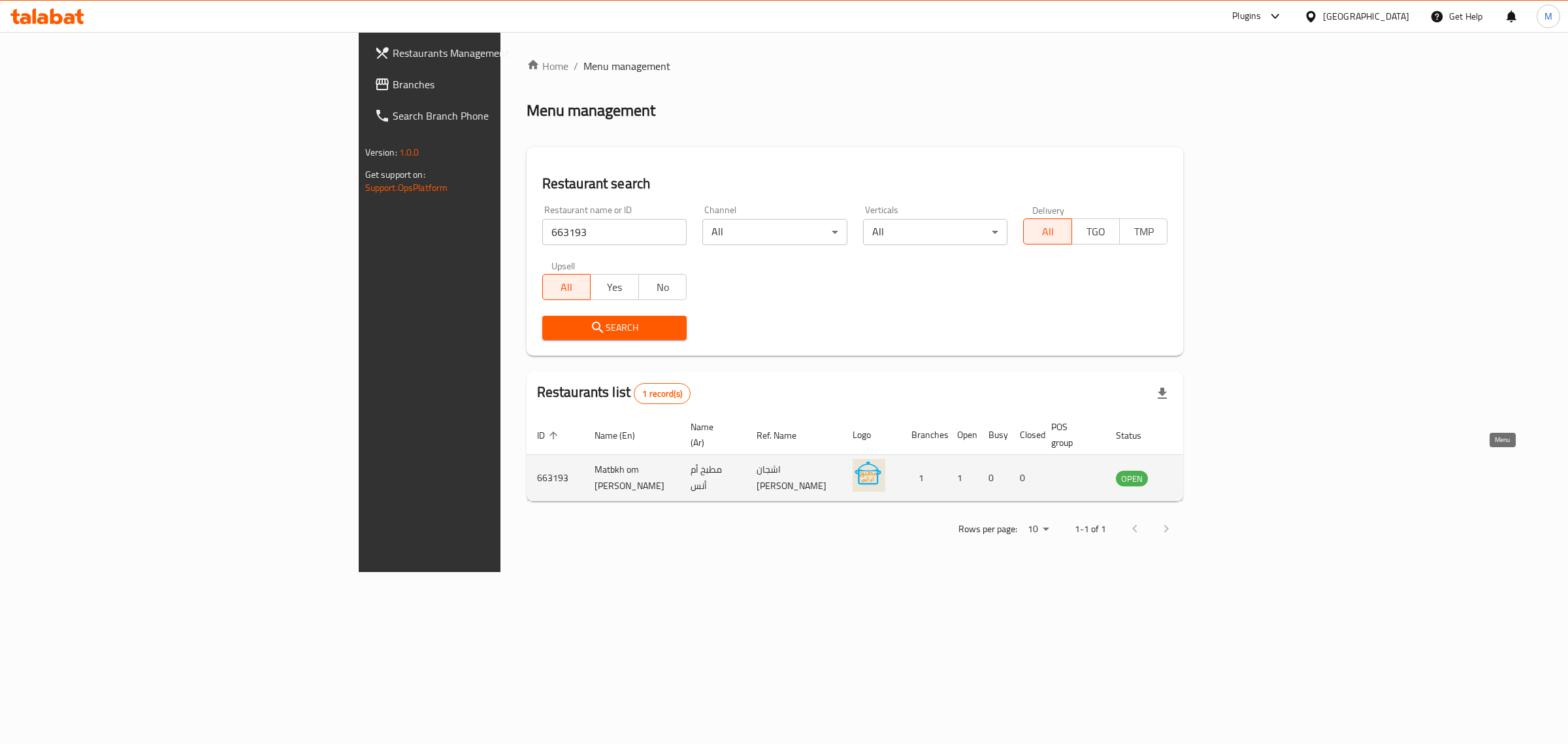
click at [1200, 473] on icon "enhanced table" at bounding box center [1193, 479] width 14 height 11
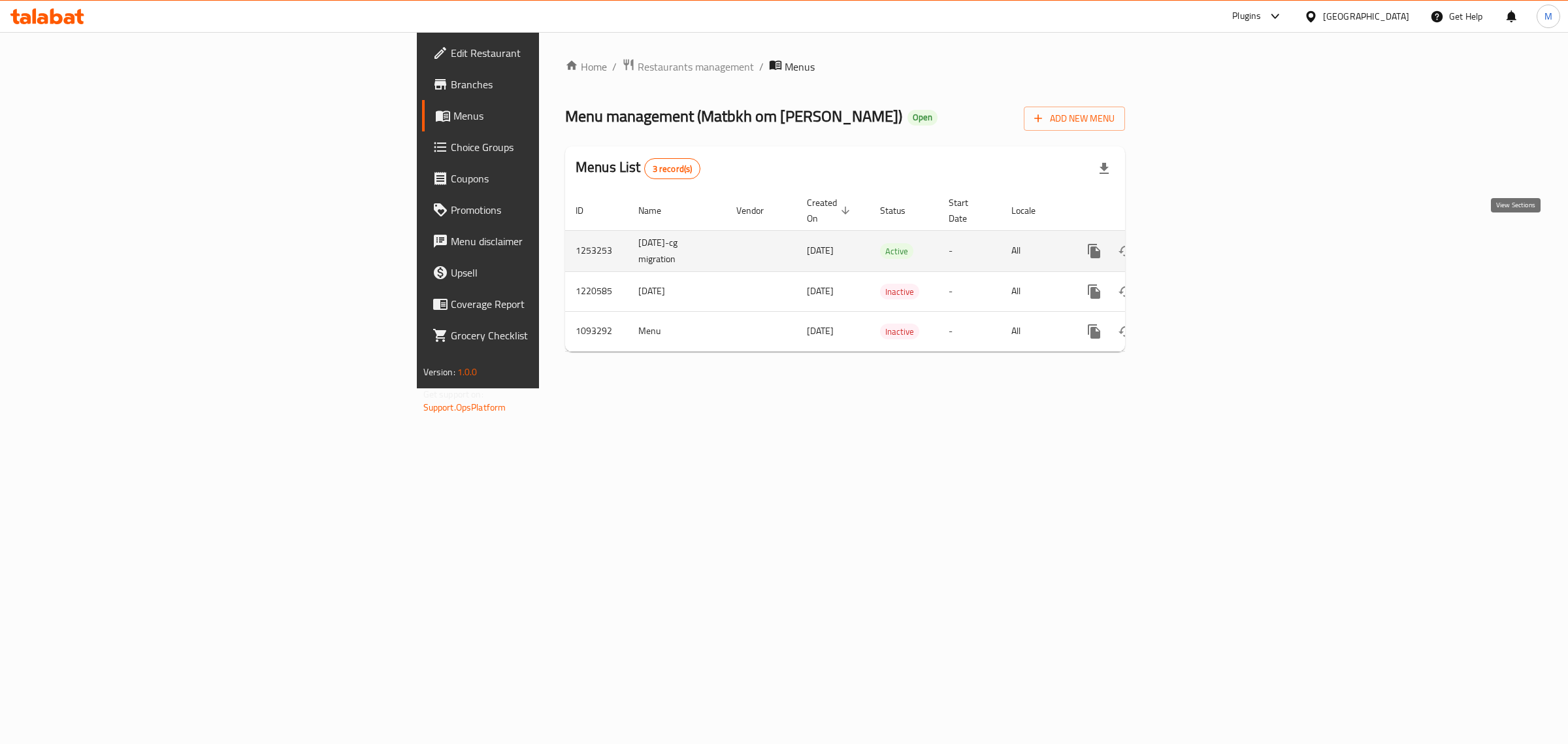
click at [1196, 243] on icon "enhanced table" at bounding box center [1187, 250] width 15 height 15
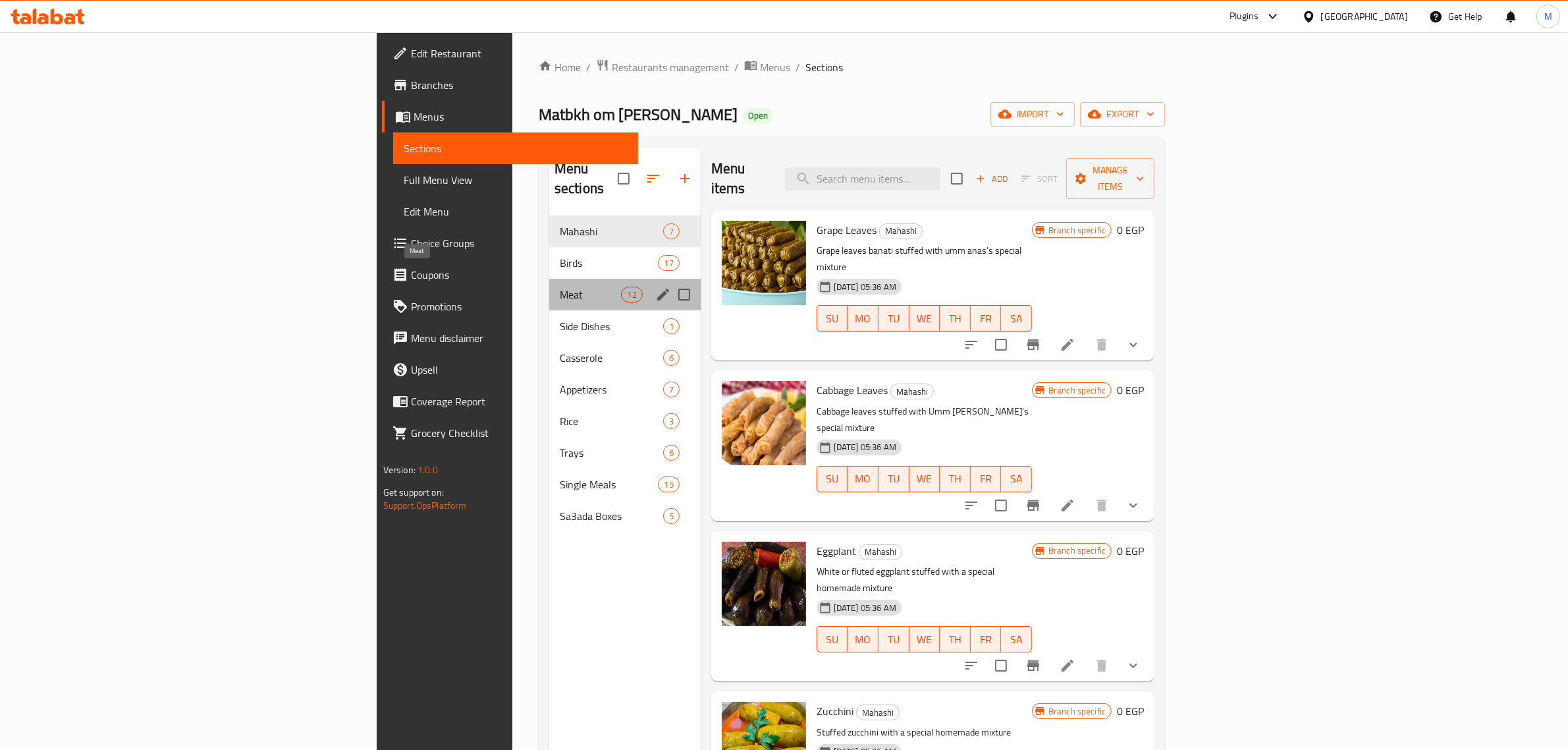
click at [560, 286] on span "Meat" at bounding box center [591, 294] width 62 height 15
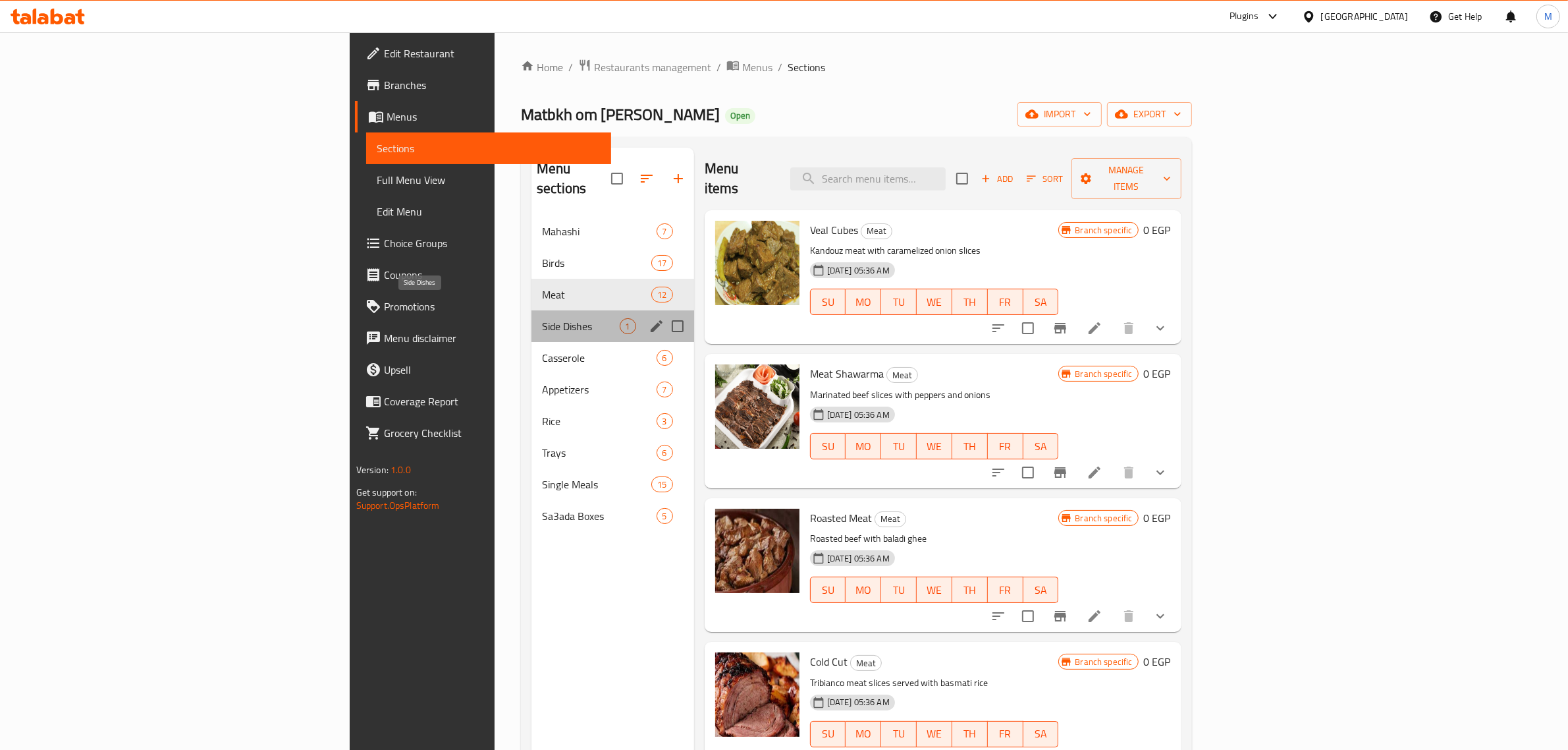
click at [542, 318] on span "Side Dishes" at bounding box center [581, 325] width 78 height 15
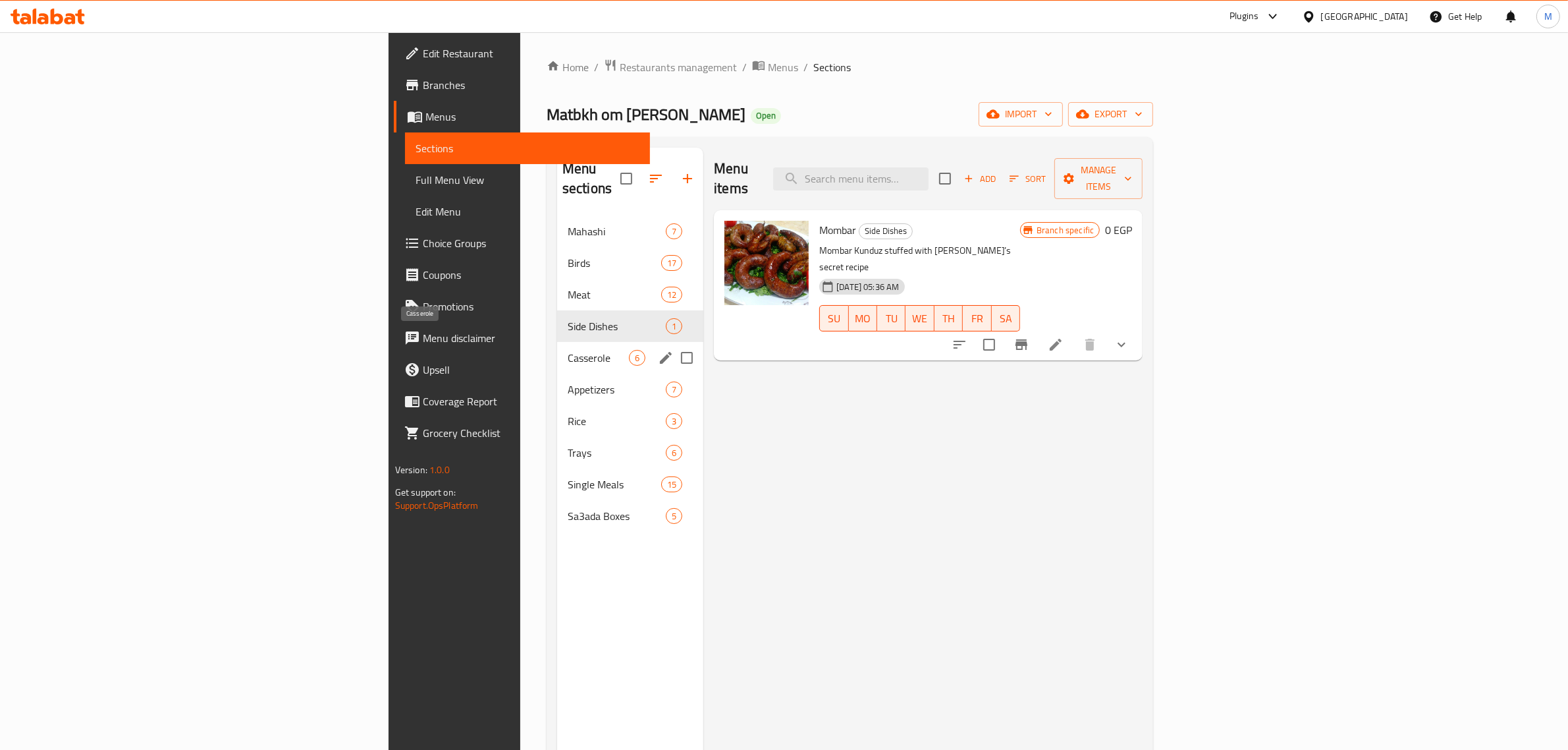
click at [567, 350] on span "Casserole" at bounding box center [598, 357] width 61 height 15
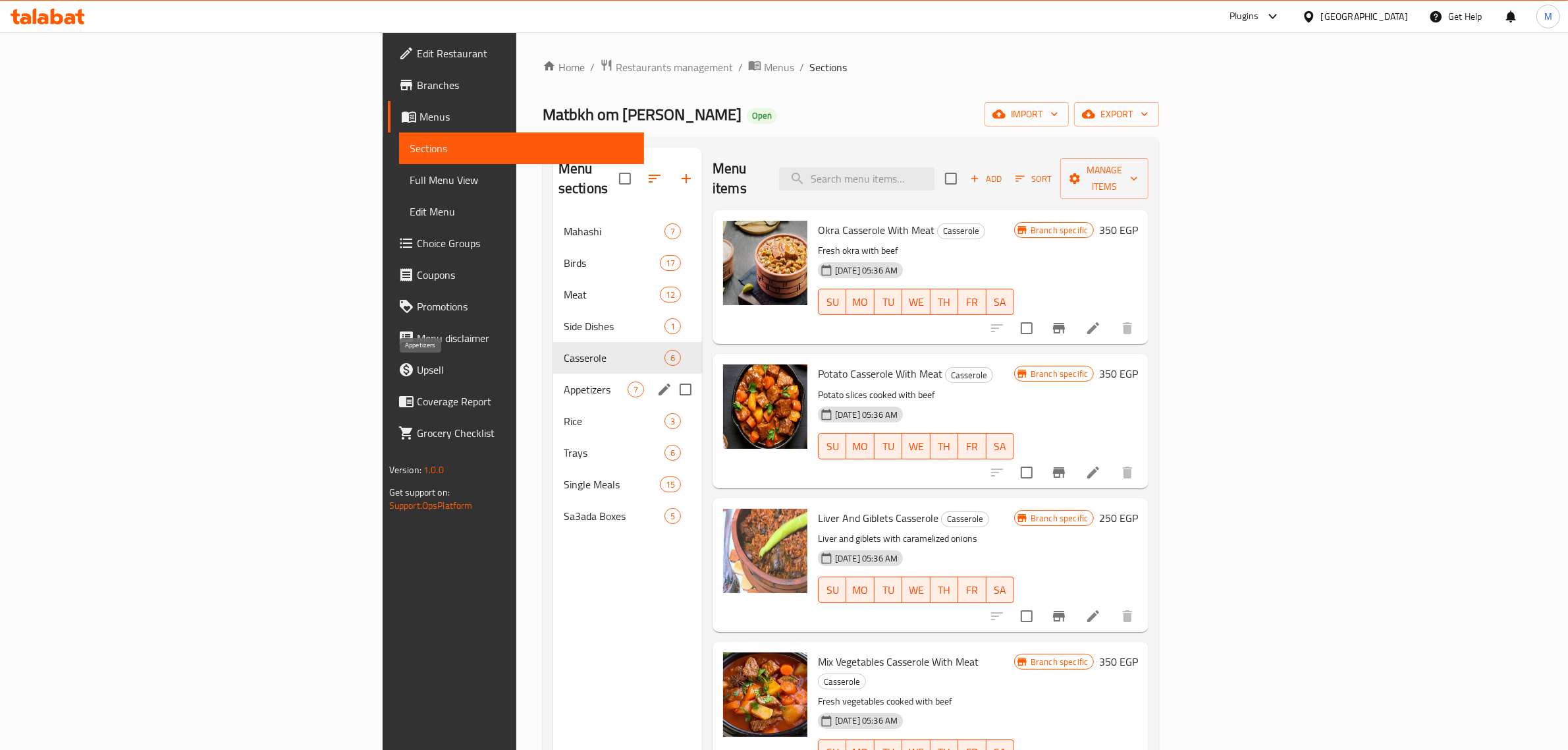
click at [564, 381] on span "Appetizers" at bounding box center [595, 389] width 64 height 15
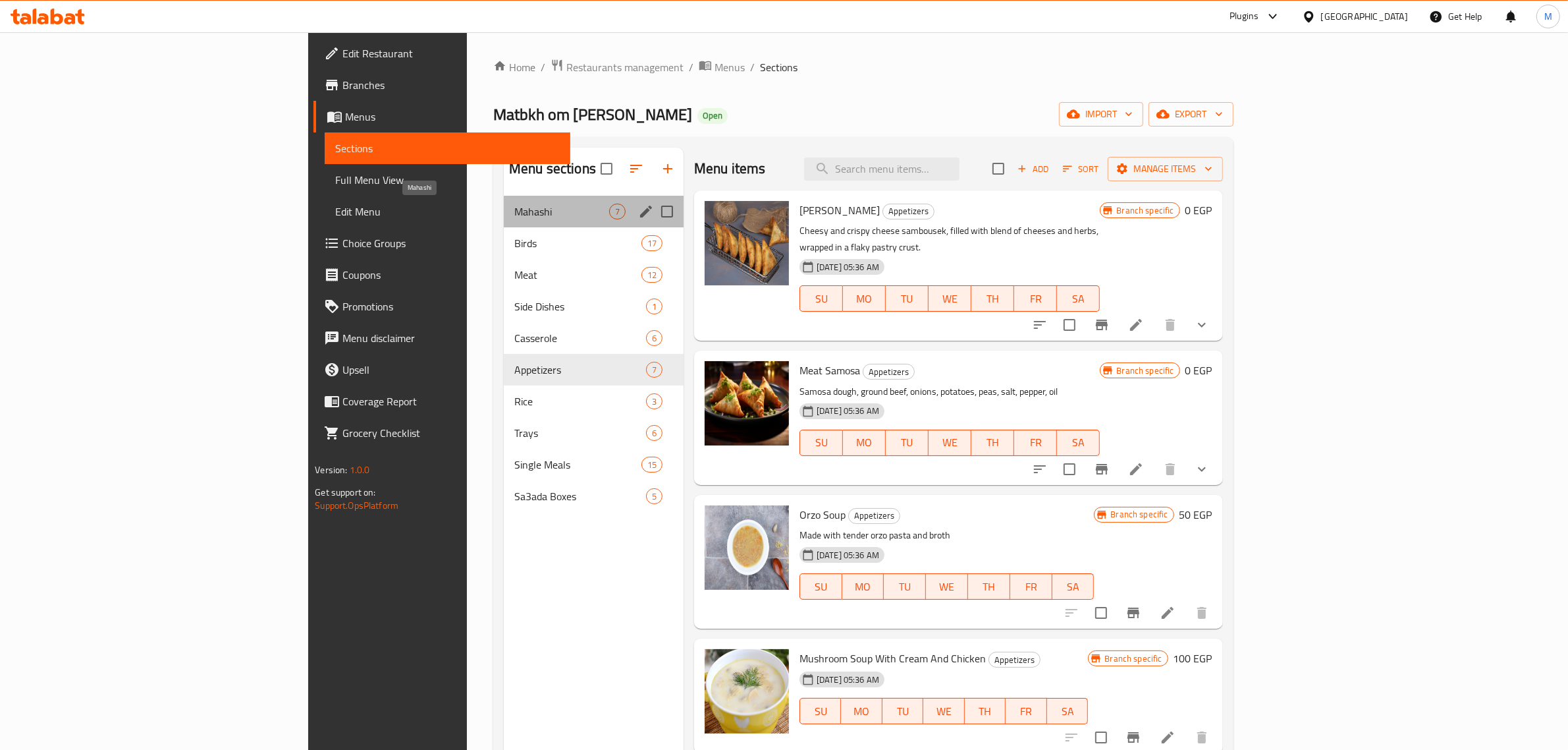
click at [514, 206] on span "Mahashi" at bounding box center [561, 211] width 95 height 15
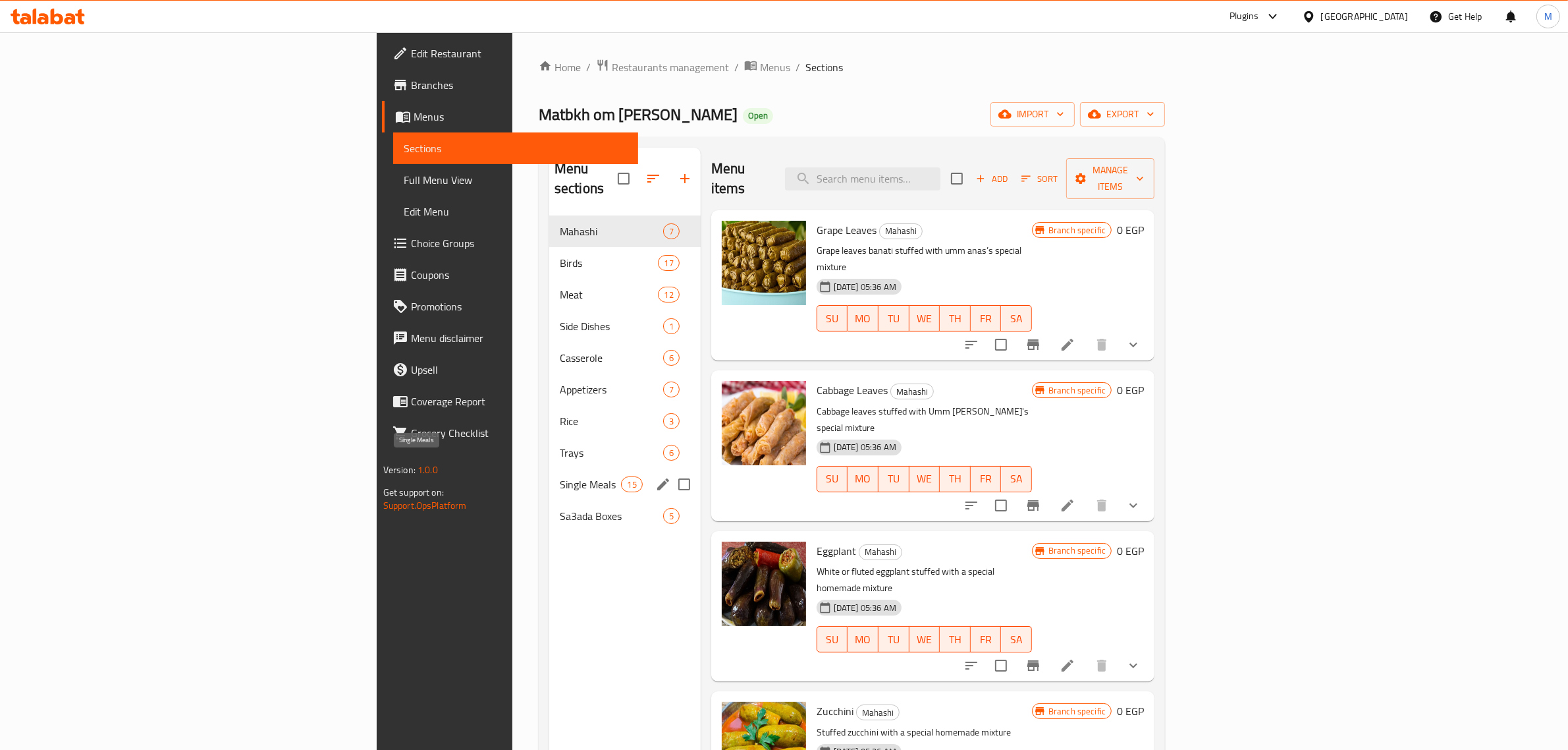
click at [560, 476] on span "Single Meals" at bounding box center [591, 483] width 62 height 15
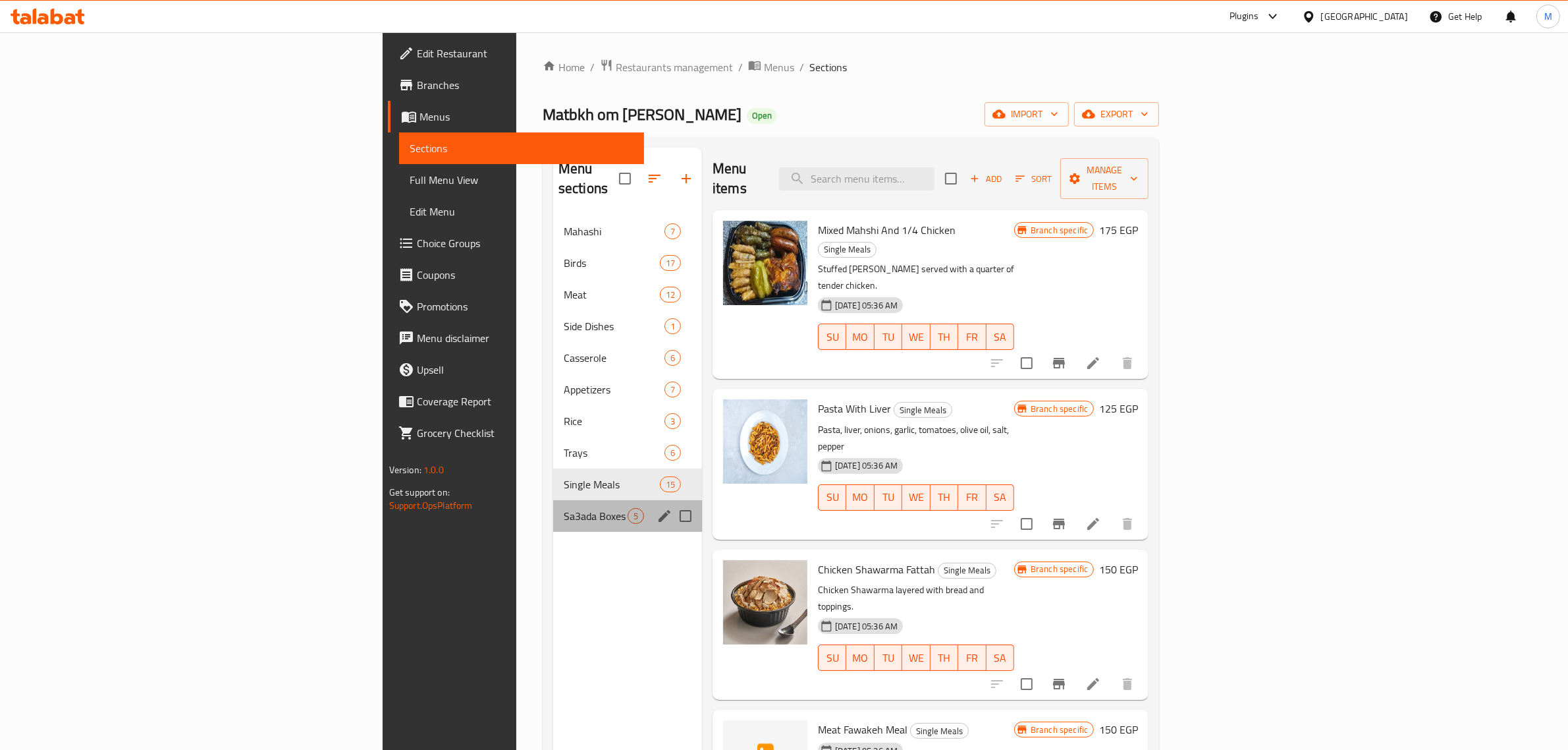
click at [553, 500] on div "Sa3ada Boxes 5" at bounding box center [627, 515] width 149 height 32
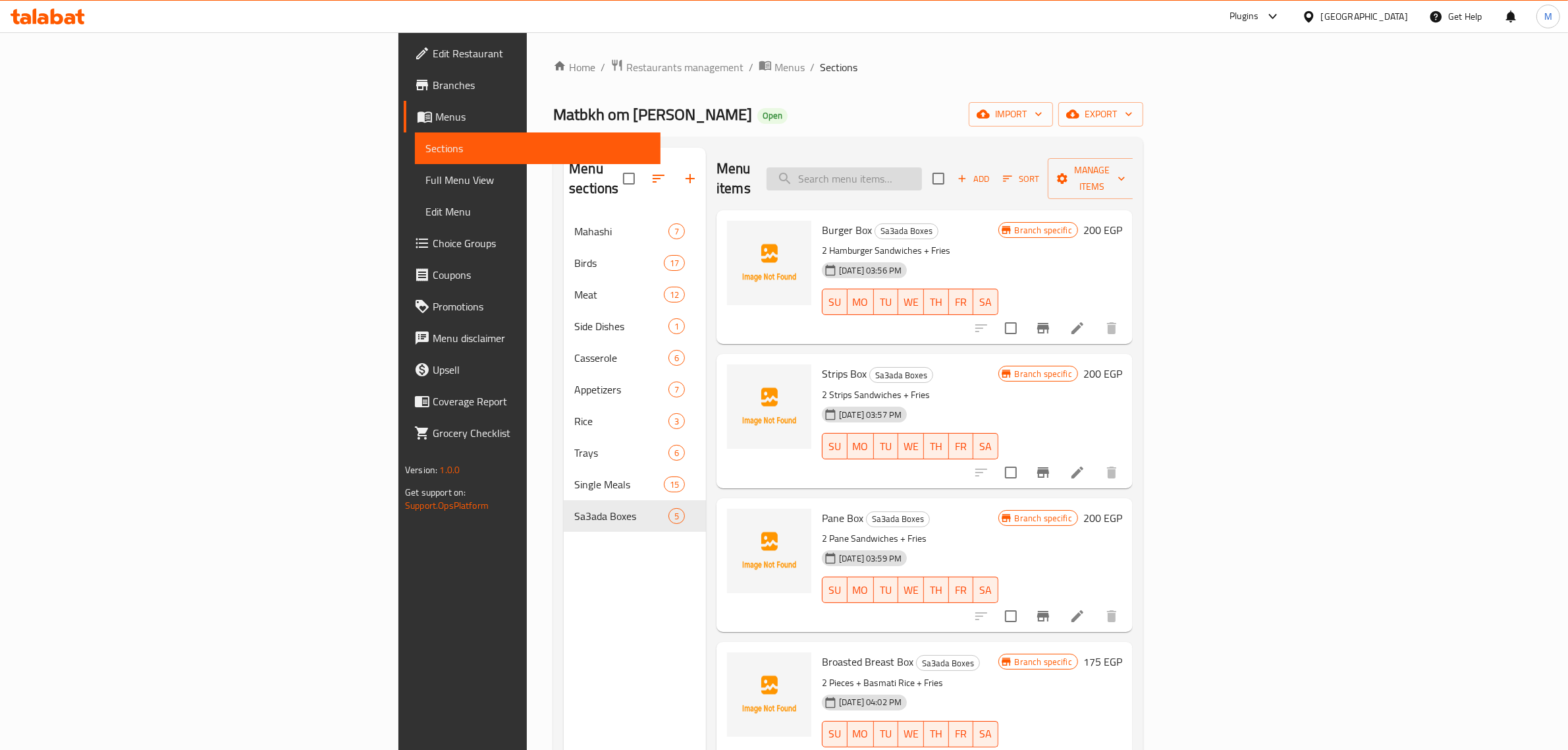
click at [922, 172] on input "search" at bounding box center [845, 179] width 155 height 23
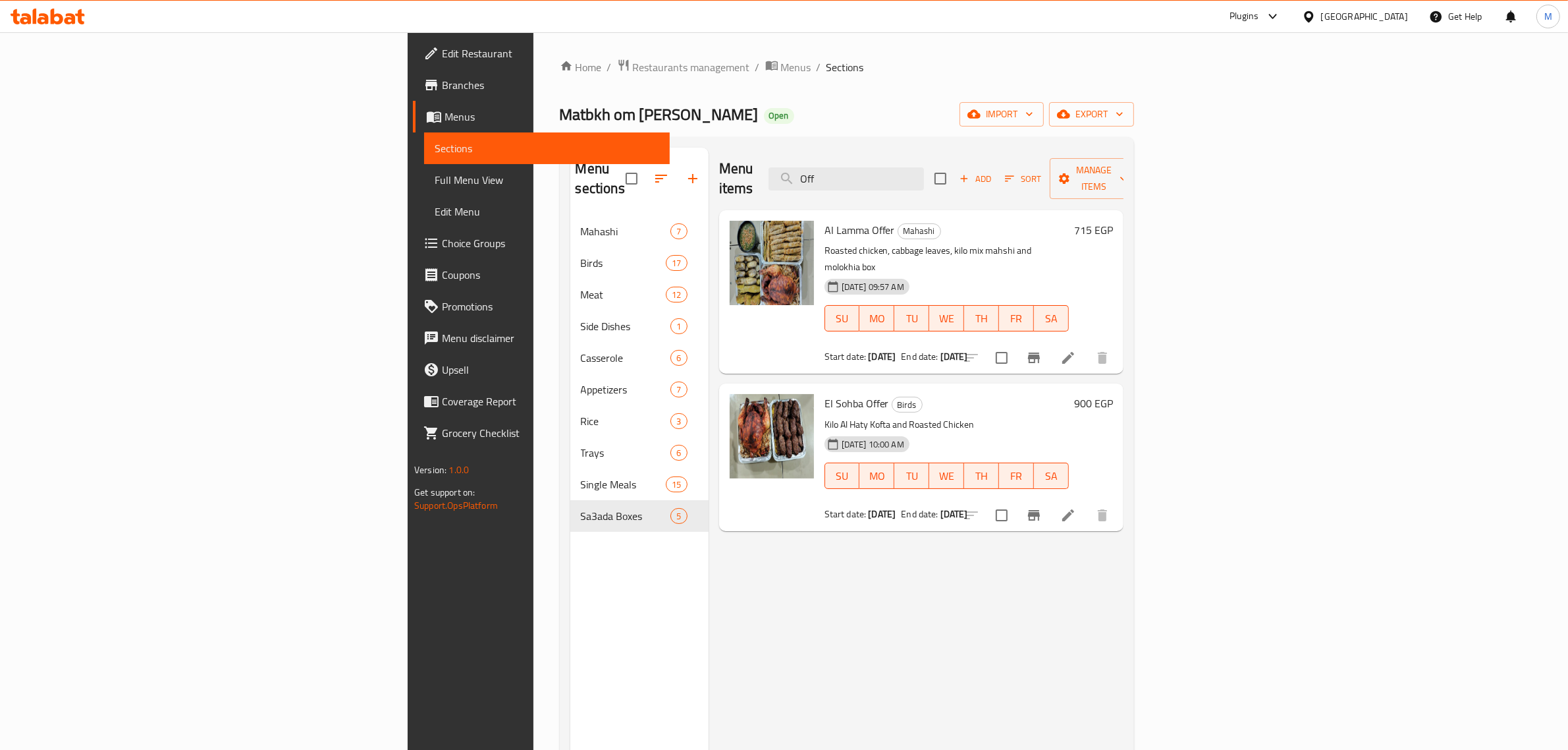
type input "Off"
click at [1040, 352] on icon "Branch-specific-item" at bounding box center [1033, 358] width 12 height 11
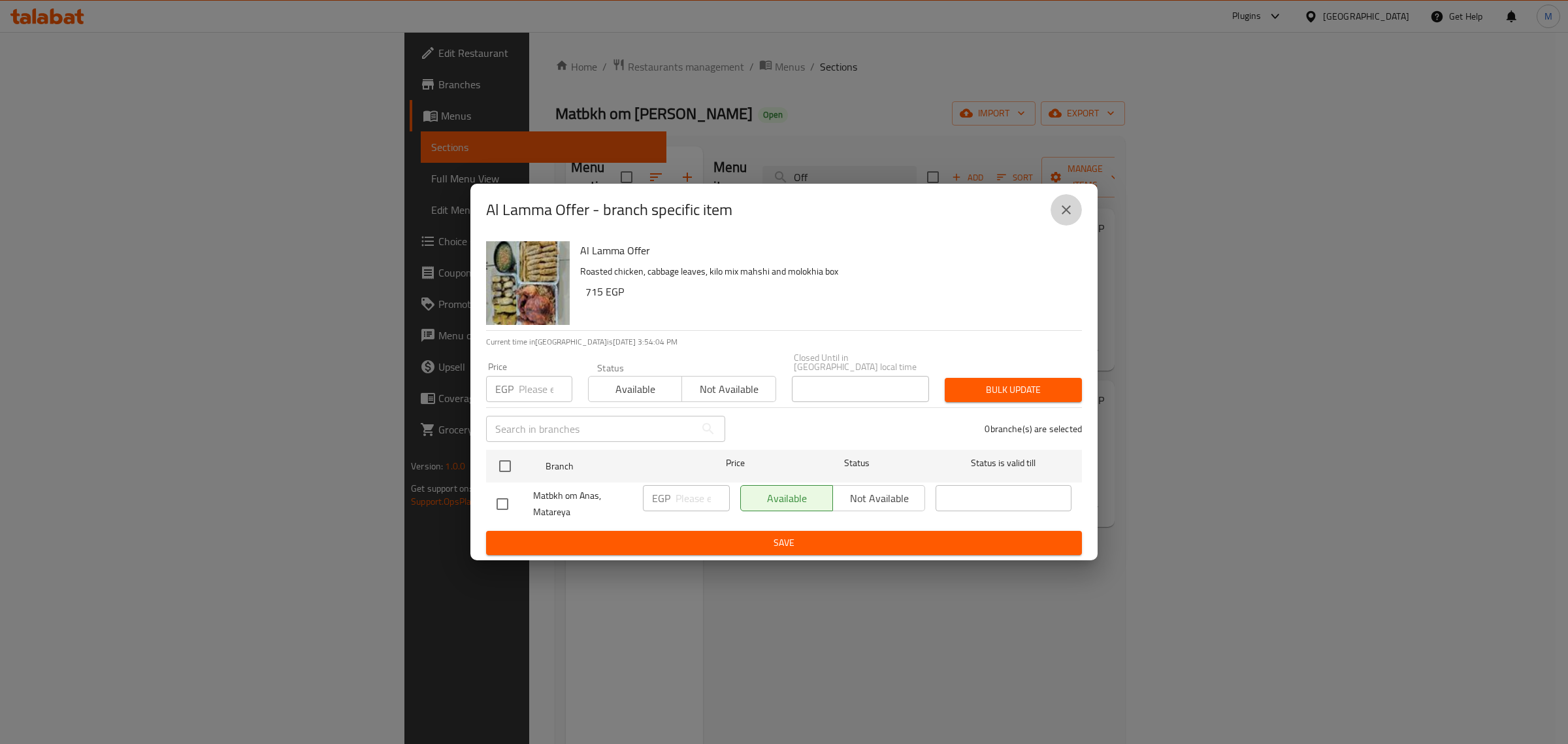
click at [1065, 208] on icon "close" at bounding box center [1065, 209] width 15 height 15
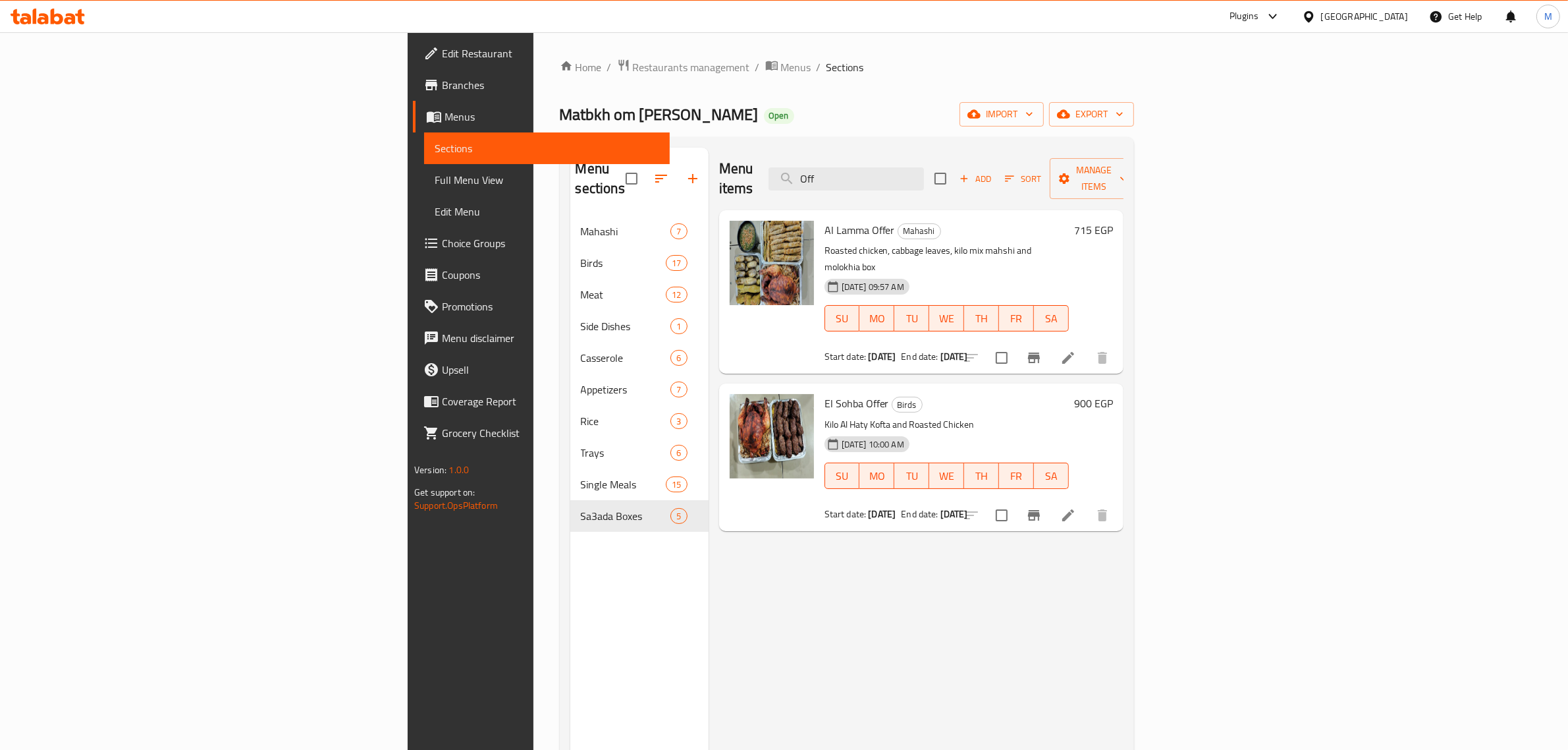
click at [442, 48] on span "Edit Restaurant" at bounding box center [550, 52] width 218 height 15
